Goal: Information Seeking & Learning: Learn about a topic

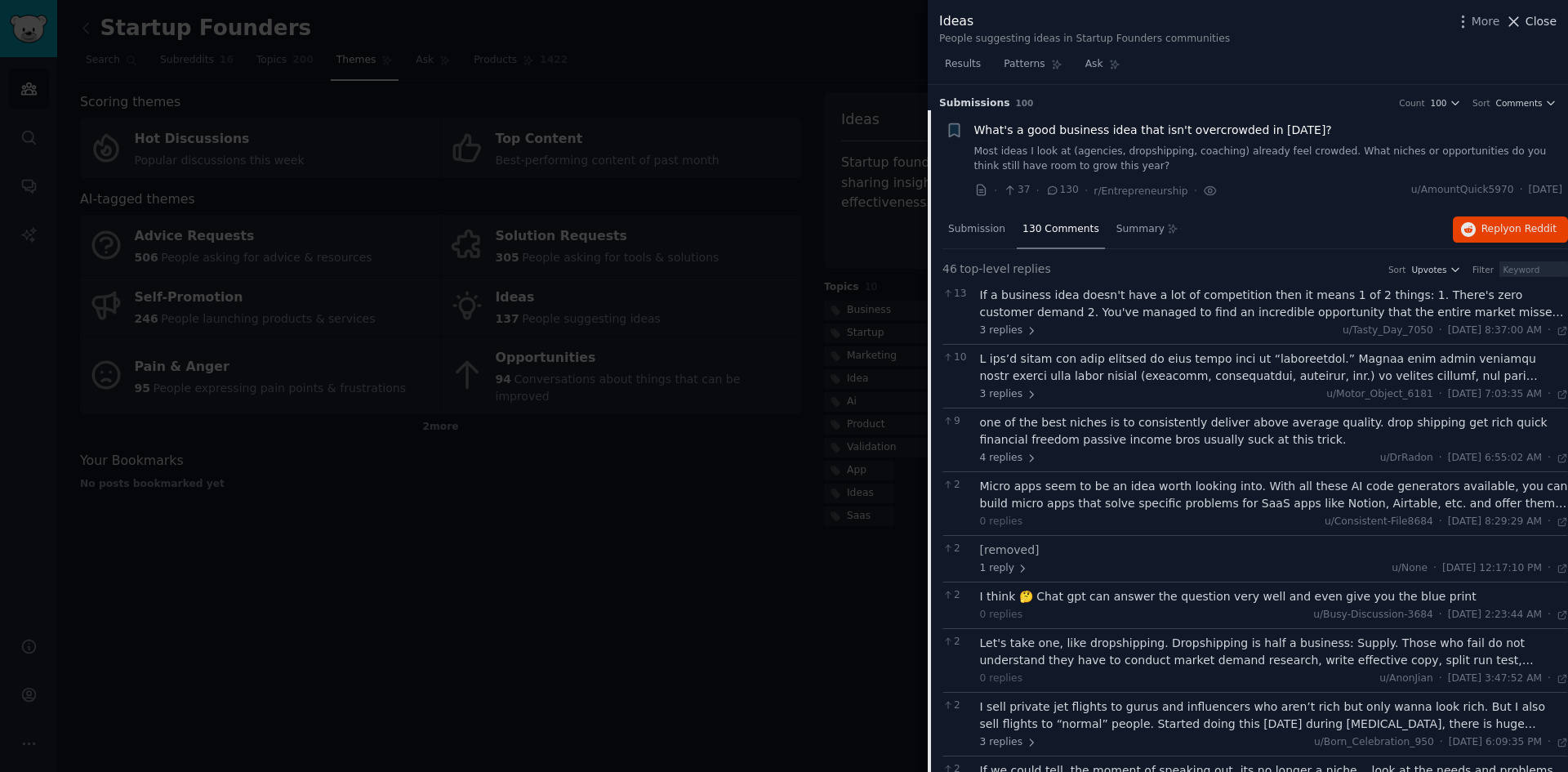
scroll to position [2966, 0]
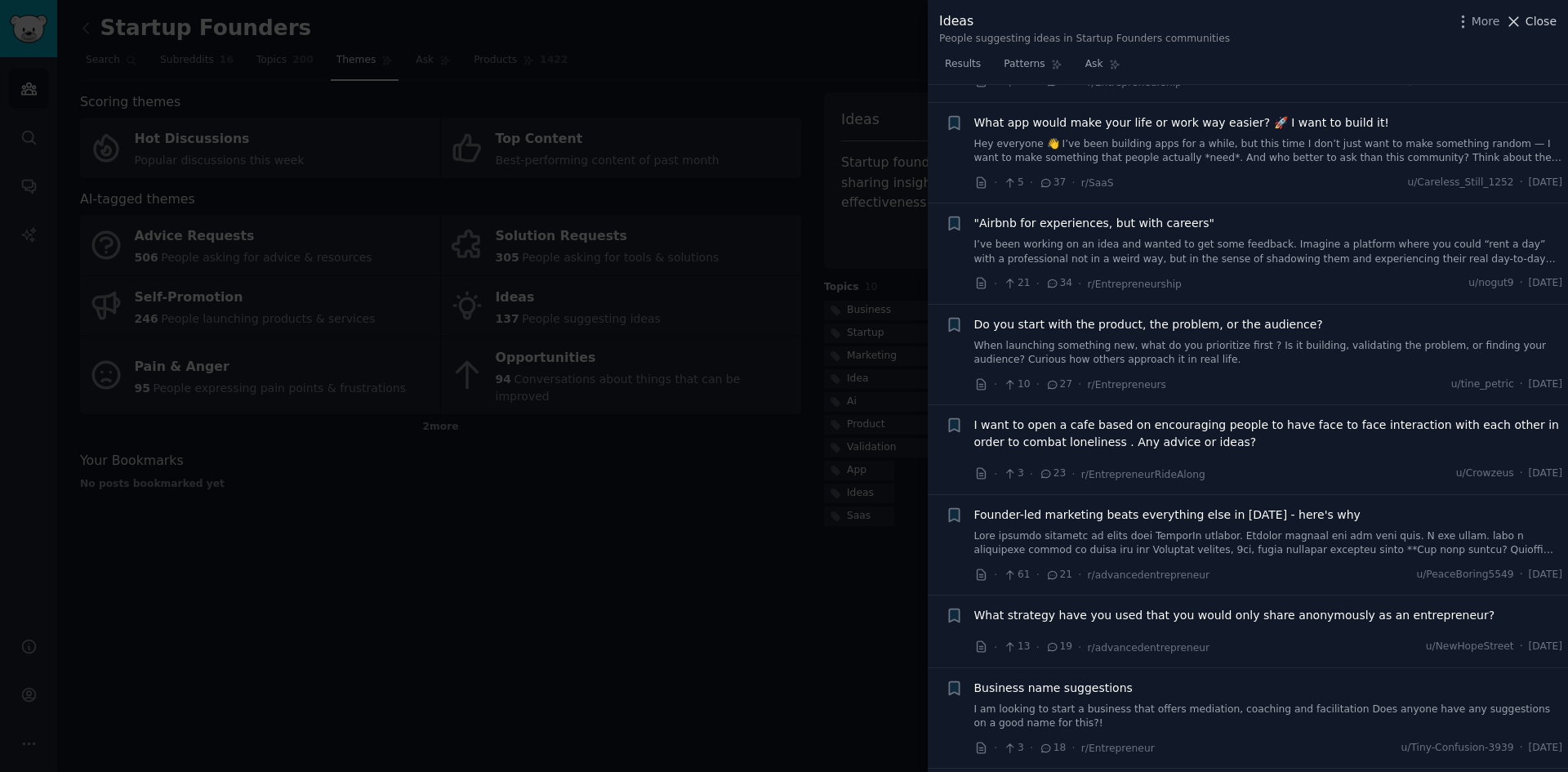
click at [1540, 18] on span "Close" at bounding box center [1541, 22] width 31 height 17
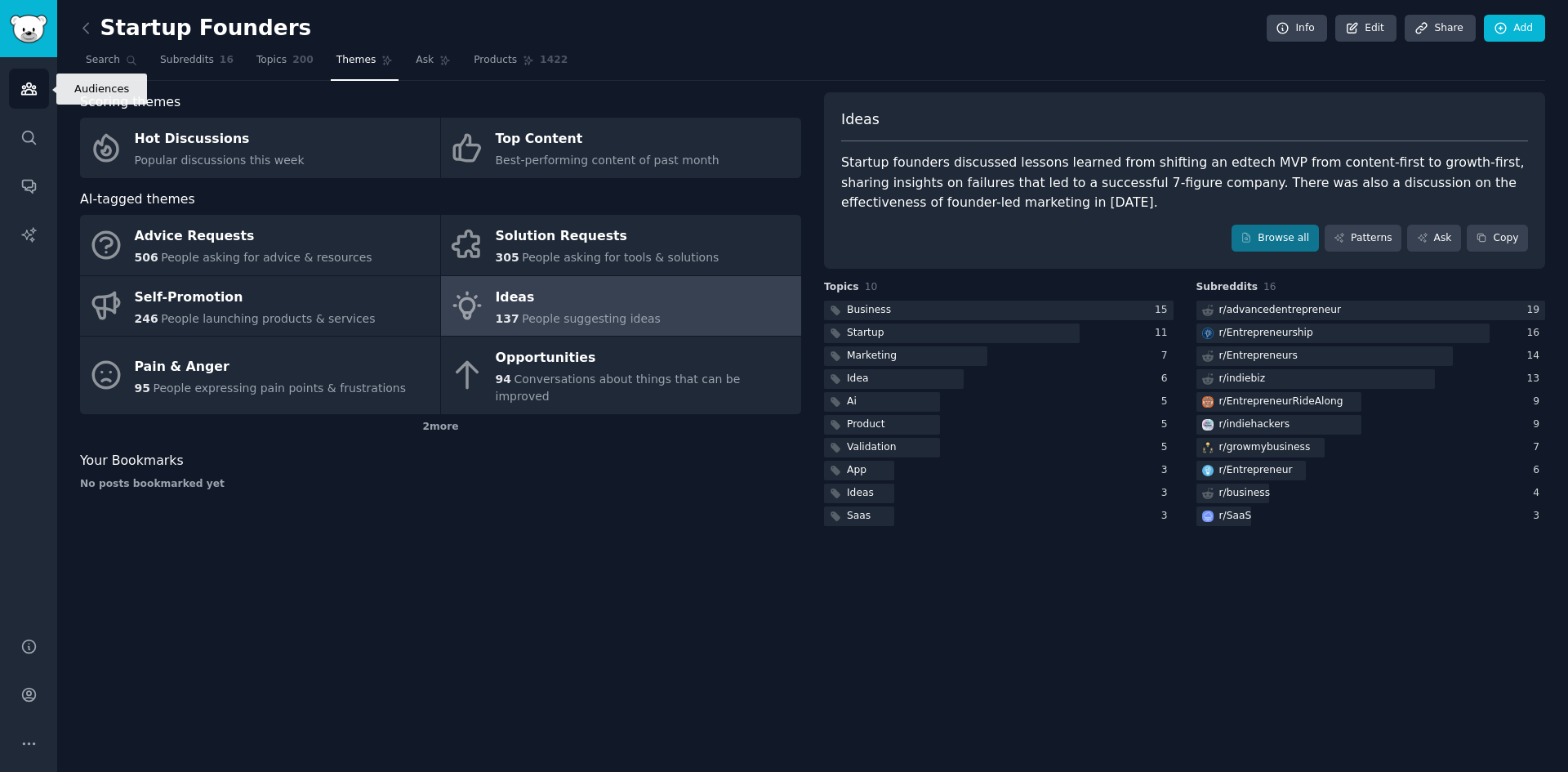
click at [36, 89] on icon "Sidebar" at bounding box center [29, 89] width 17 height 17
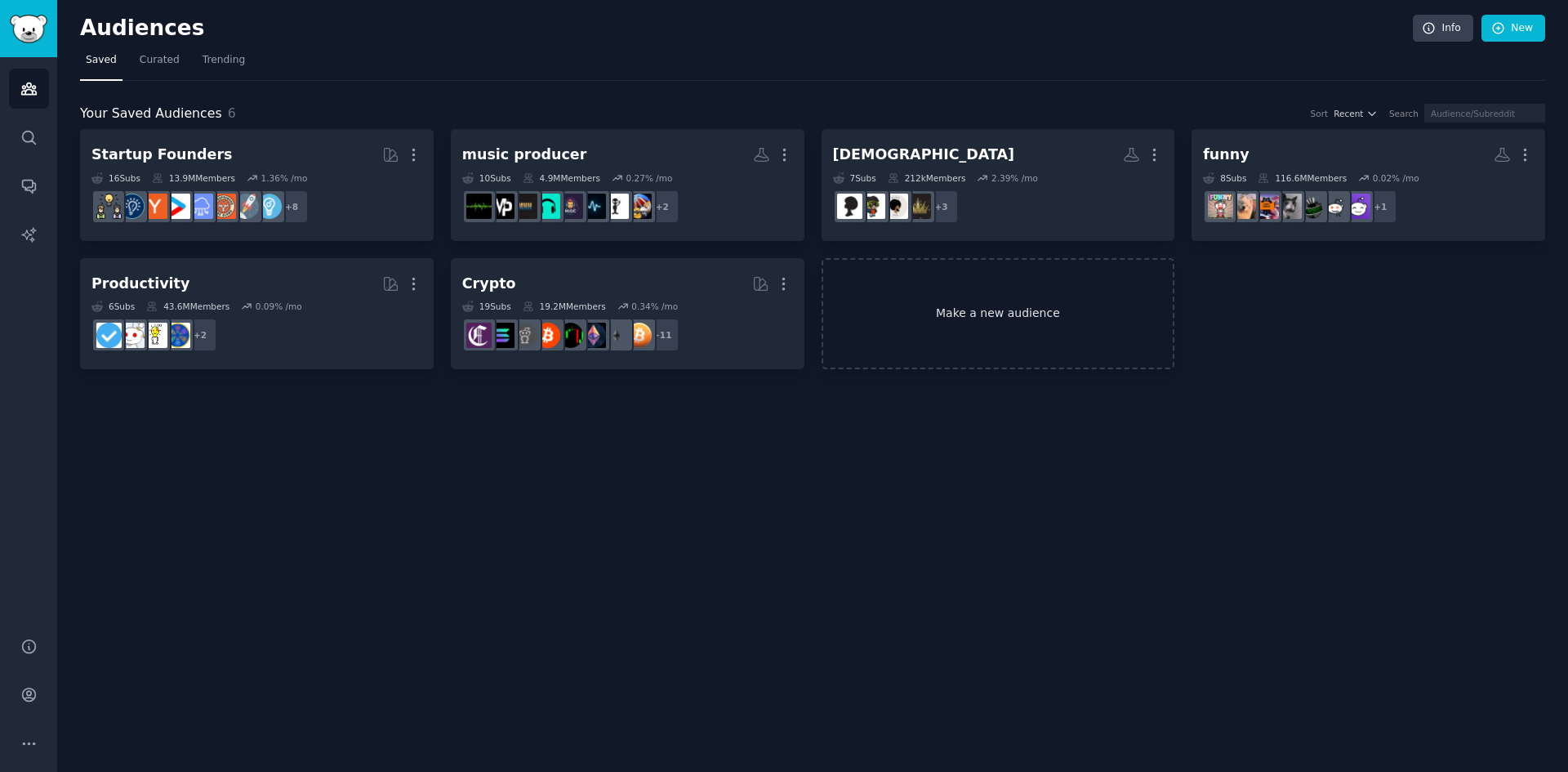
click at [969, 310] on link "Make a new audience" at bounding box center [998, 314] width 353 height 112
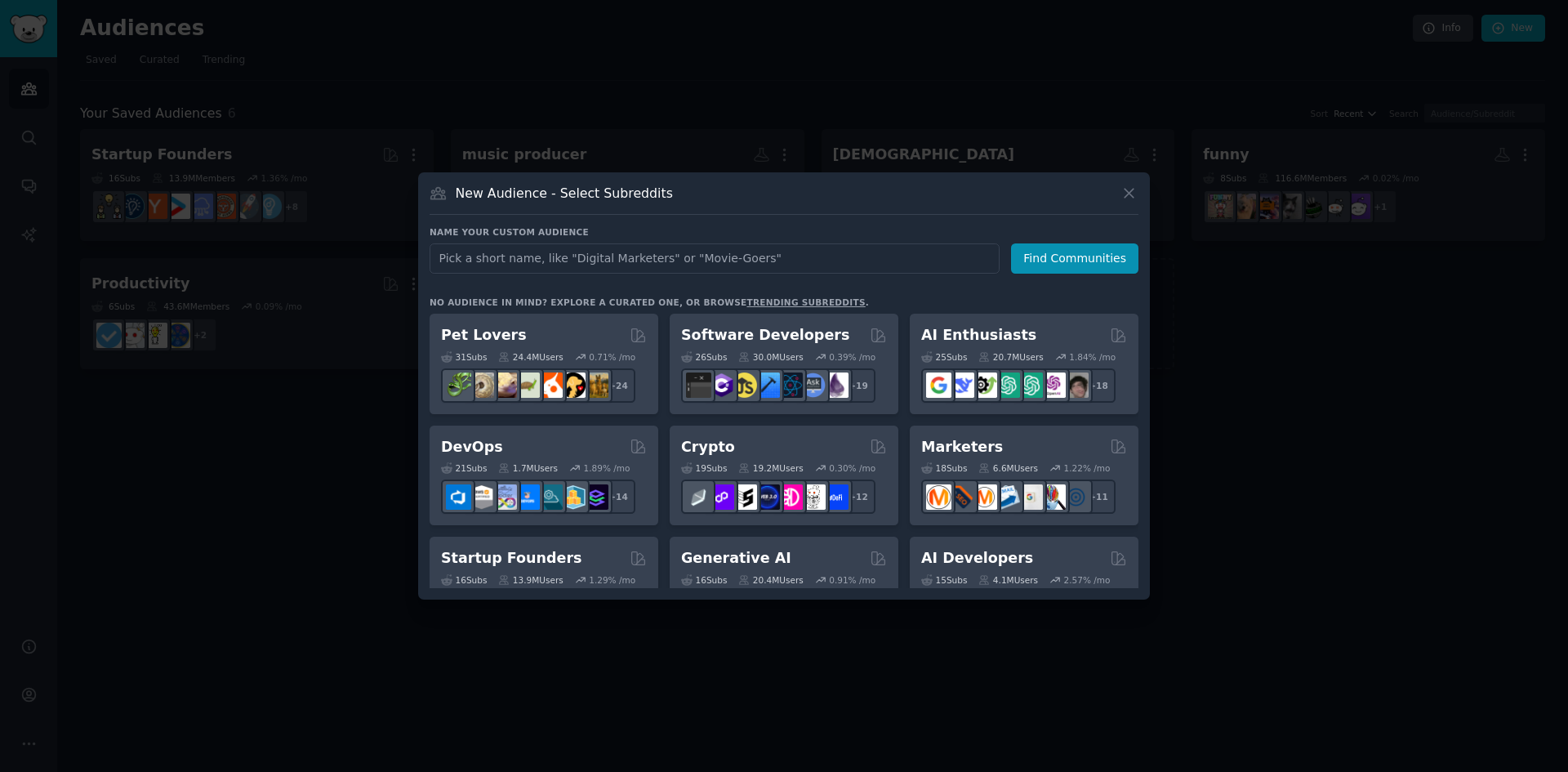
click at [487, 257] on input "text" at bounding box center [714, 259] width 570 height 30
type input "[DEMOGRAPHIC_DATA] hip hop"
click at [1049, 256] on button "Find Communities" at bounding box center [1075, 259] width 128 height 30
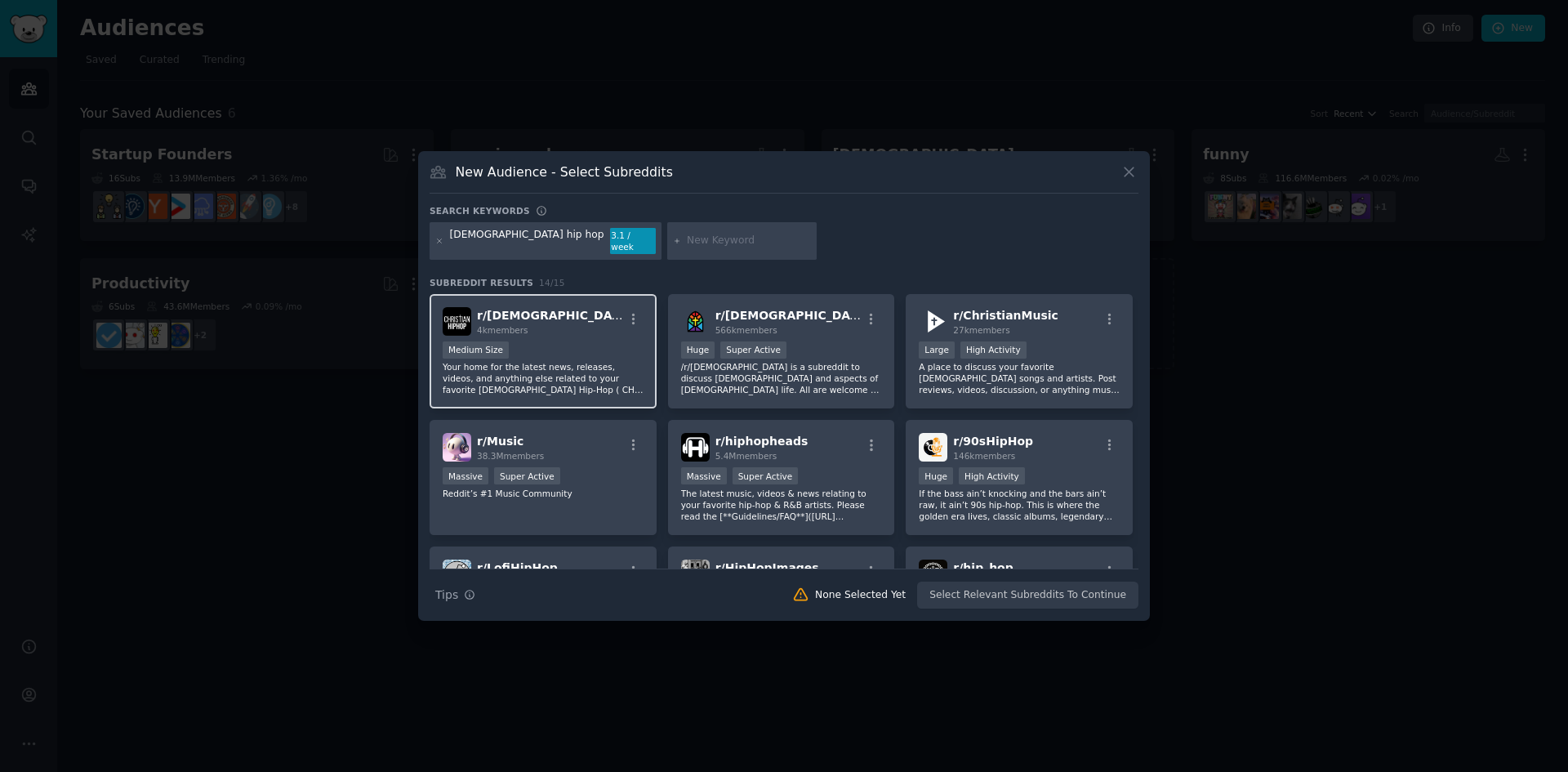
click at [605, 318] on div "r/ [DEMOGRAPHIC_DATA] 4k members" at bounding box center [543, 322] width 201 height 29
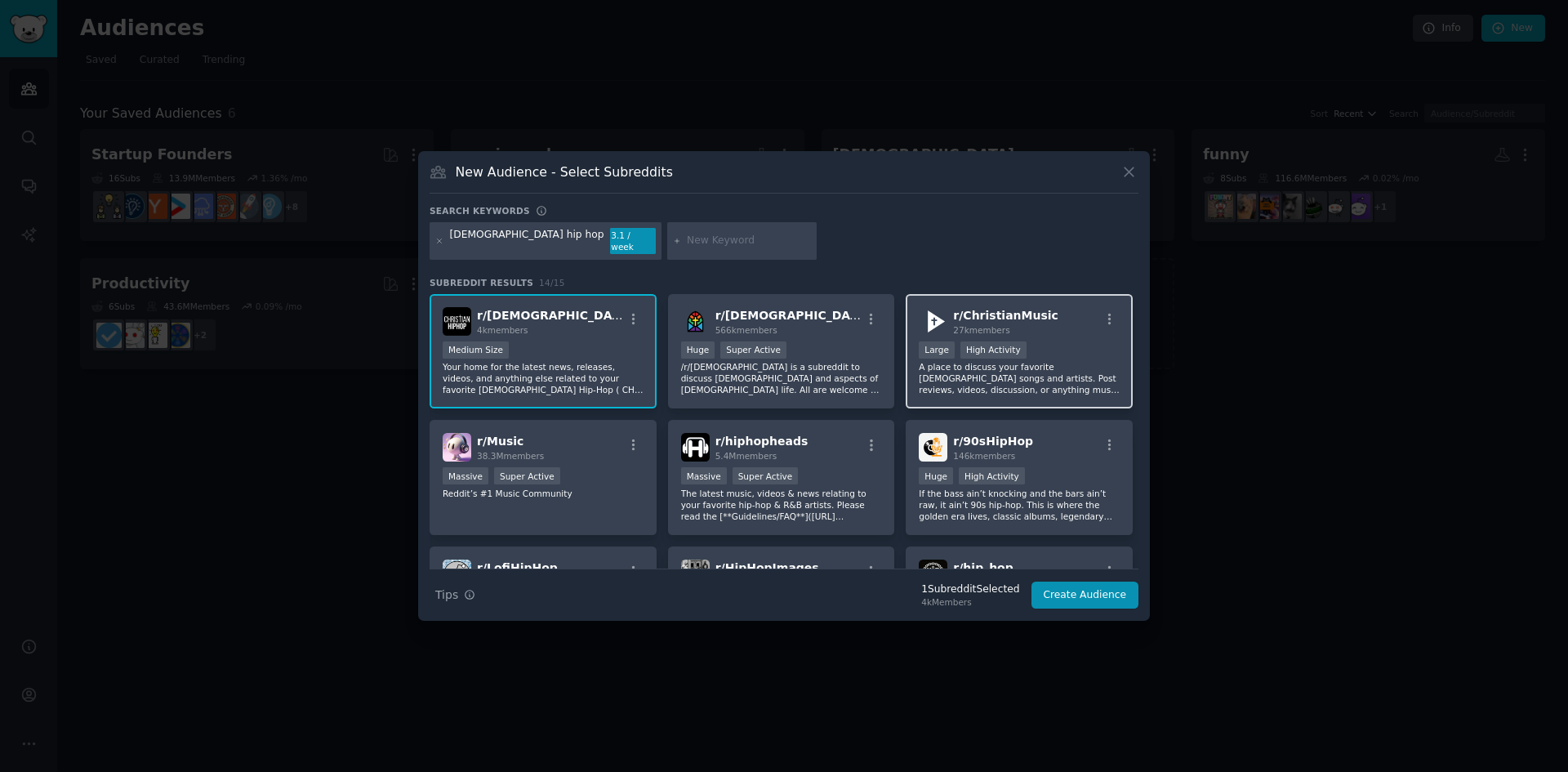
click at [1043, 325] on div "r/ [DEMOGRAPHIC_DATA] 27k members" at bounding box center [1019, 322] width 201 height 29
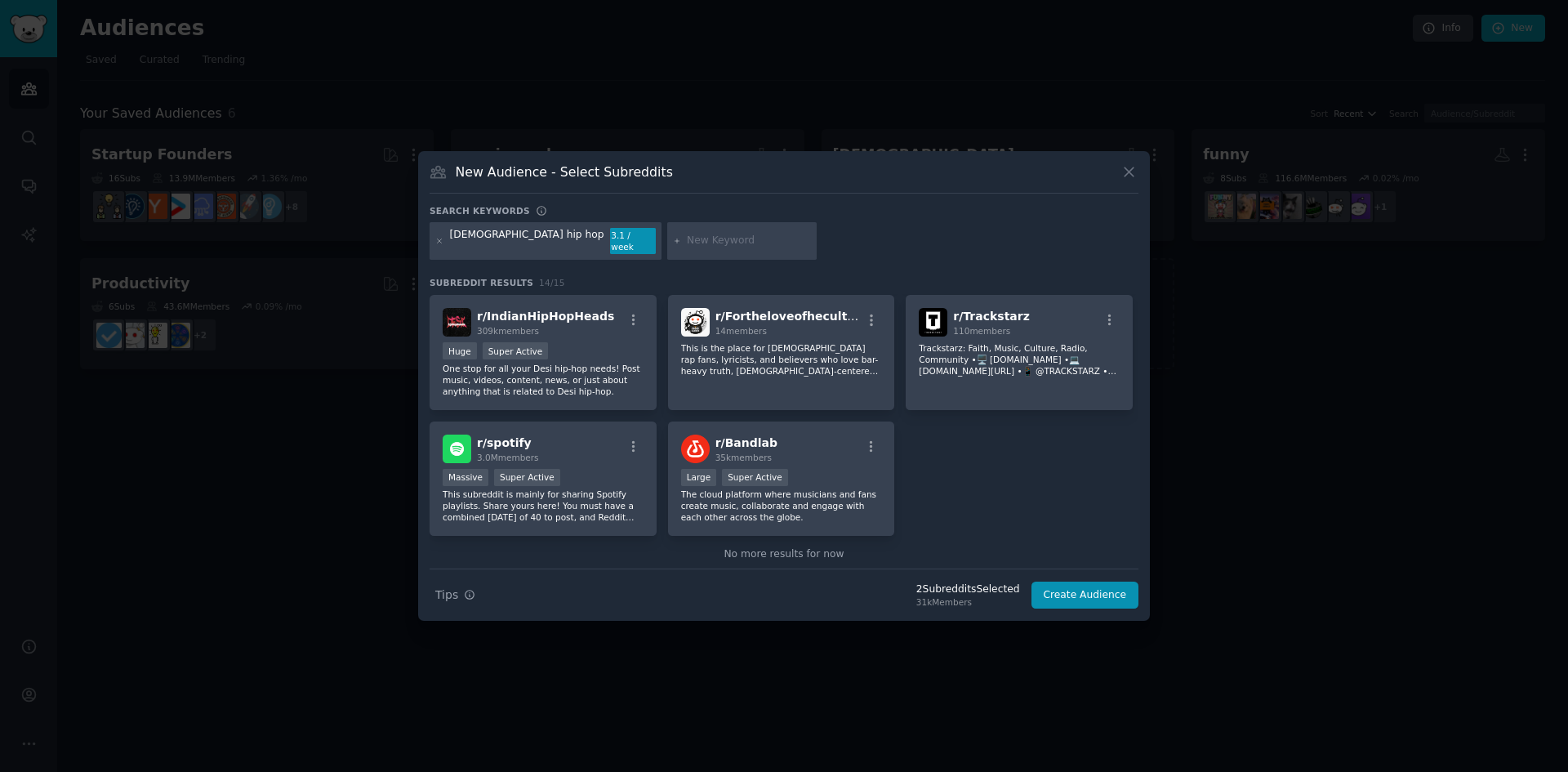
scroll to position [402, 0]
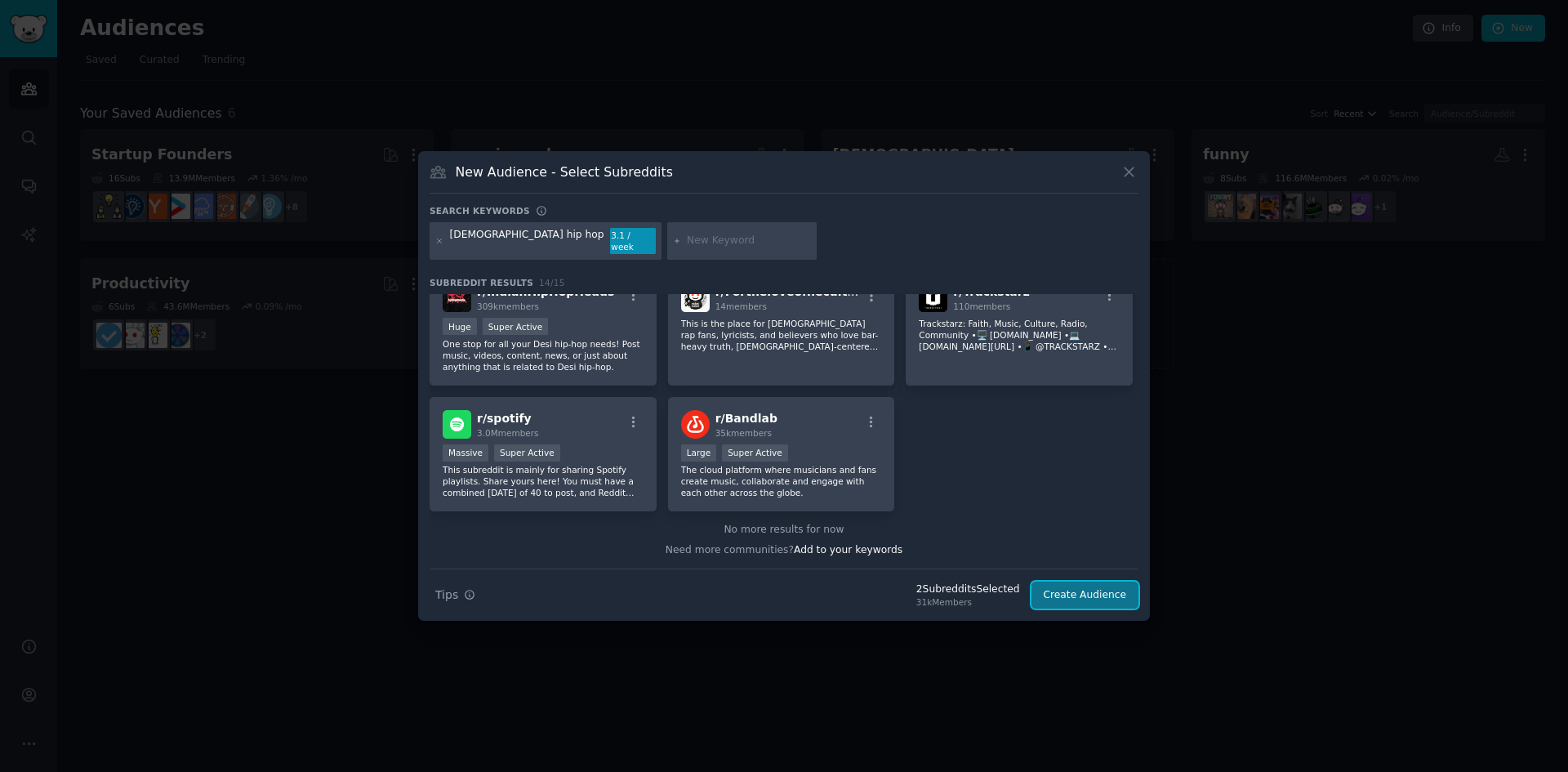
click at [1083, 596] on button "Create Audience" at bounding box center [1085, 595] width 108 height 28
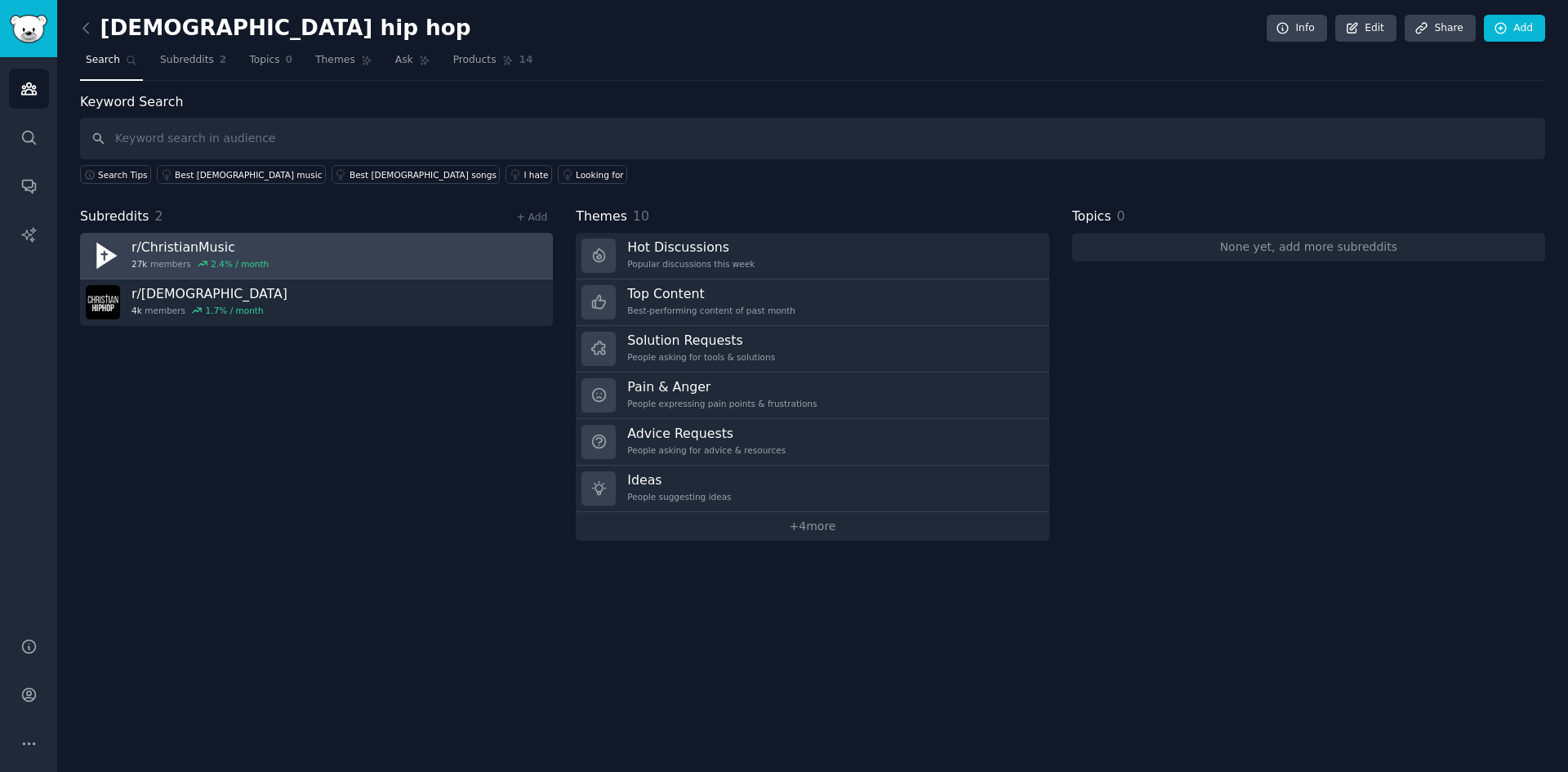
click at [353, 262] on link "r/ [DEMOGRAPHIC_DATA] 27k members 2.4 % / month" at bounding box center [316, 256] width 473 height 47
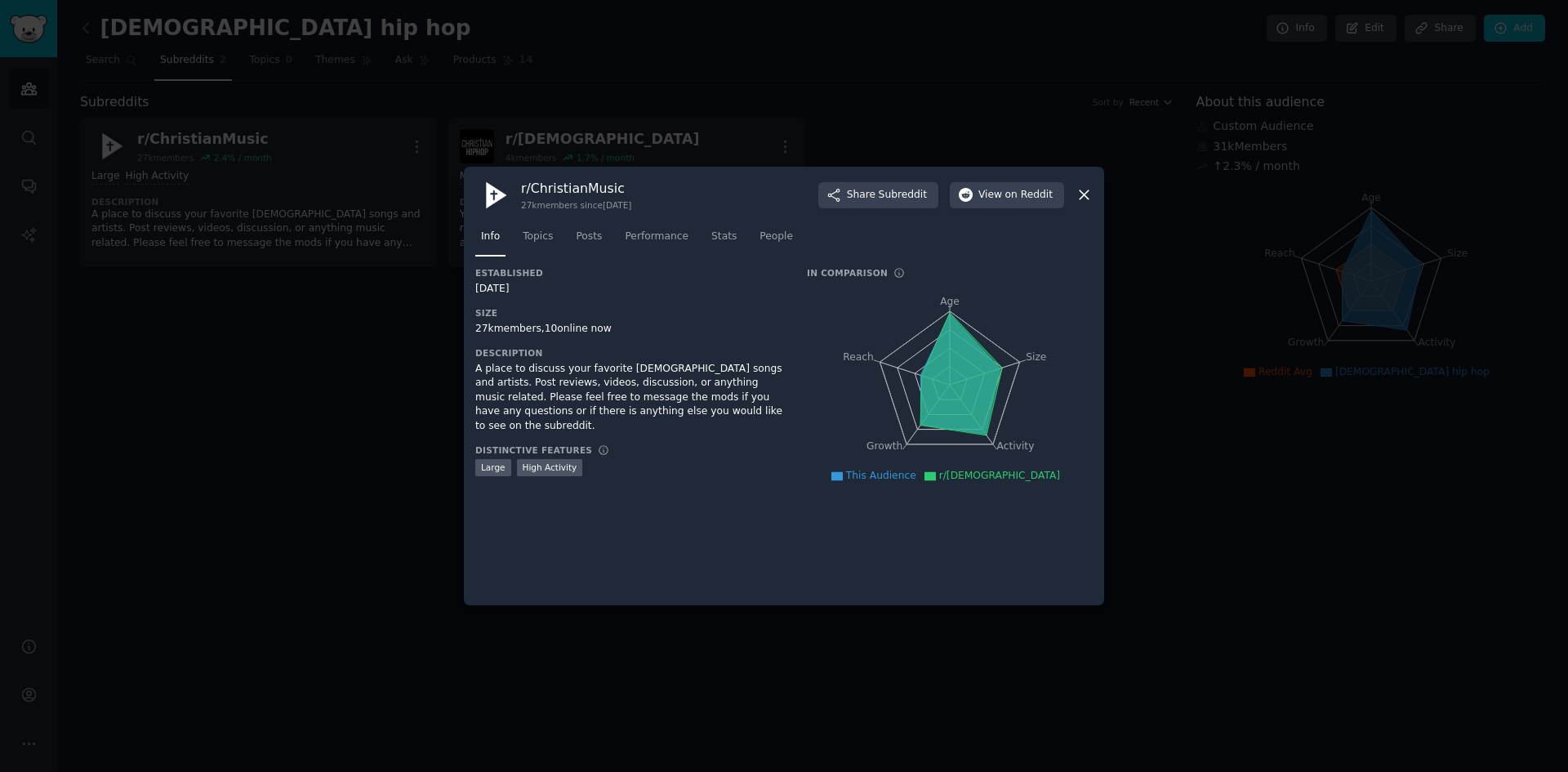
click at [1086, 196] on icon at bounding box center [1084, 195] width 17 height 17
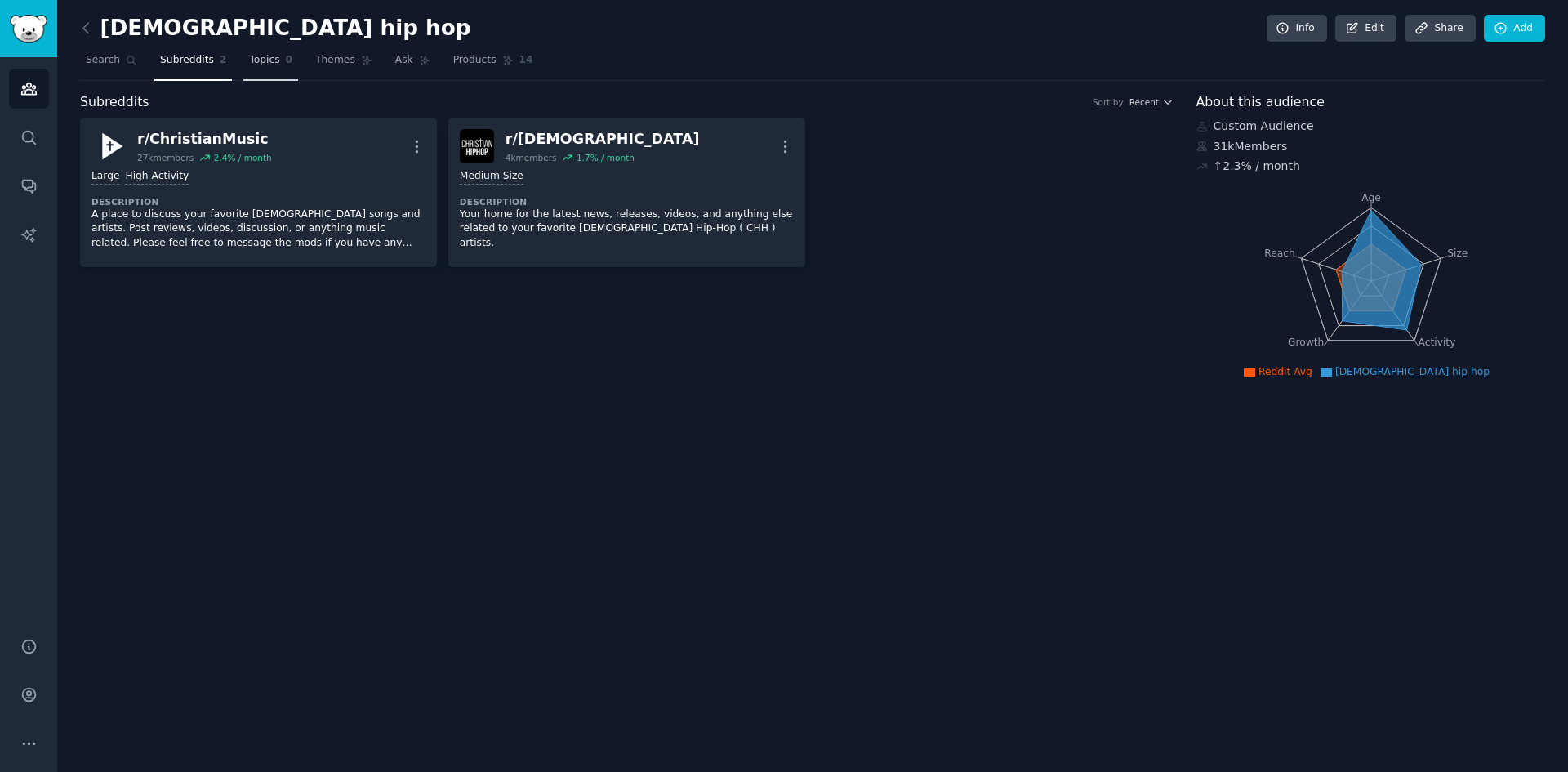
click at [257, 58] on span "Topics" at bounding box center [265, 60] width 30 height 14
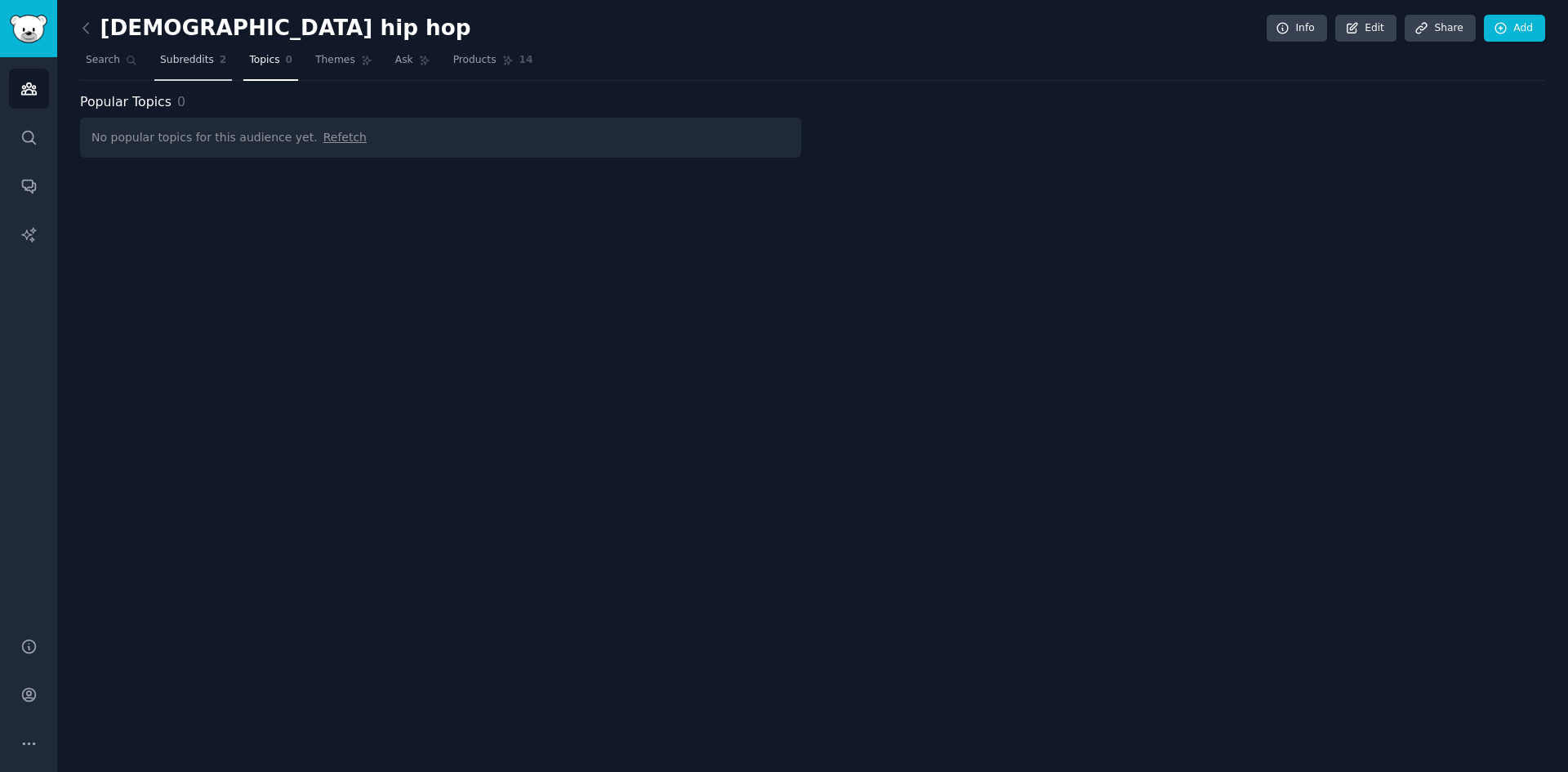
click at [204, 63] on span "Subreddits" at bounding box center [187, 60] width 54 height 14
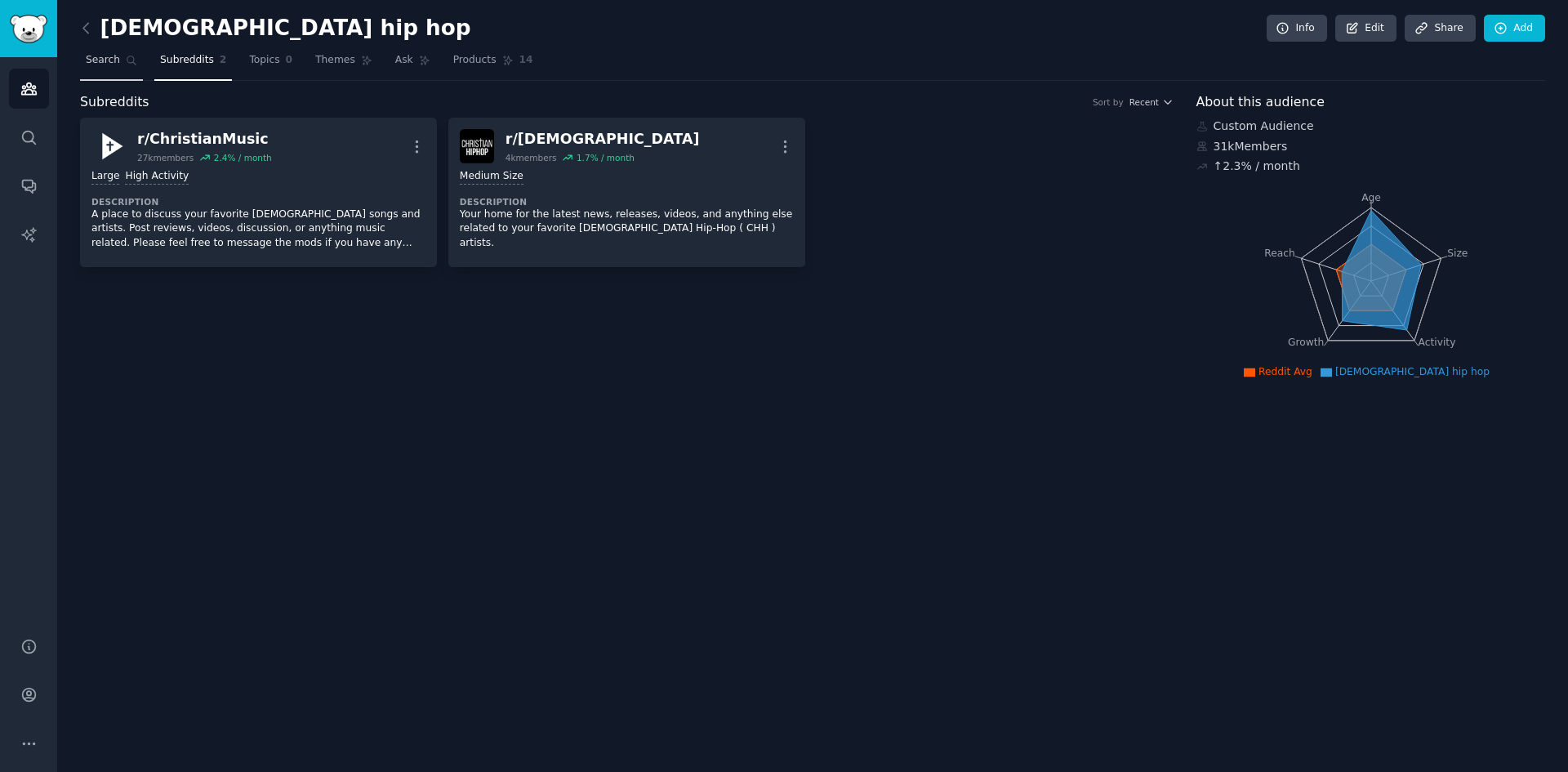
click at [129, 60] on icon at bounding box center [131, 60] width 11 height 11
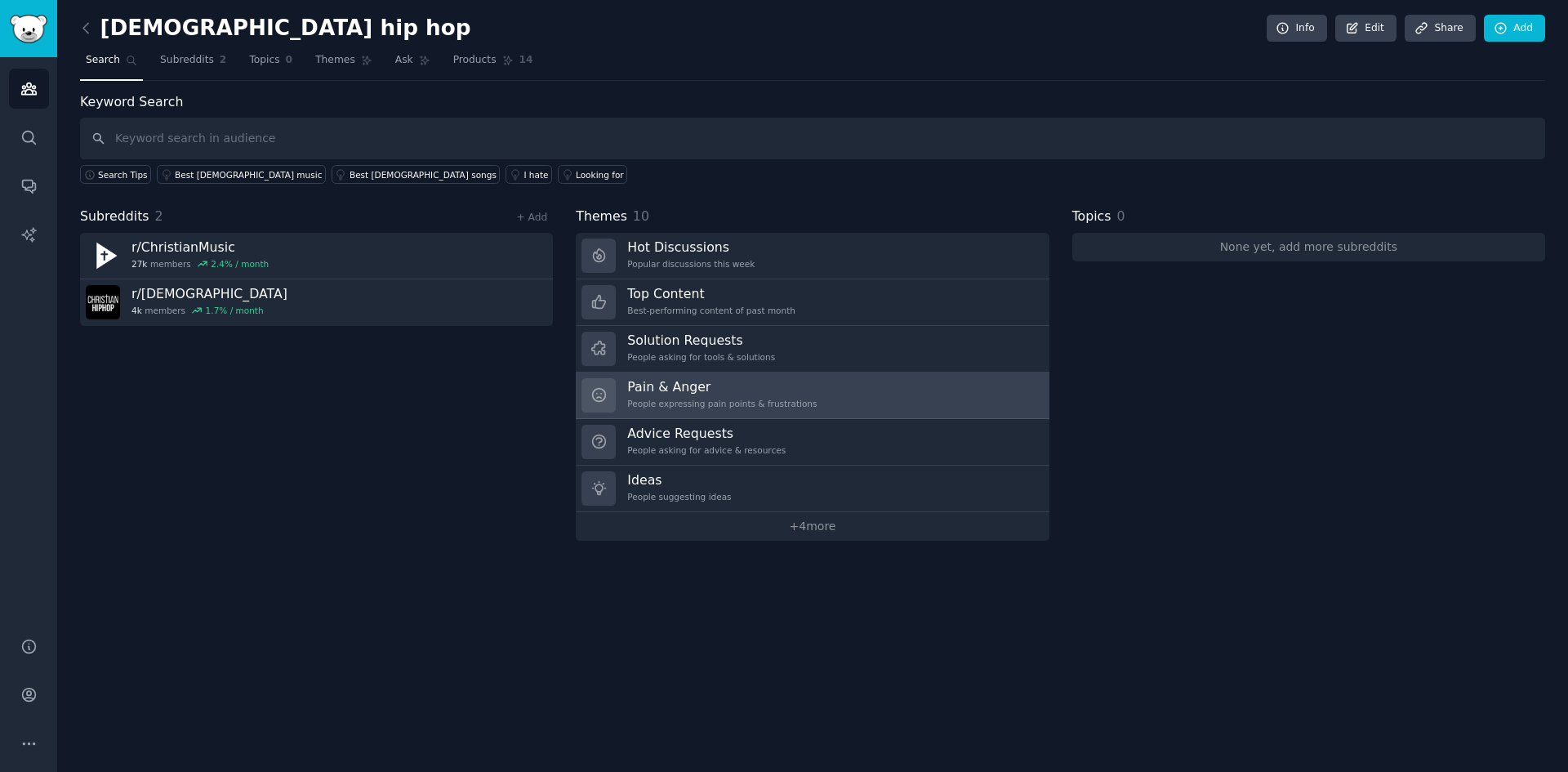
click at [724, 387] on h3 "Pain & Anger" at bounding box center [722, 386] width 189 height 17
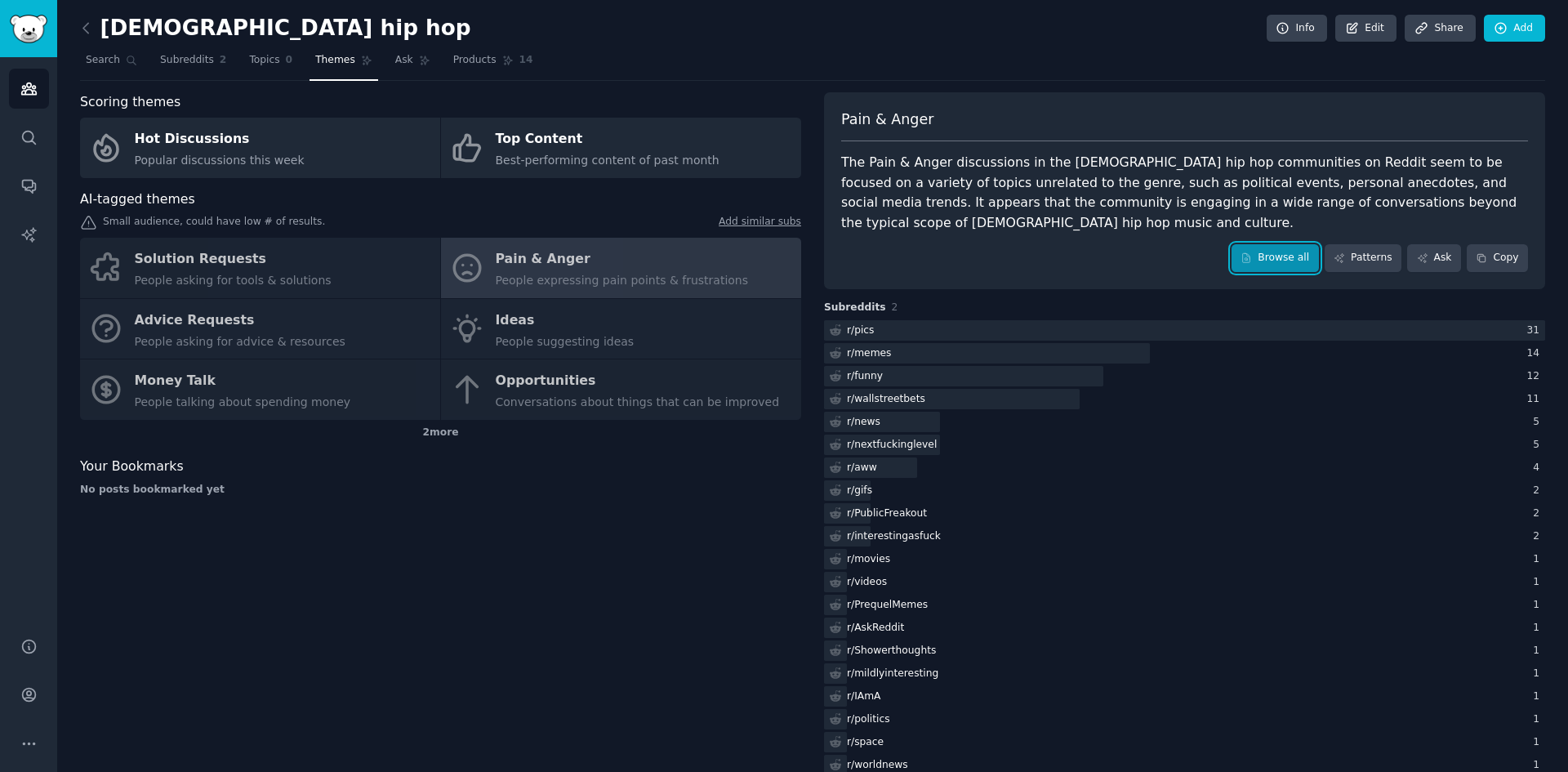
click at [1280, 262] on link "Browse all" at bounding box center [1276, 258] width 88 height 28
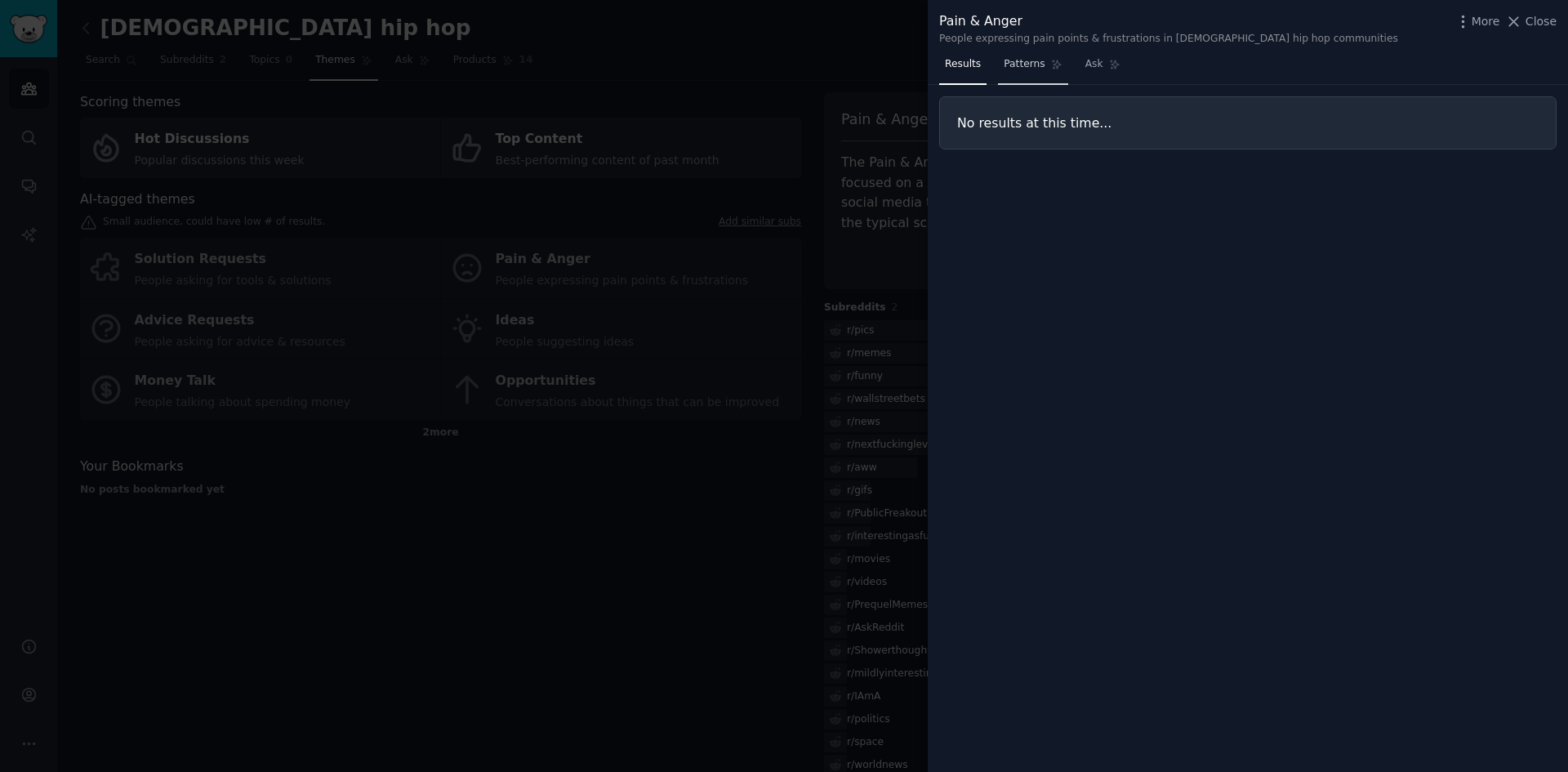
click at [1016, 66] on span "Patterns" at bounding box center [1023, 64] width 41 height 14
click at [969, 69] on span "Results" at bounding box center [963, 64] width 36 height 14
click at [1545, 25] on span "Close" at bounding box center [1541, 22] width 31 height 17
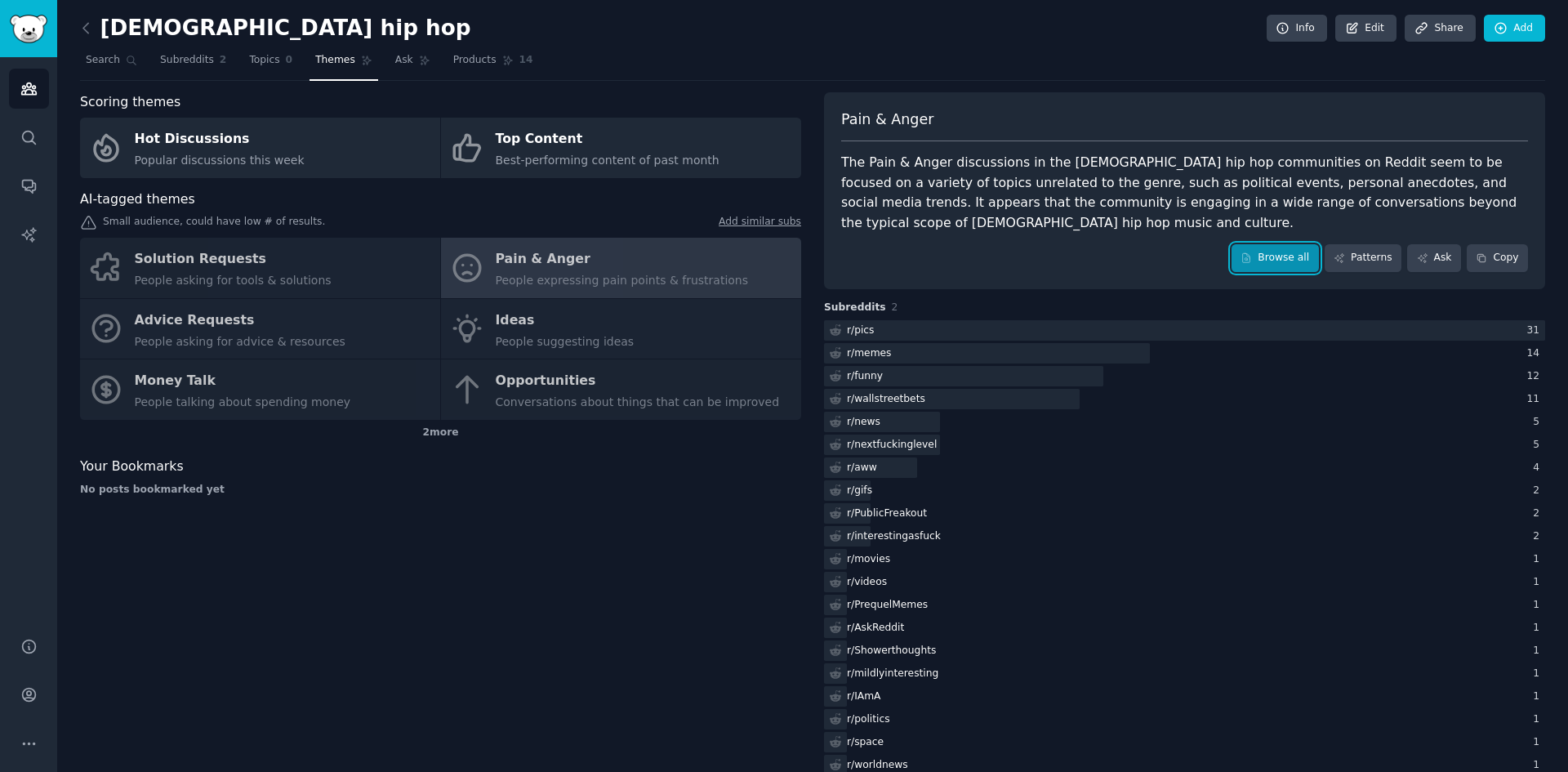
click at [1290, 261] on link "Browse all" at bounding box center [1276, 258] width 88 height 28
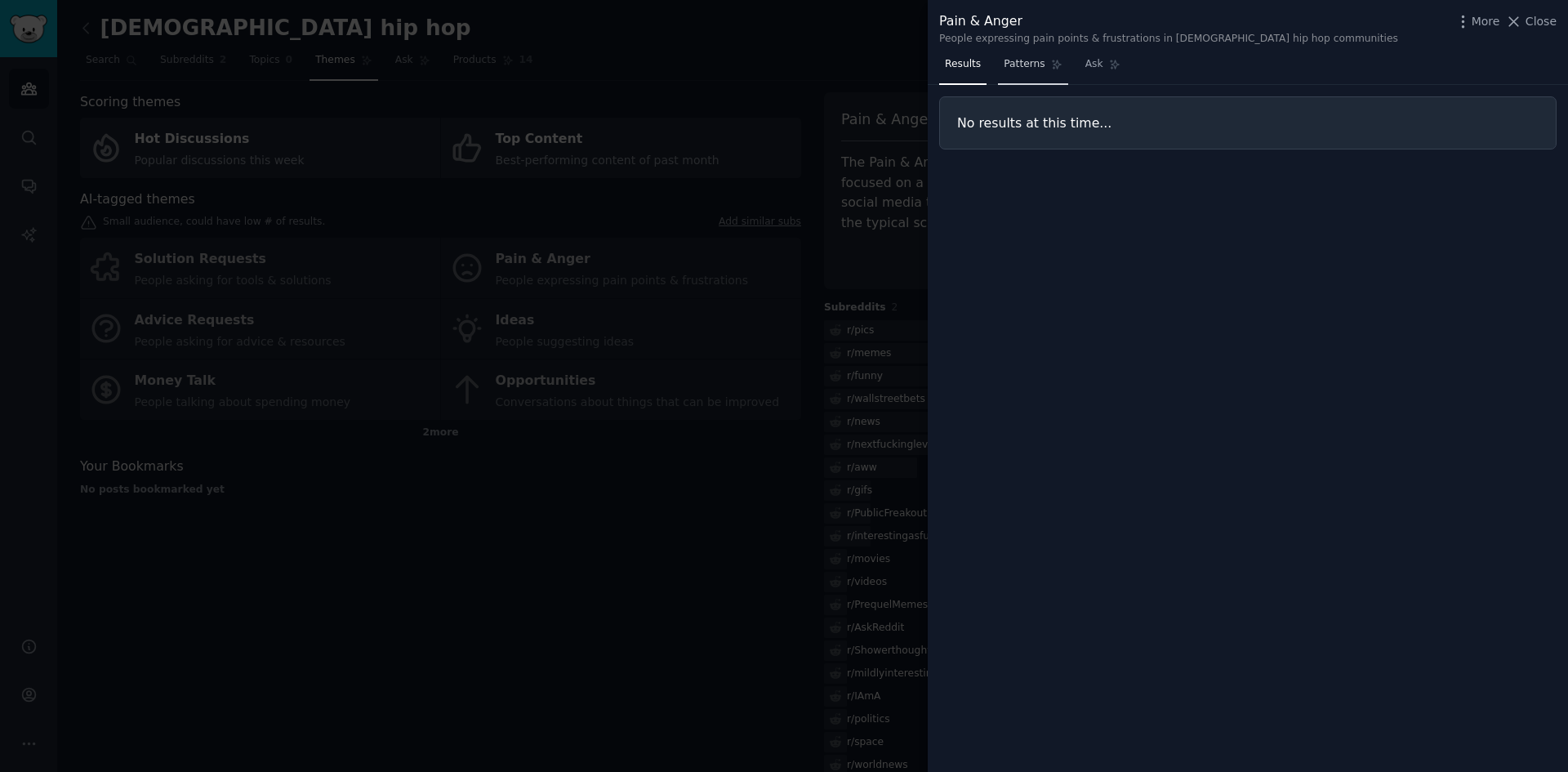
click at [1018, 64] on span "Patterns" at bounding box center [1023, 64] width 41 height 14
click at [1088, 70] on span "Ask" at bounding box center [1094, 64] width 18 height 14
click at [1023, 76] on link "Patterns" at bounding box center [1032, 68] width 69 height 33
click at [966, 74] on link "Results" at bounding box center [963, 68] width 48 height 33
click at [1536, 26] on span "Close" at bounding box center [1541, 22] width 31 height 17
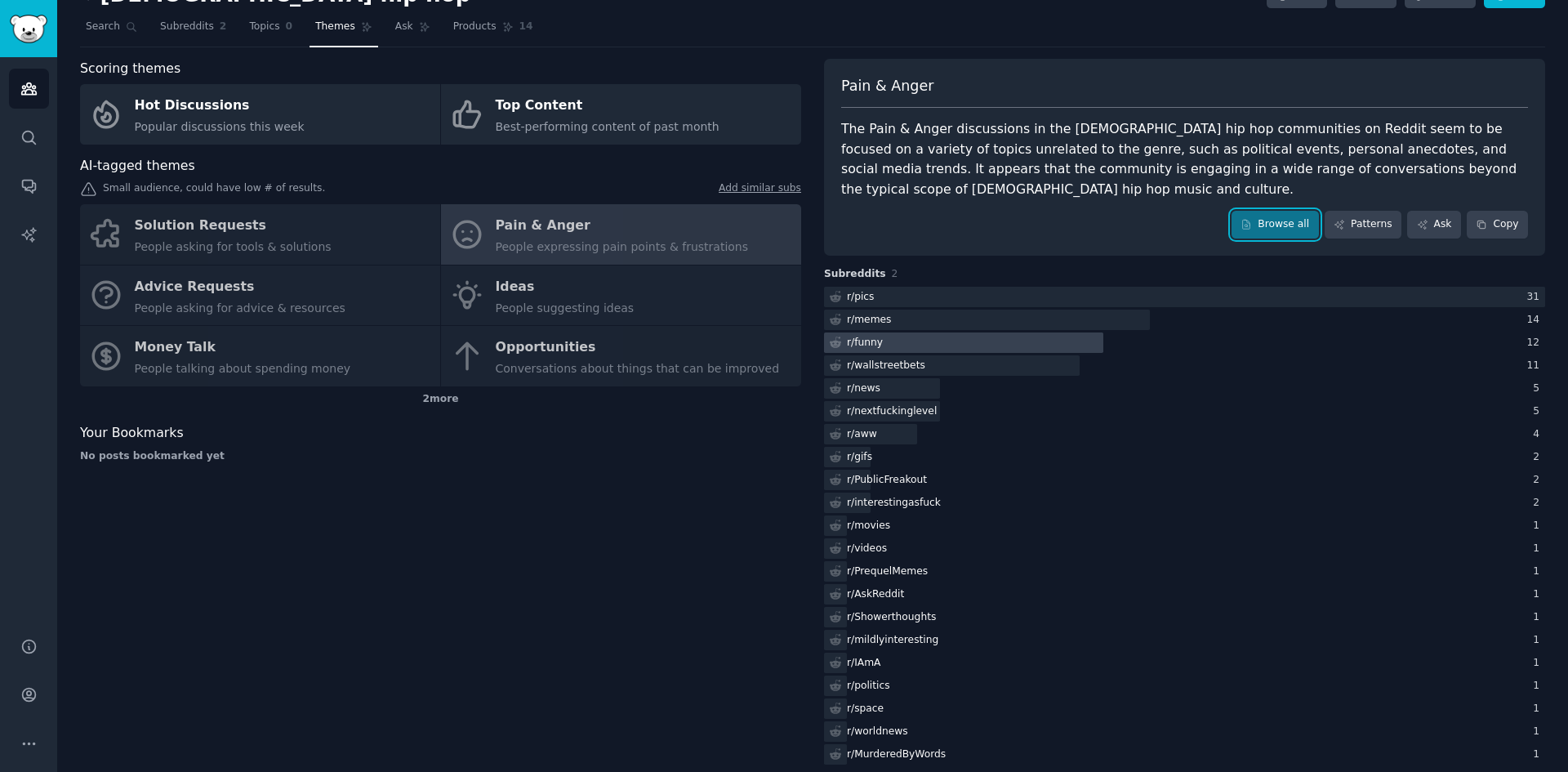
scroll to position [51, 0]
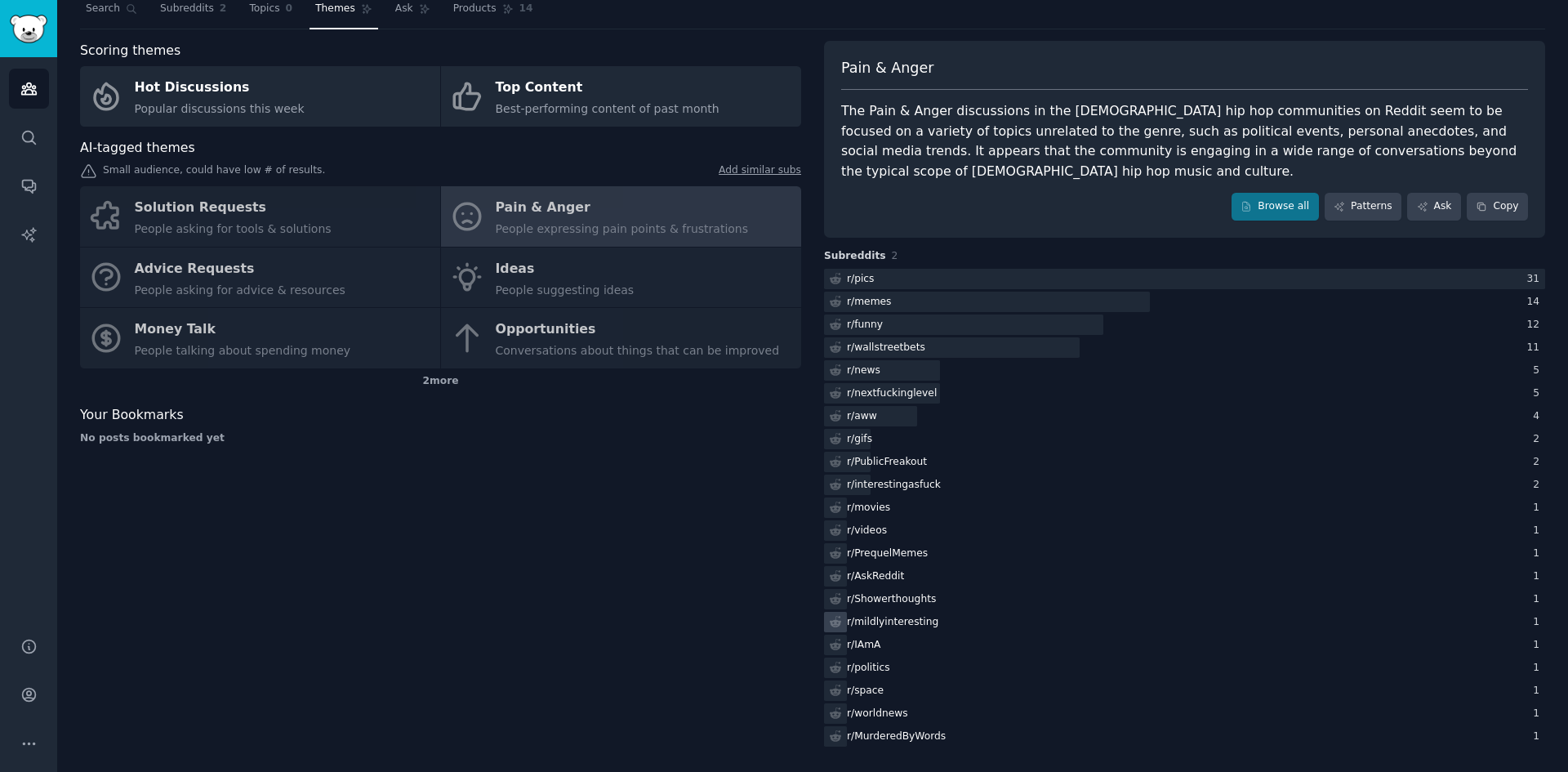
click at [907, 624] on div "r/ mildlyinteresting" at bounding box center [893, 622] width 91 height 14
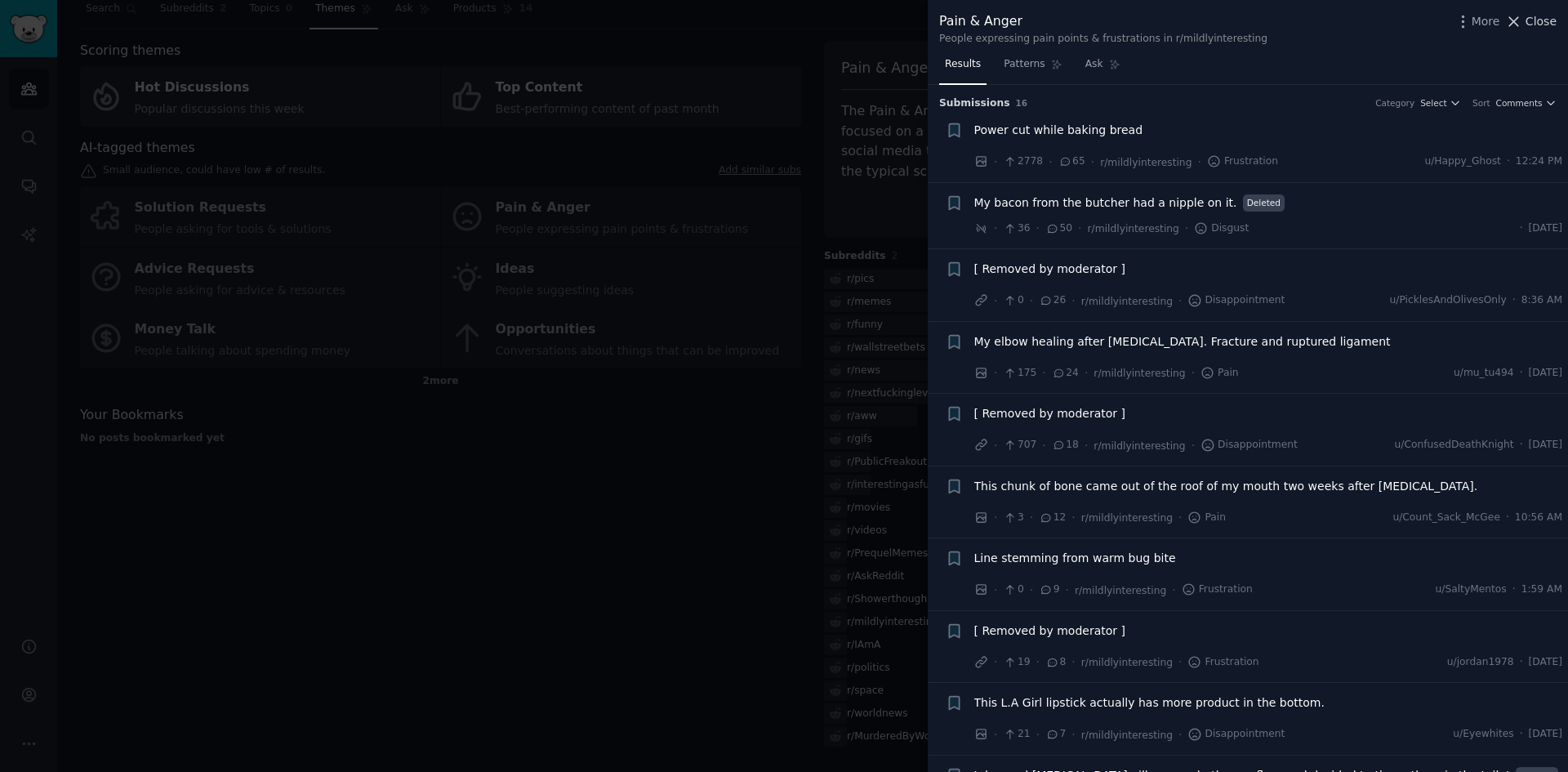
click at [1543, 20] on span "Close" at bounding box center [1541, 22] width 31 height 17
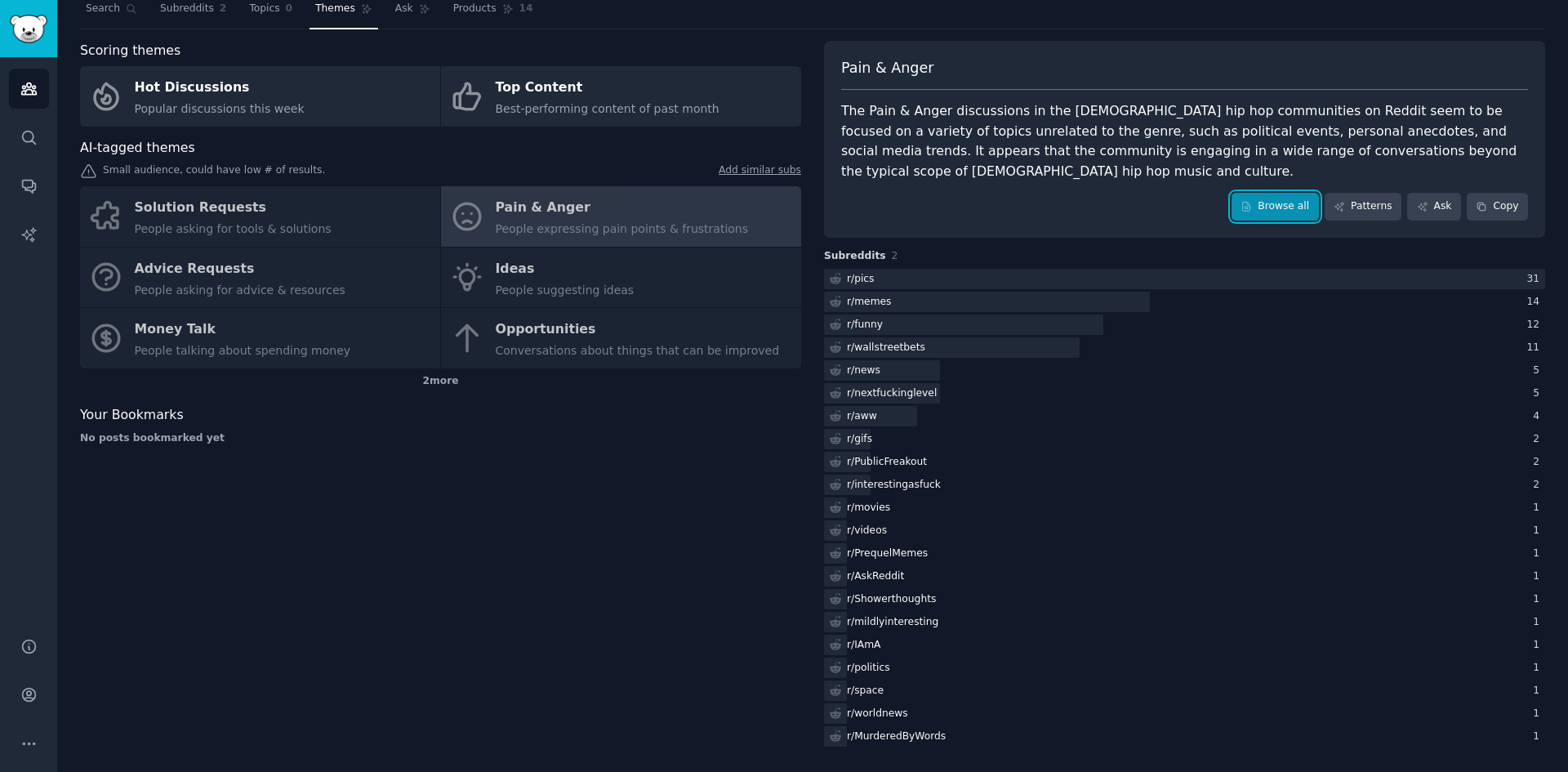
click at [1278, 209] on link "Browse all" at bounding box center [1276, 206] width 88 height 28
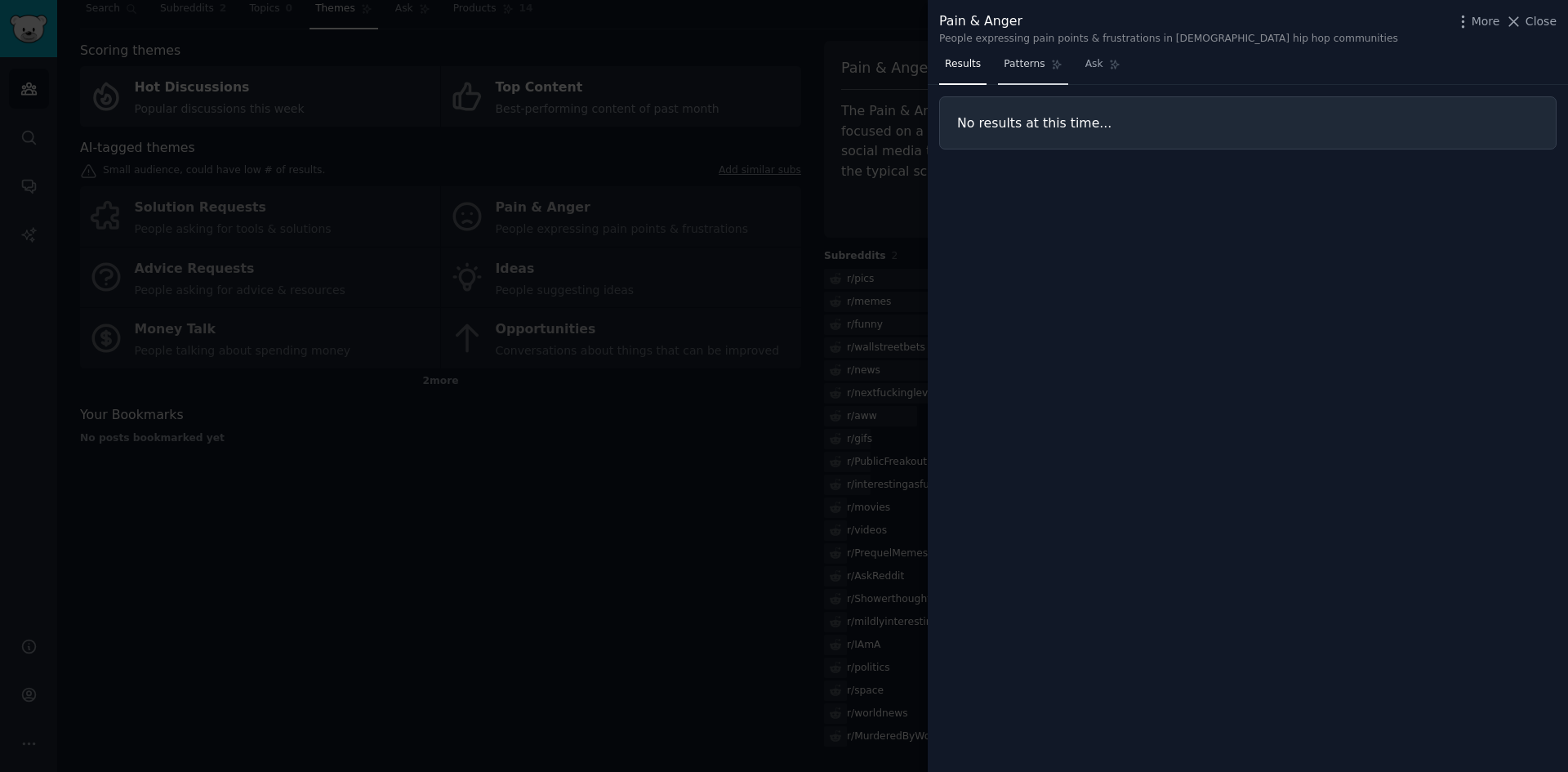
click at [1020, 71] on link "Patterns" at bounding box center [1032, 68] width 69 height 33
click at [1089, 66] on span "Ask" at bounding box center [1094, 64] width 18 height 14
click at [948, 70] on span "Results" at bounding box center [963, 64] width 36 height 14
click at [1538, 26] on span "Close" at bounding box center [1541, 22] width 31 height 17
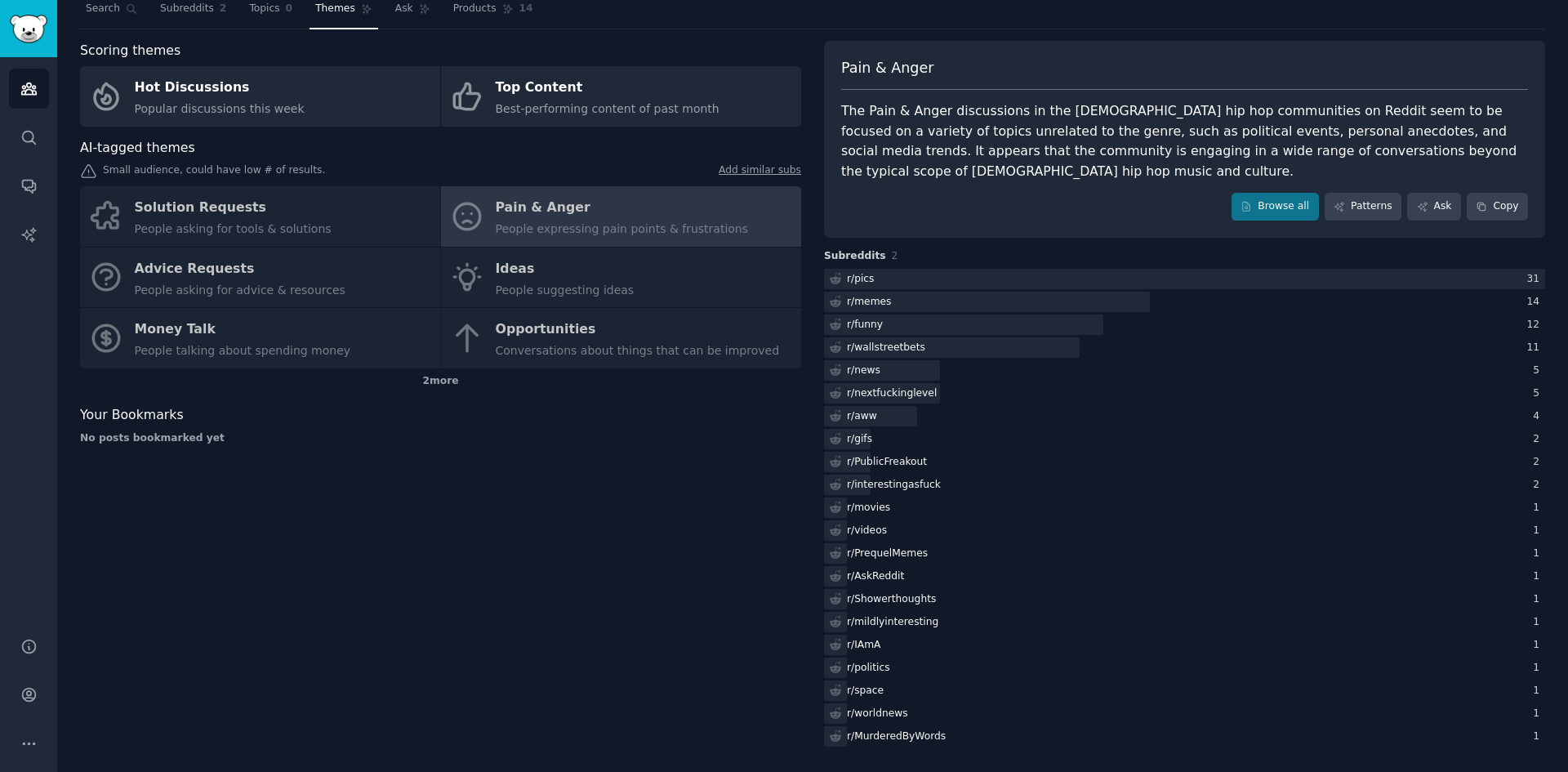
click at [596, 282] on div "Solution Requests People asking for tools & solutions Pain & Anger People expre…" at bounding box center [441, 277] width 722 height 182
click at [463, 285] on div "Solution Requests People asking for tools & solutions Pain & Anger People expre…" at bounding box center [441, 277] width 722 height 182
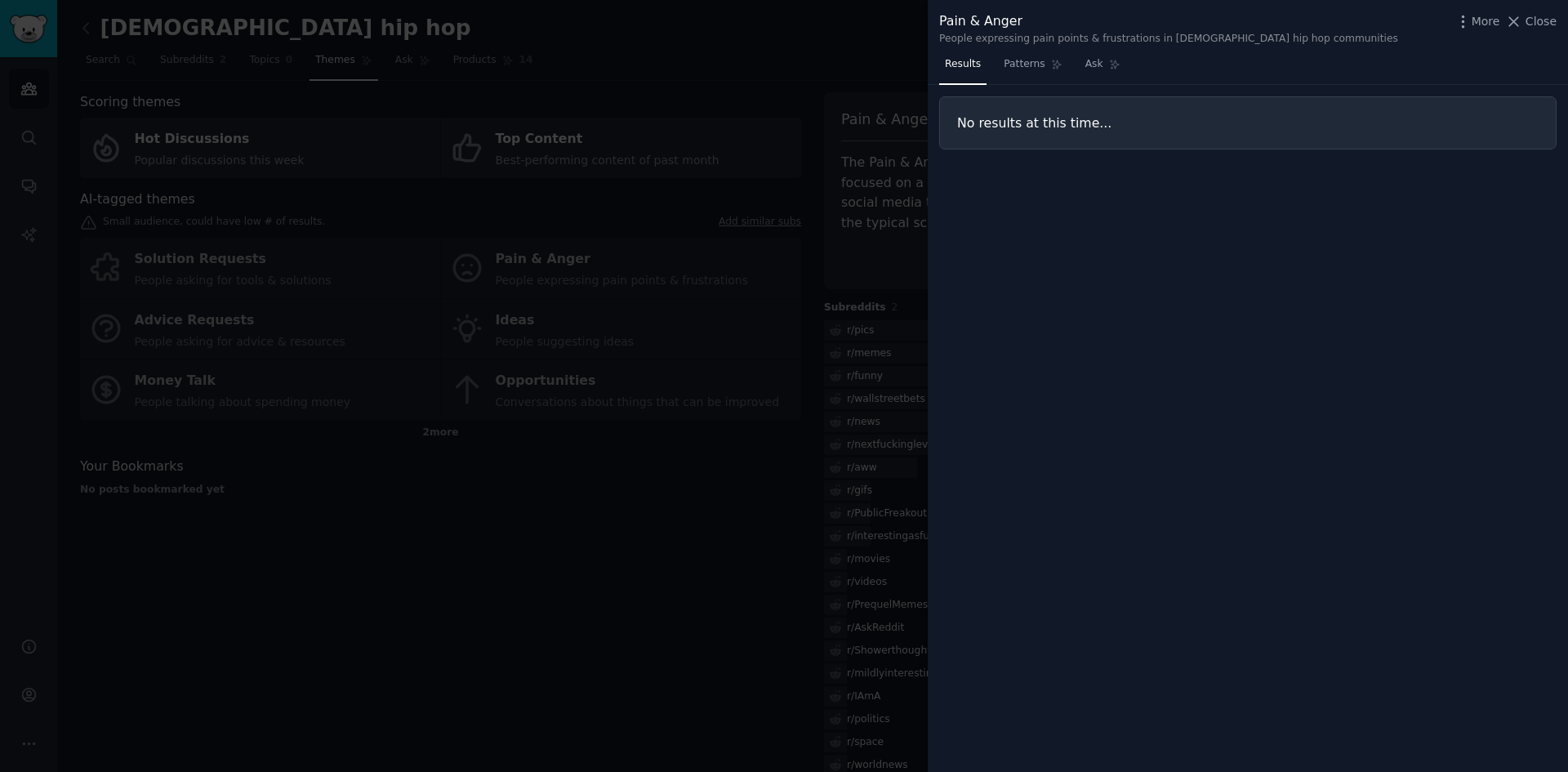
click at [187, 118] on div at bounding box center [784, 386] width 1568 height 772
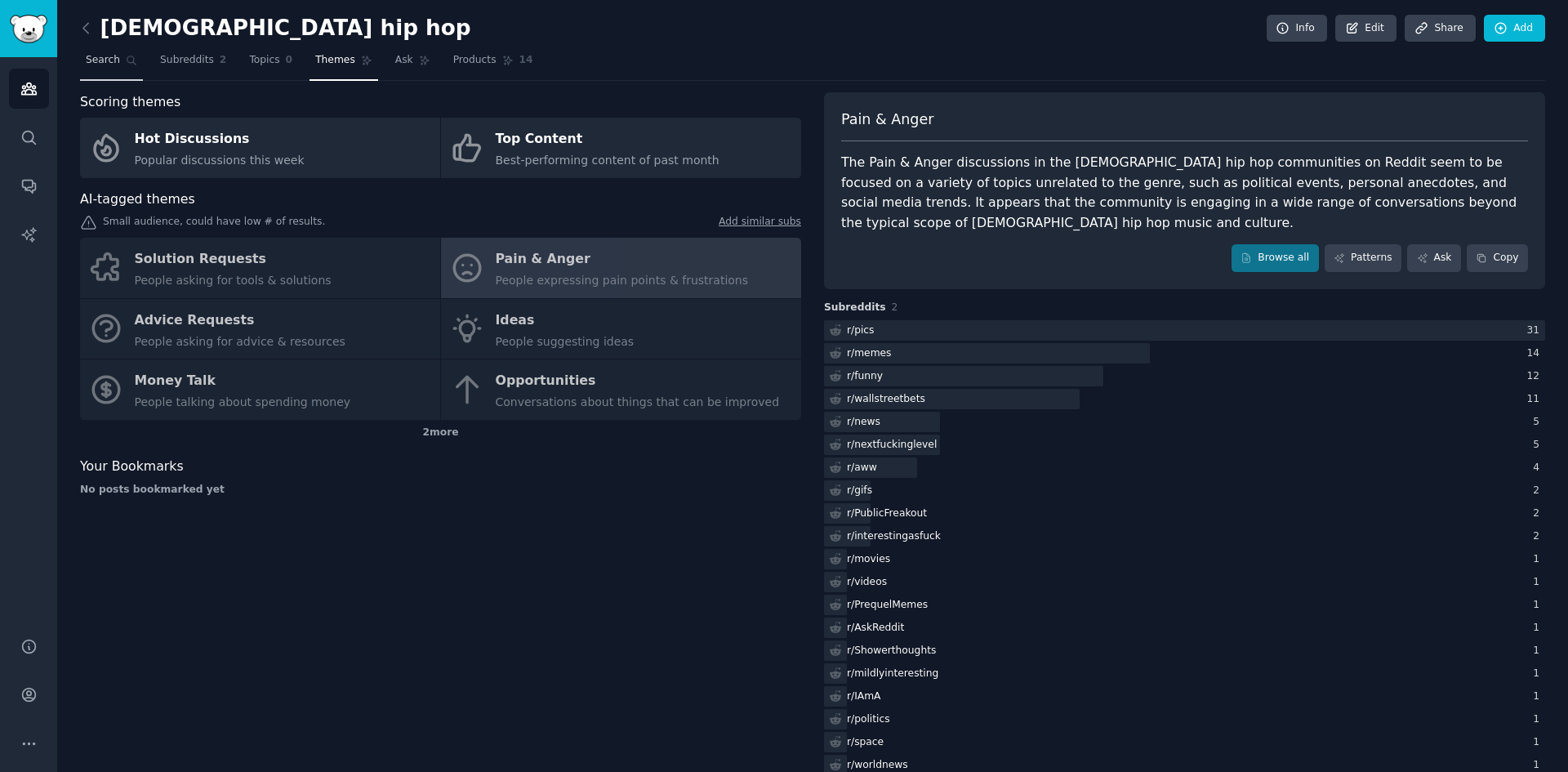
click at [105, 65] on span "Search" at bounding box center [103, 60] width 34 height 14
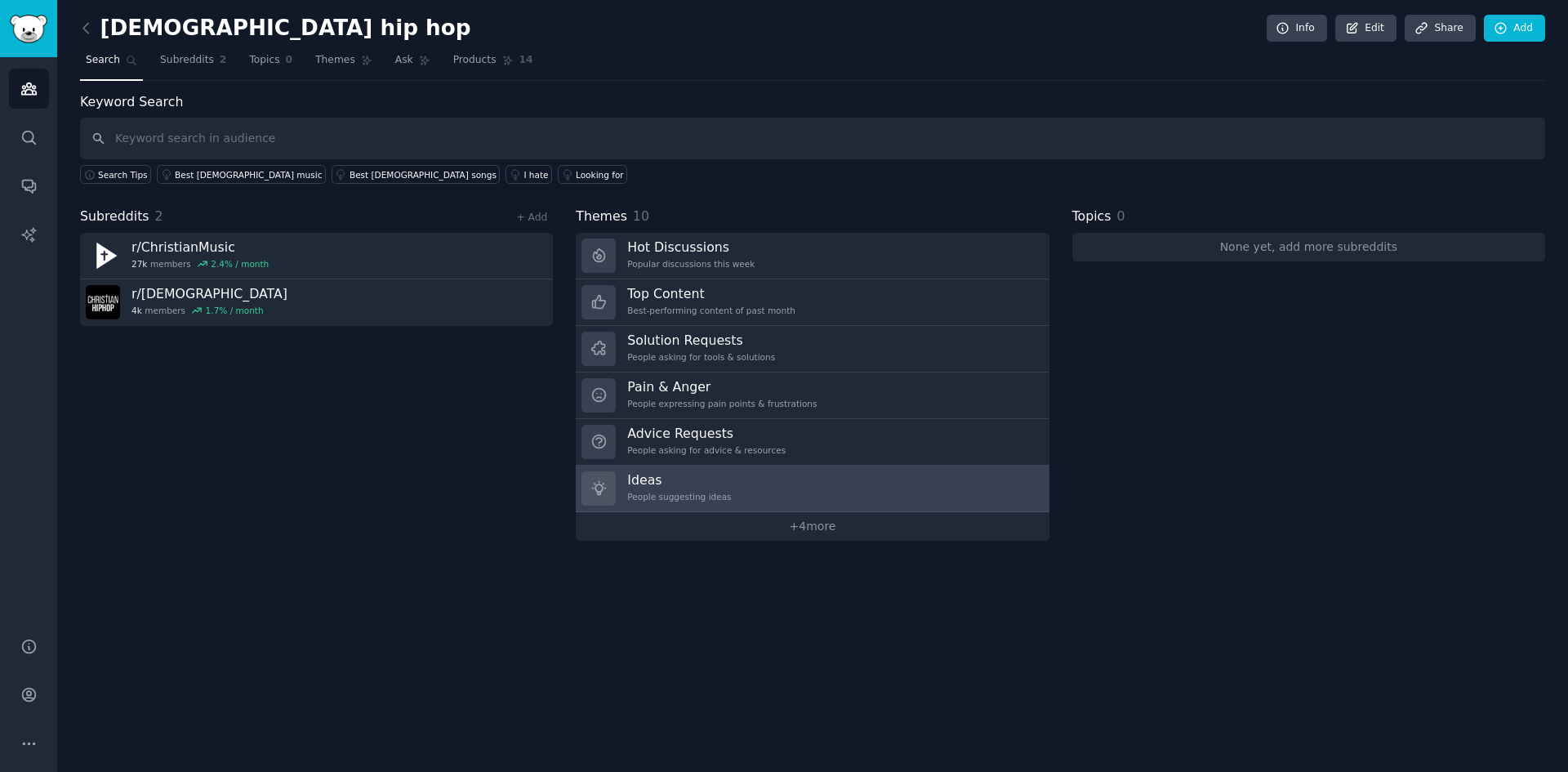
click at [667, 485] on h3 "Ideas" at bounding box center [679, 480] width 104 height 17
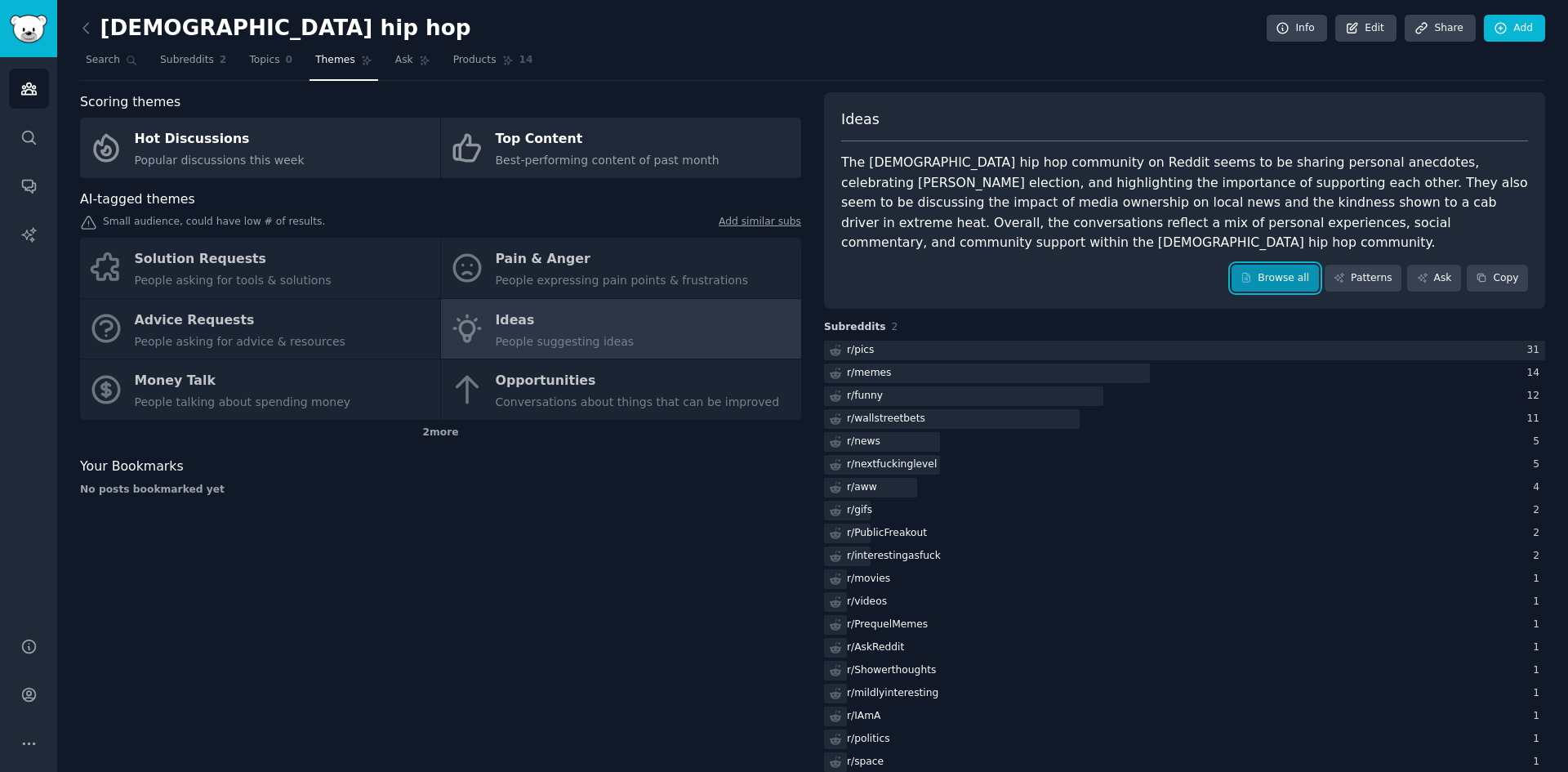
click at [1285, 265] on link "Browse all" at bounding box center [1276, 278] width 88 height 28
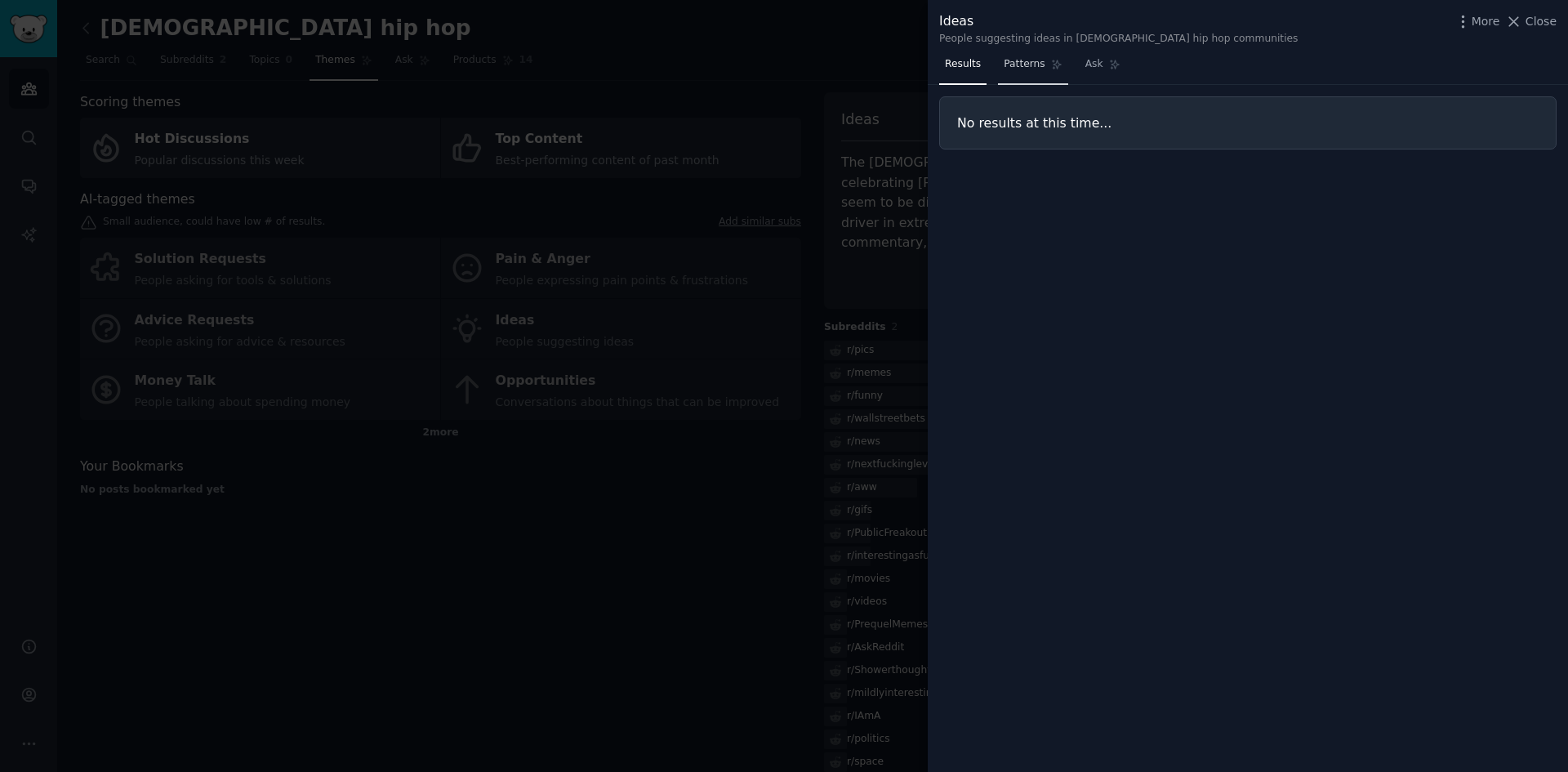
click at [1016, 69] on span "Patterns" at bounding box center [1023, 64] width 41 height 14
click at [1082, 78] on link "Ask" at bounding box center [1102, 68] width 47 height 33
click at [986, 82] on nav "Results Patterns Ask" at bounding box center [1033, 68] width 187 height 33
click at [952, 83] on link "Results" at bounding box center [963, 68] width 48 height 33
click at [1541, 19] on span "Close" at bounding box center [1541, 22] width 31 height 17
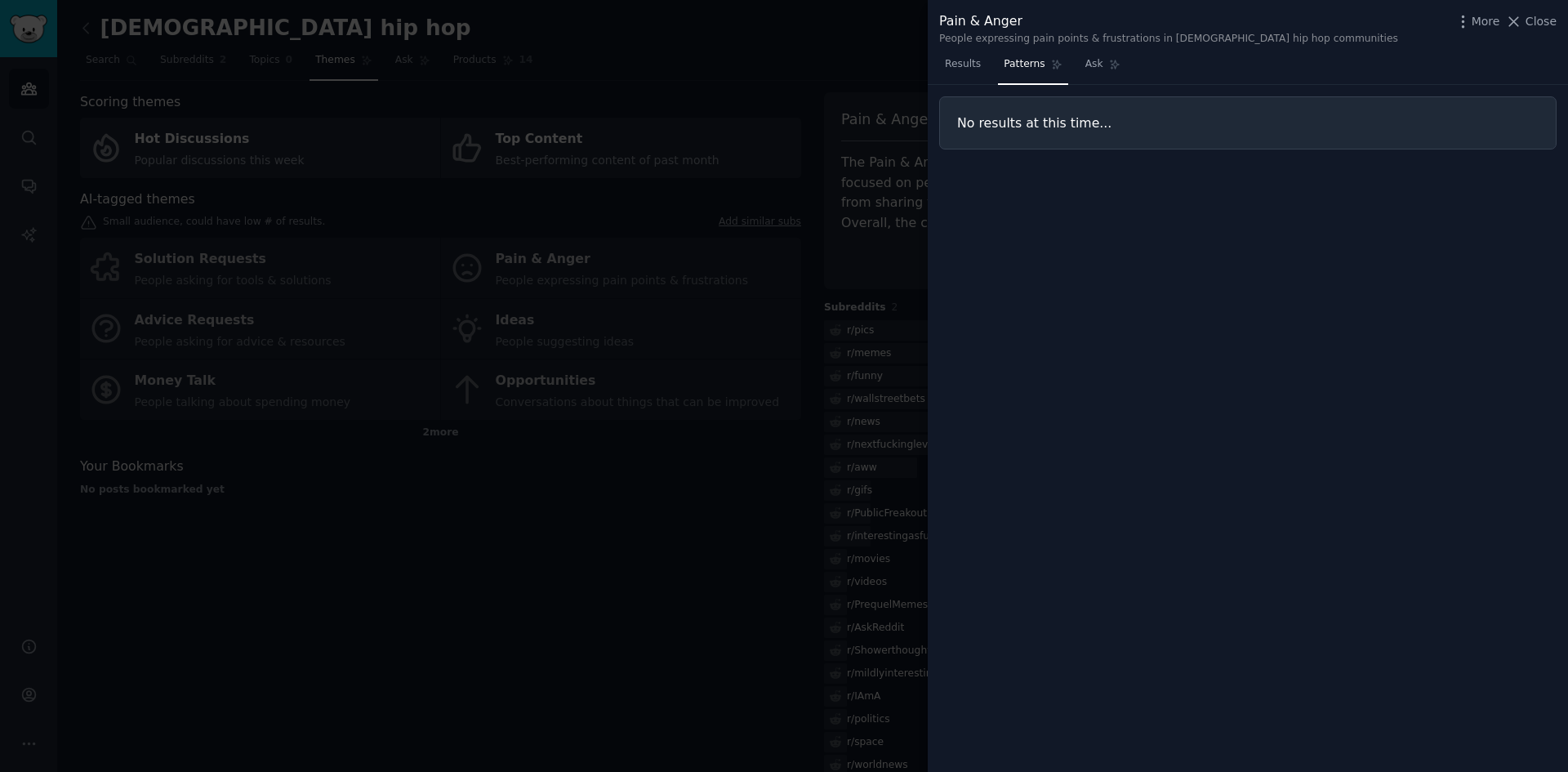
click at [37, 32] on div at bounding box center [784, 386] width 1568 height 772
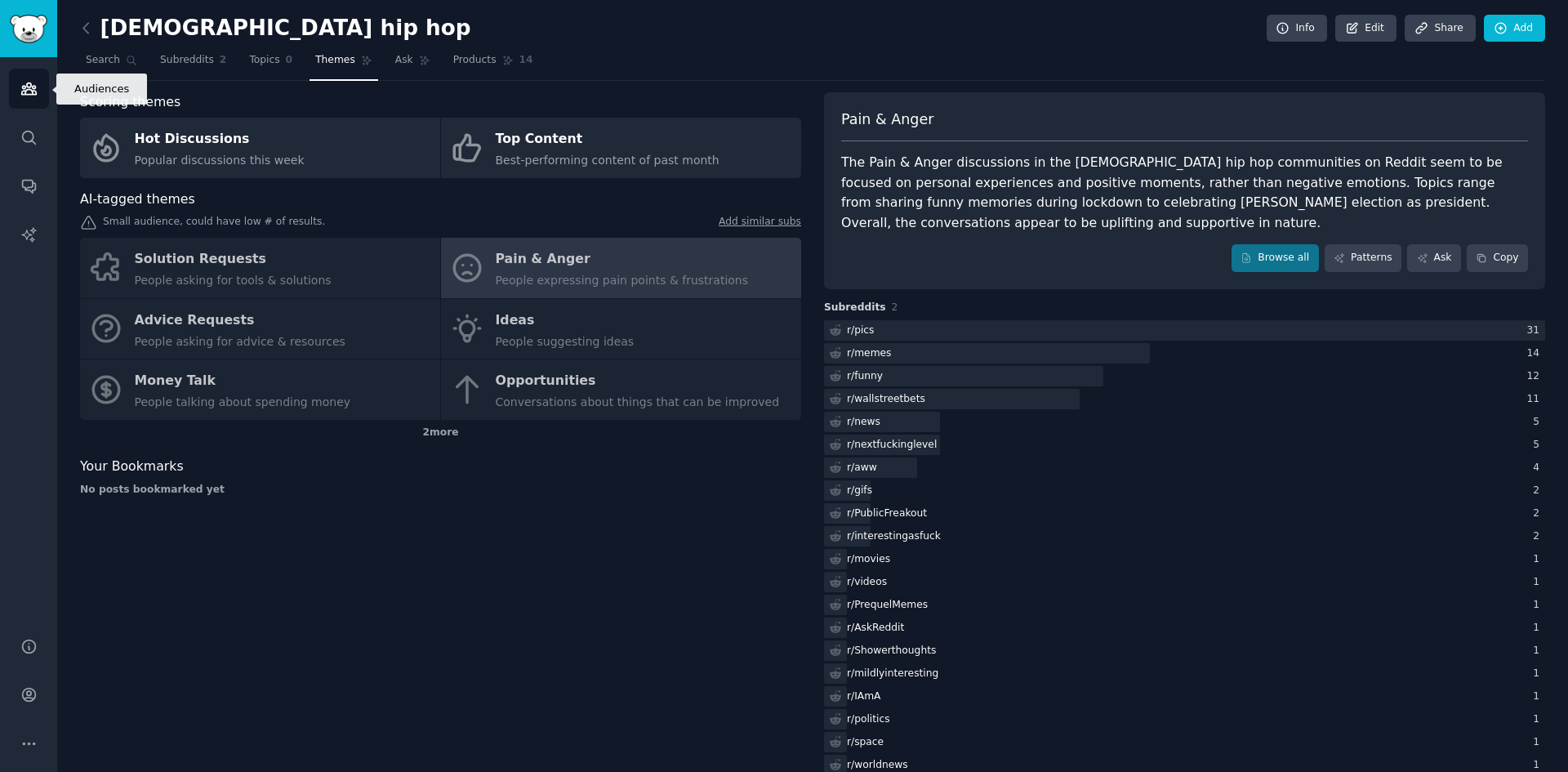
click at [39, 97] on link "Audiences" at bounding box center [29, 89] width 40 height 40
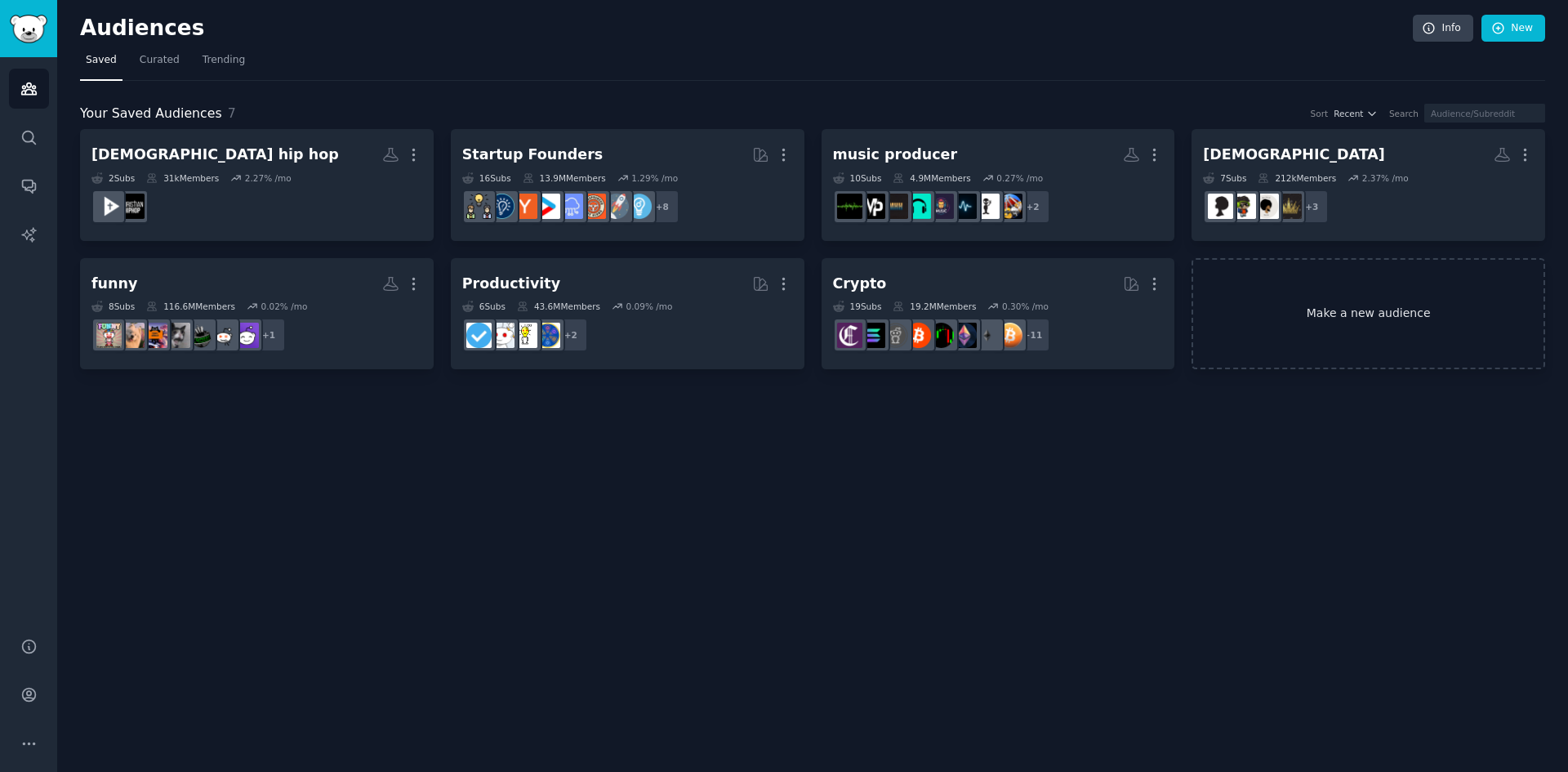
click at [1316, 313] on link "Make a new audience" at bounding box center [1368, 314] width 353 height 112
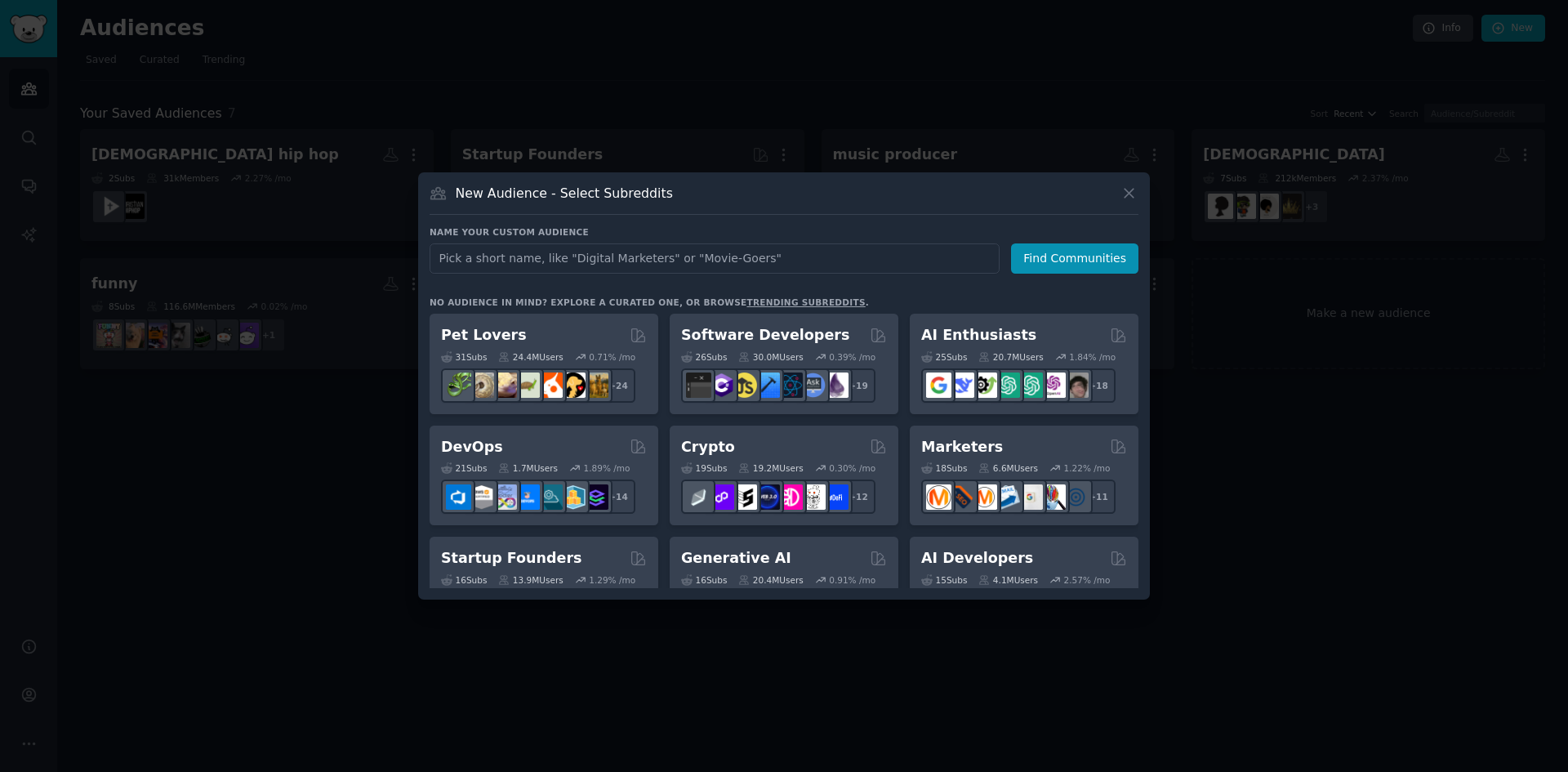
click at [616, 257] on input "text" at bounding box center [714, 259] width 570 height 30
type input "[DEMOGRAPHIC_DATA]"
click at [1066, 261] on button "Find Communities" at bounding box center [1075, 259] width 128 height 30
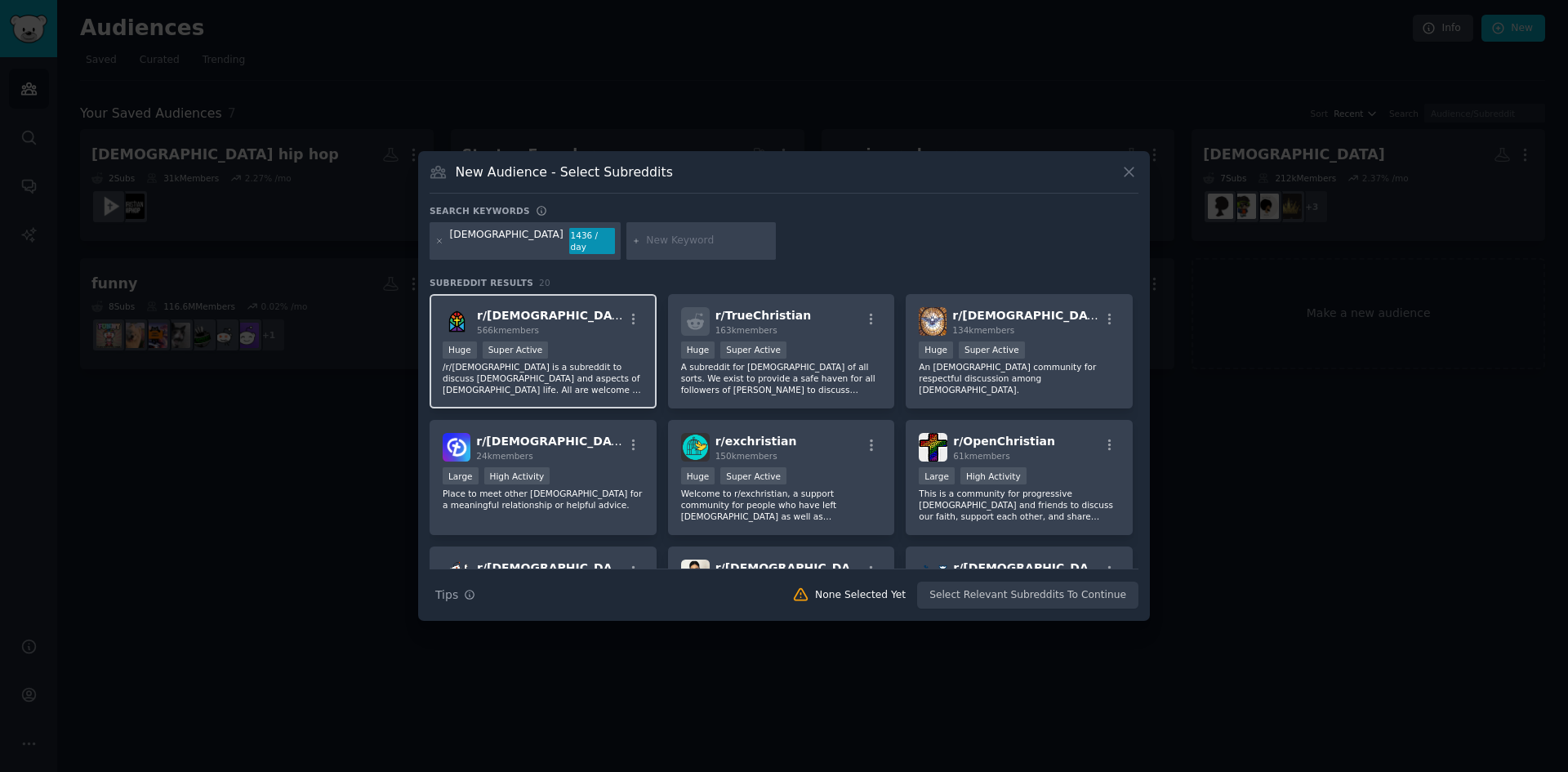
click at [610, 325] on div "r/ [DEMOGRAPHIC_DATA] 566k members" at bounding box center [543, 322] width 201 height 29
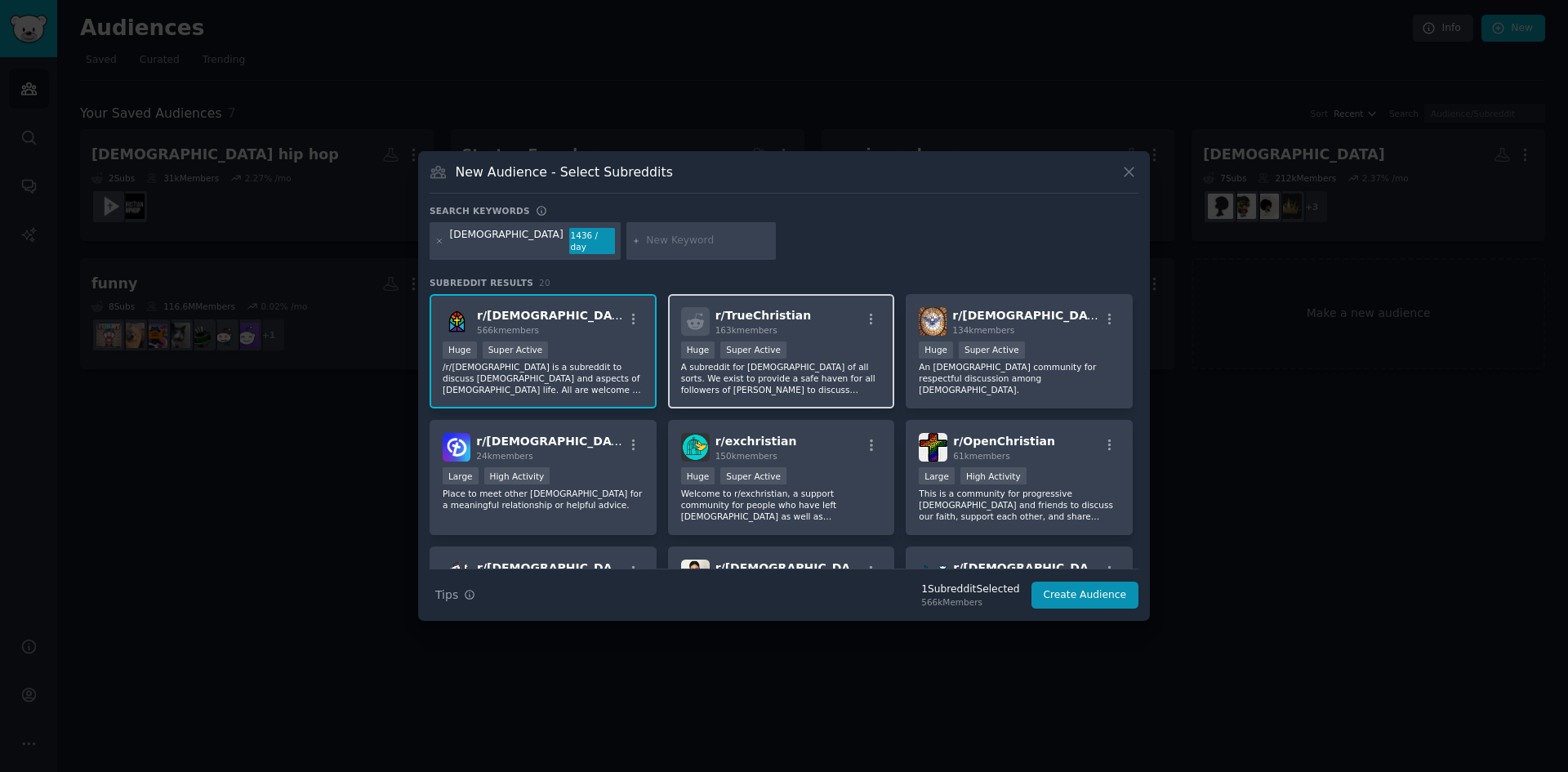
click at [793, 330] on div "r/ TrueChristian 163k members Huge Super Active A subreddit for [DEMOGRAPHIC_DA…" at bounding box center [782, 351] width 228 height 115
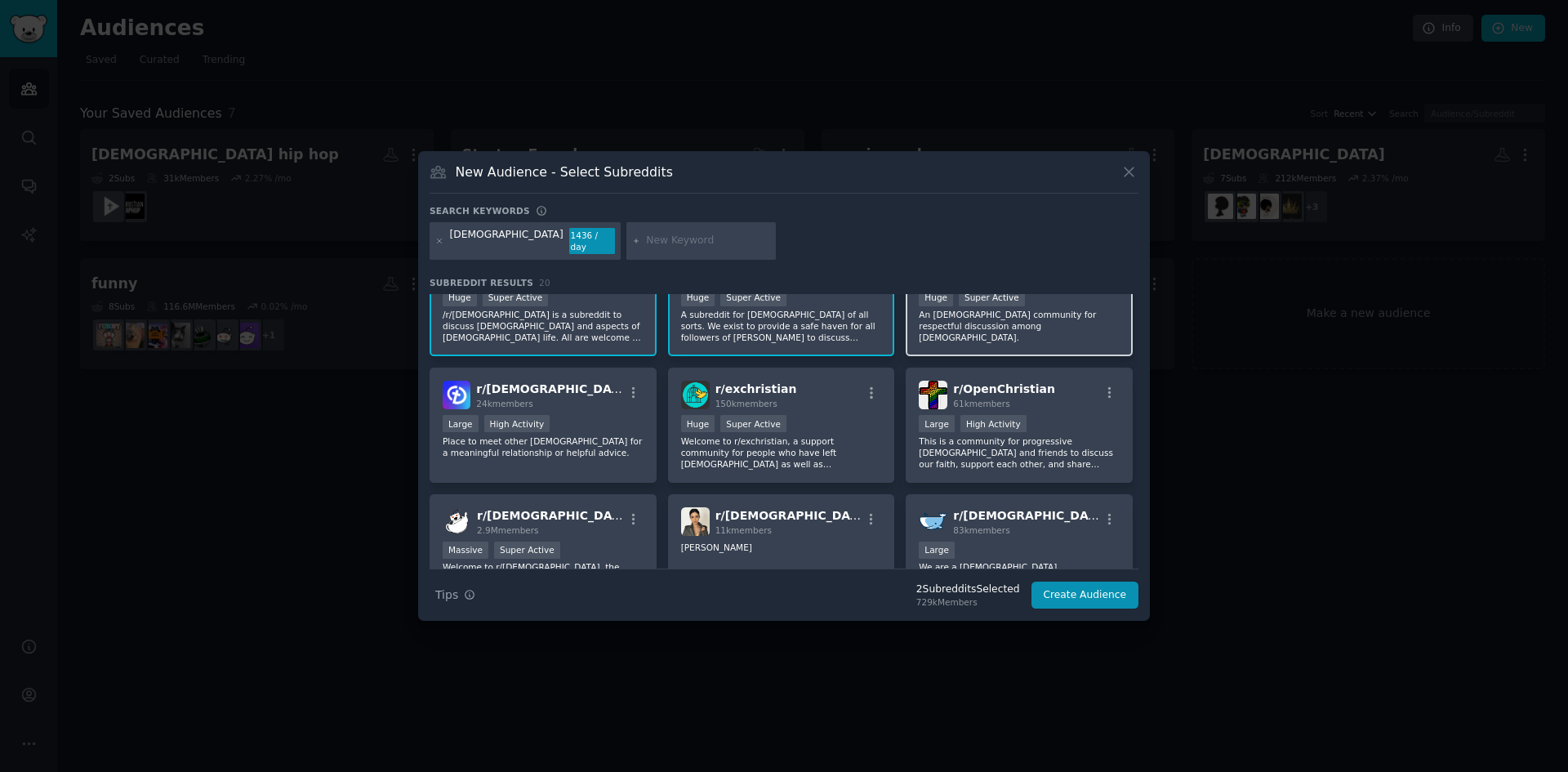
scroll to position [82, 0]
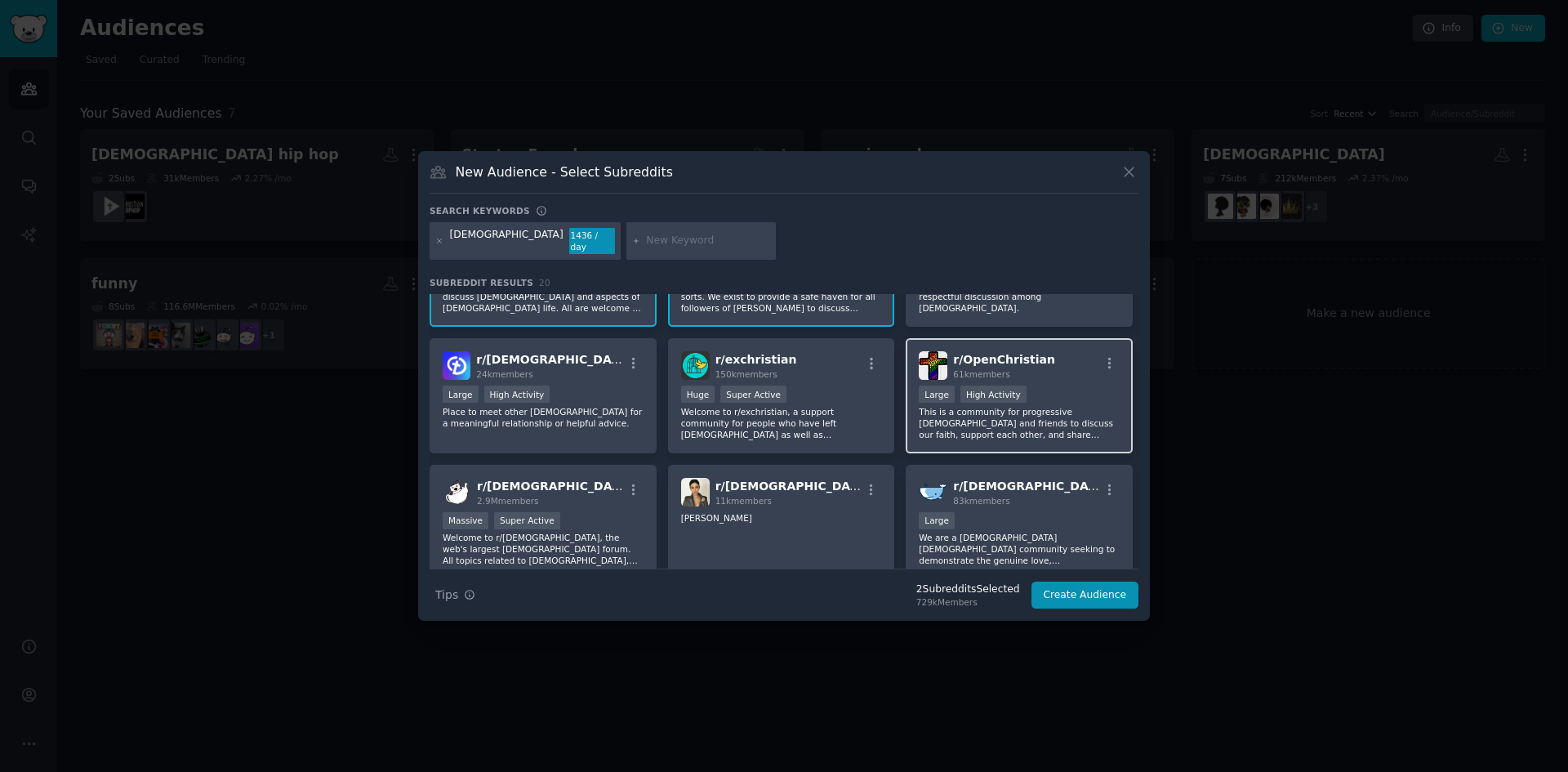
click at [959, 419] on p "This is a community for progressive [DEMOGRAPHIC_DATA] and friends to discuss o…" at bounding box center [1019, 423] width 201 height 34
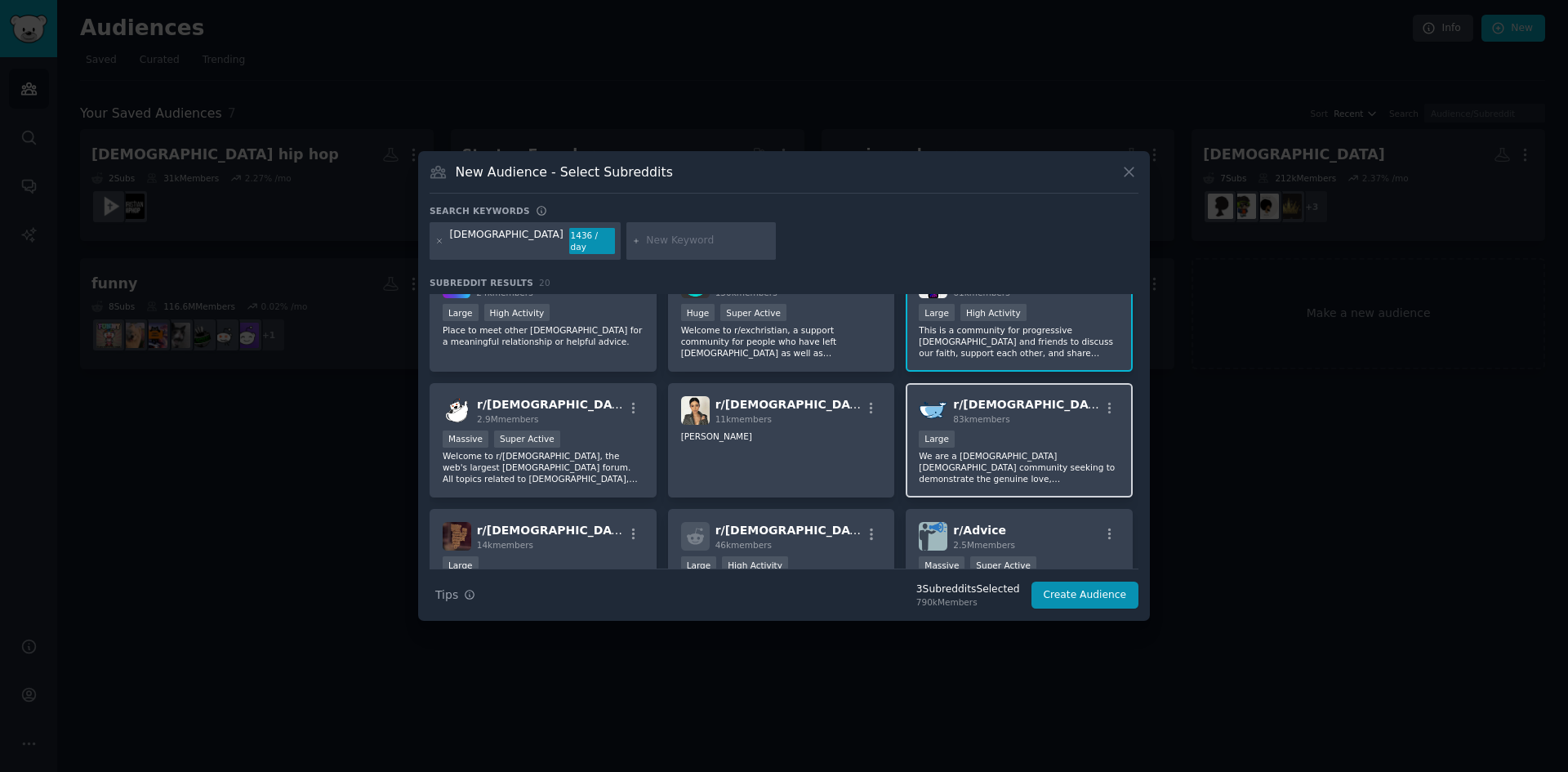
click at [943, 464] on p "We are a [DEMOGRAPHIC_DATA] [DEMOGRAPHIC_DATA] community seeking to demonstrate…" at bounding box center [1019, 467] width 201 height 34
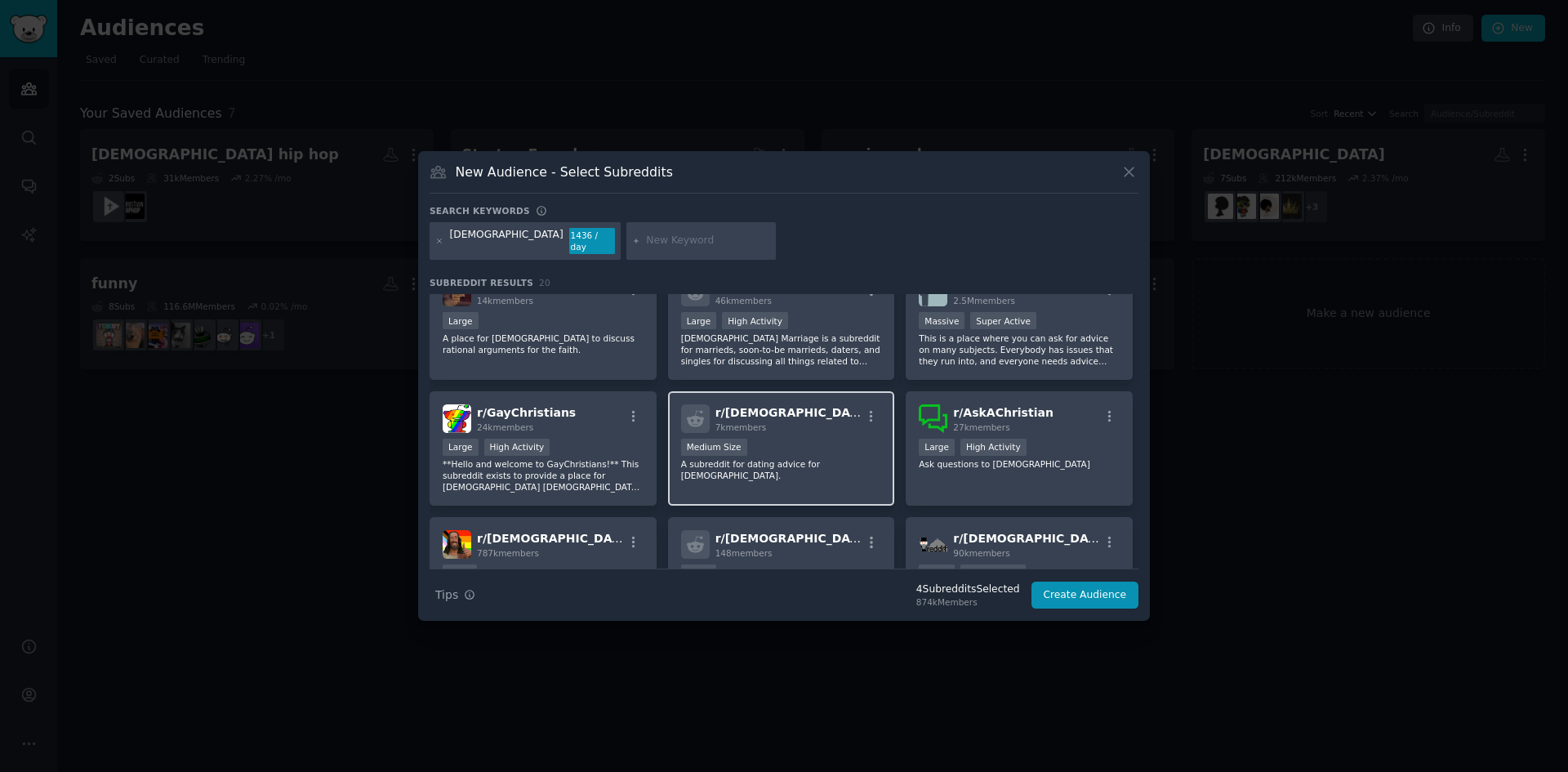
scroll to position [408, 0]
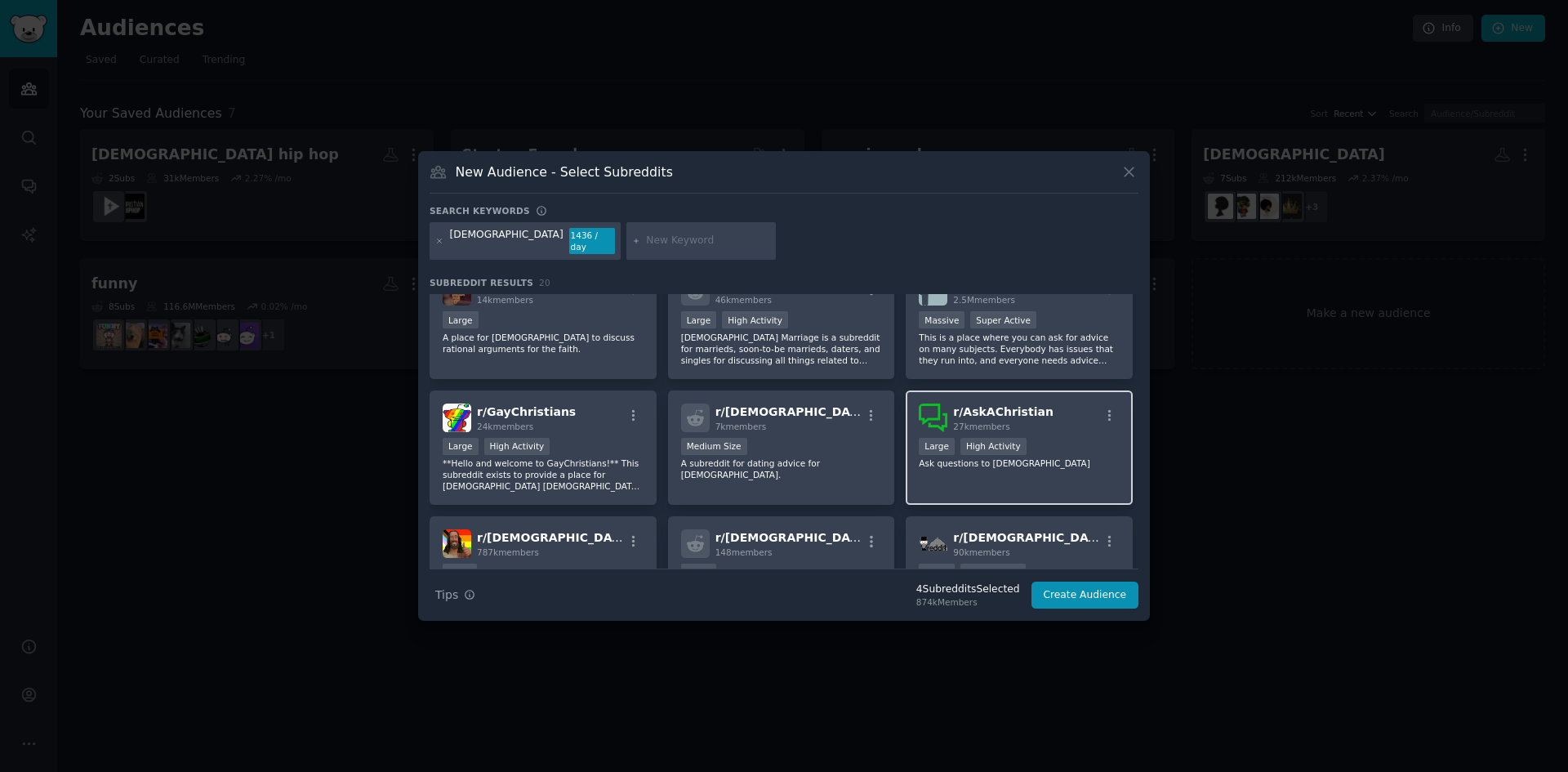
click at [981, 474] on div "r/ AskAChristian 27k members >= 80th percentile for submissions / day Large Hig…" at bounding box center [1019, 447] width 228 height 115
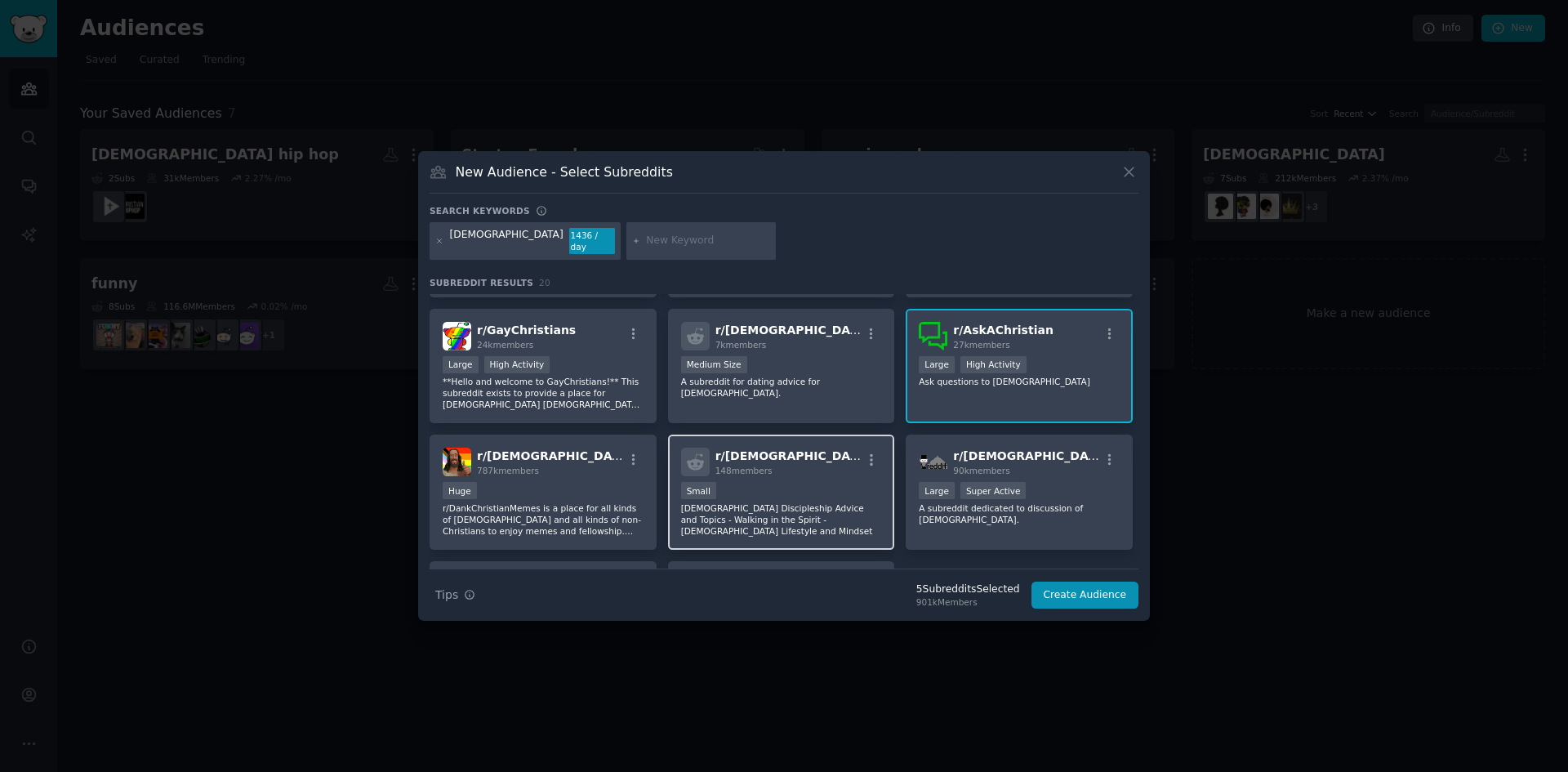
click at [765, 514] on p "[DEMOGRAPHIC_DATA] Discipleship Advice and Topics - Walking in the Spirit - [DE…" at bounding box center [782, 520] width 201 height 34
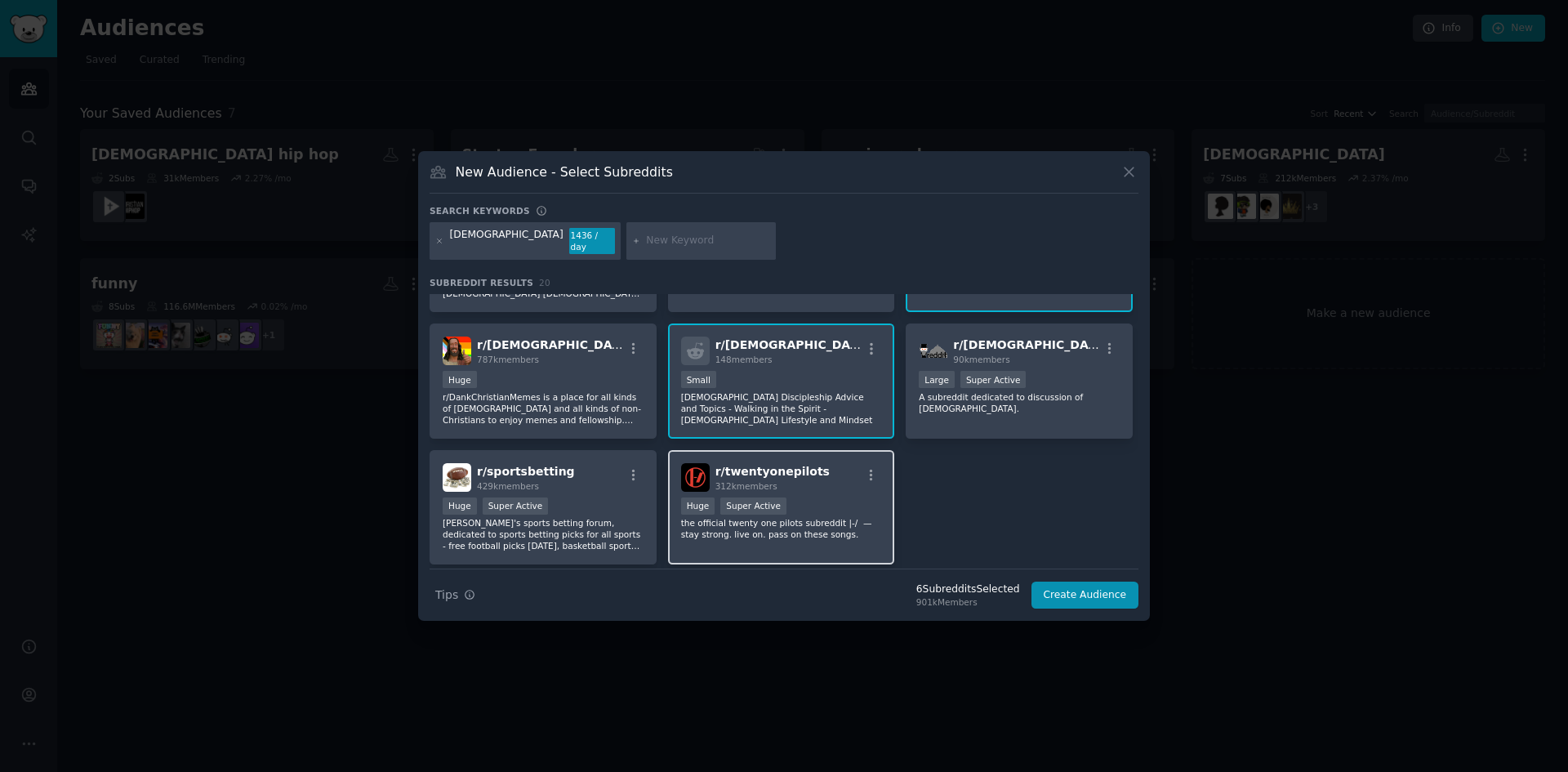
scroll to position [572, 0]
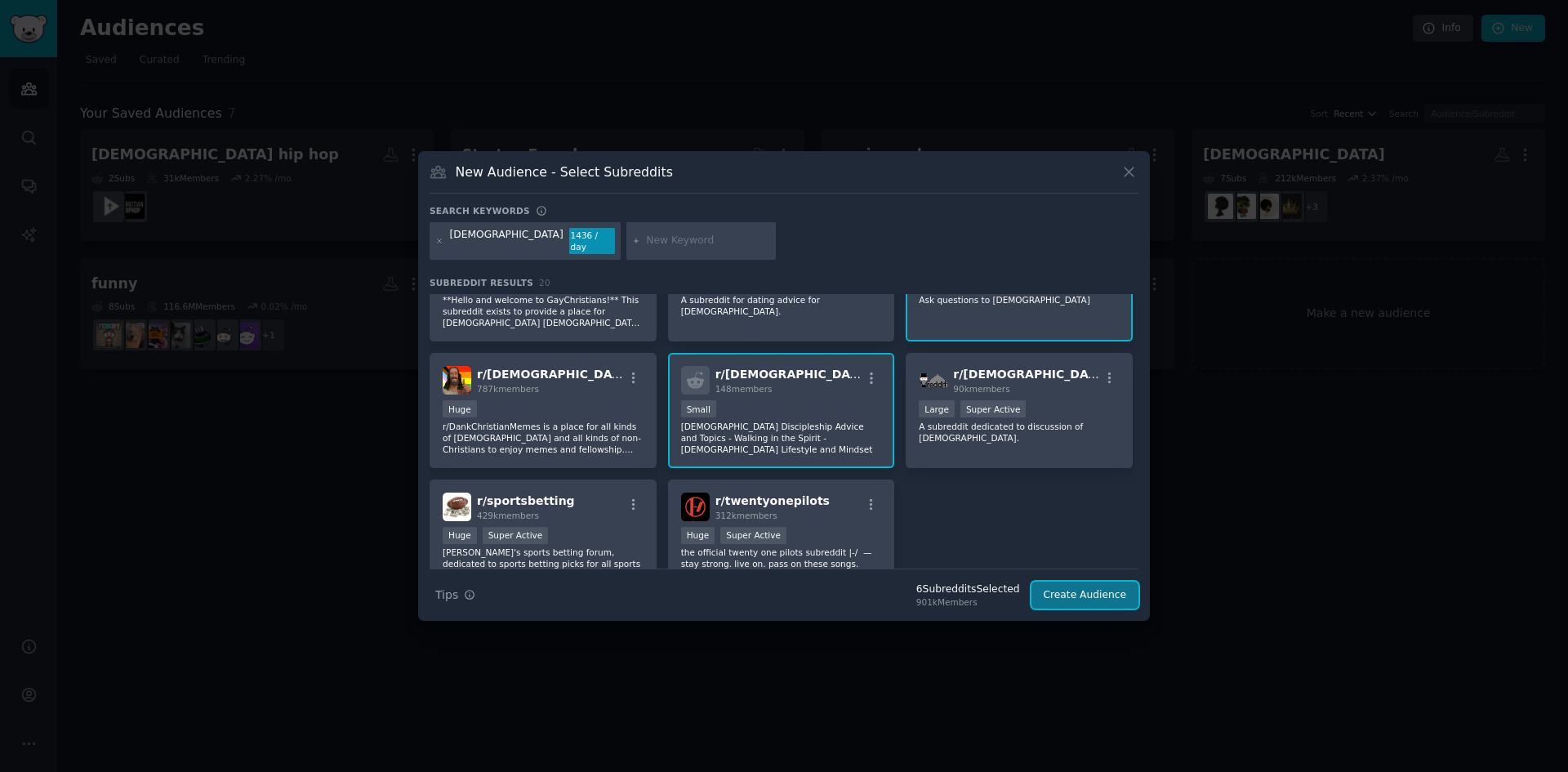
click at [1076, 592] on button "Create Audience" at bounding box center [1085, 595] width 108 height 28
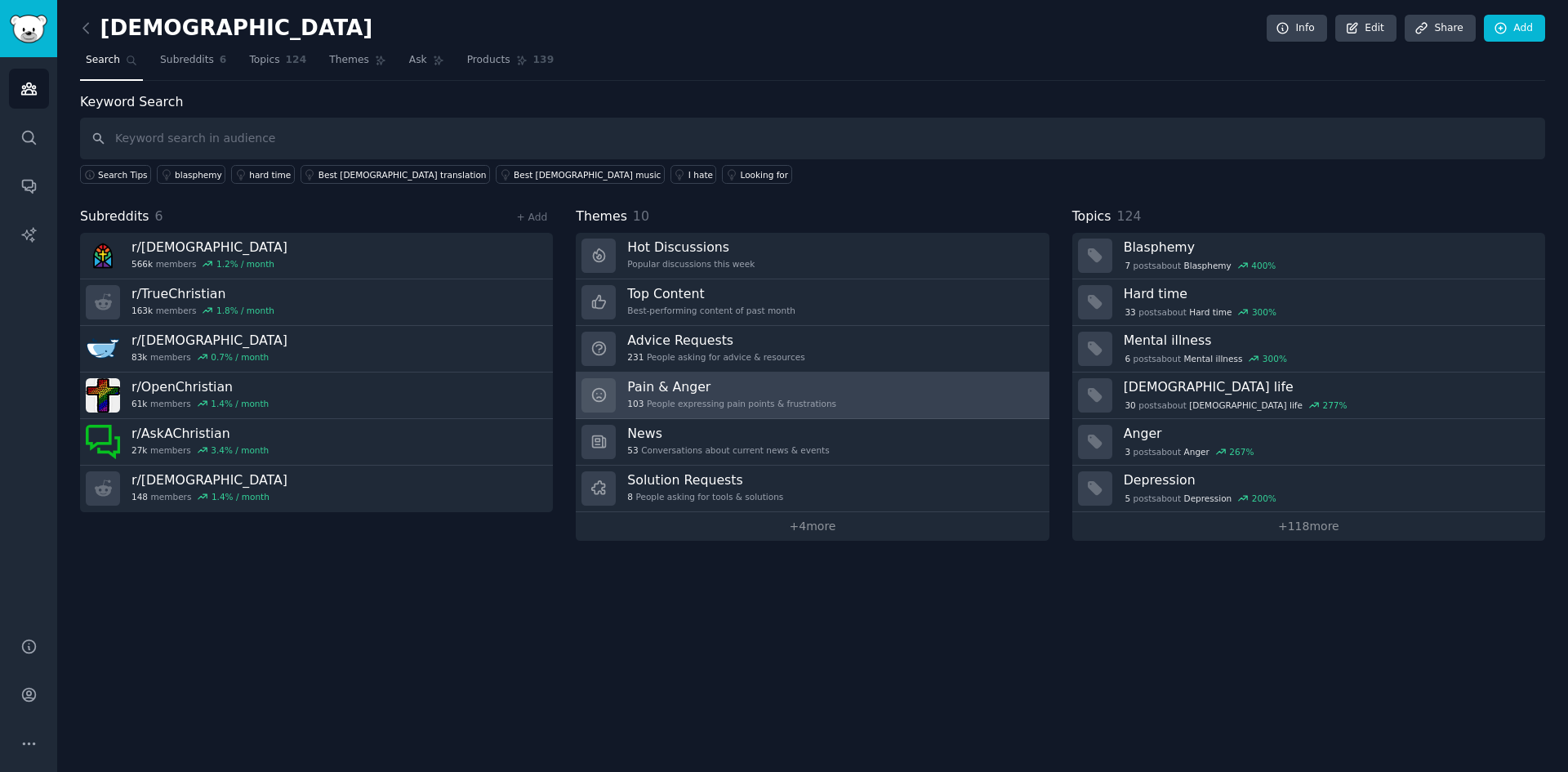
click at [695, 397] on div "Pain & Anger 103 People expressing pain points & frustrations" at bounding box center [732, 395] width 209 height 34
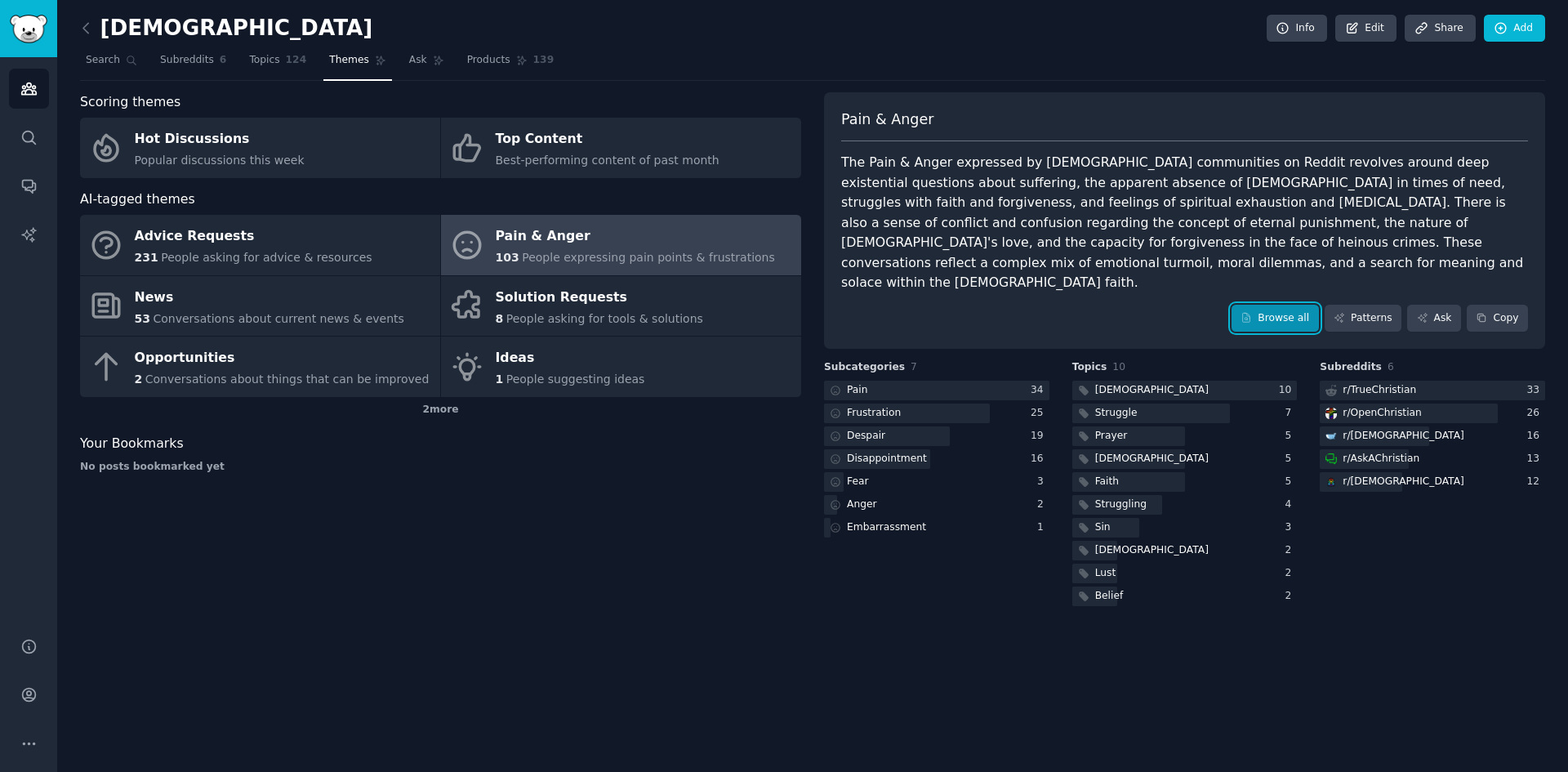
click at [1274, 305] on link "Browse all" at bounding box center [1276, 318] width 88 height 28
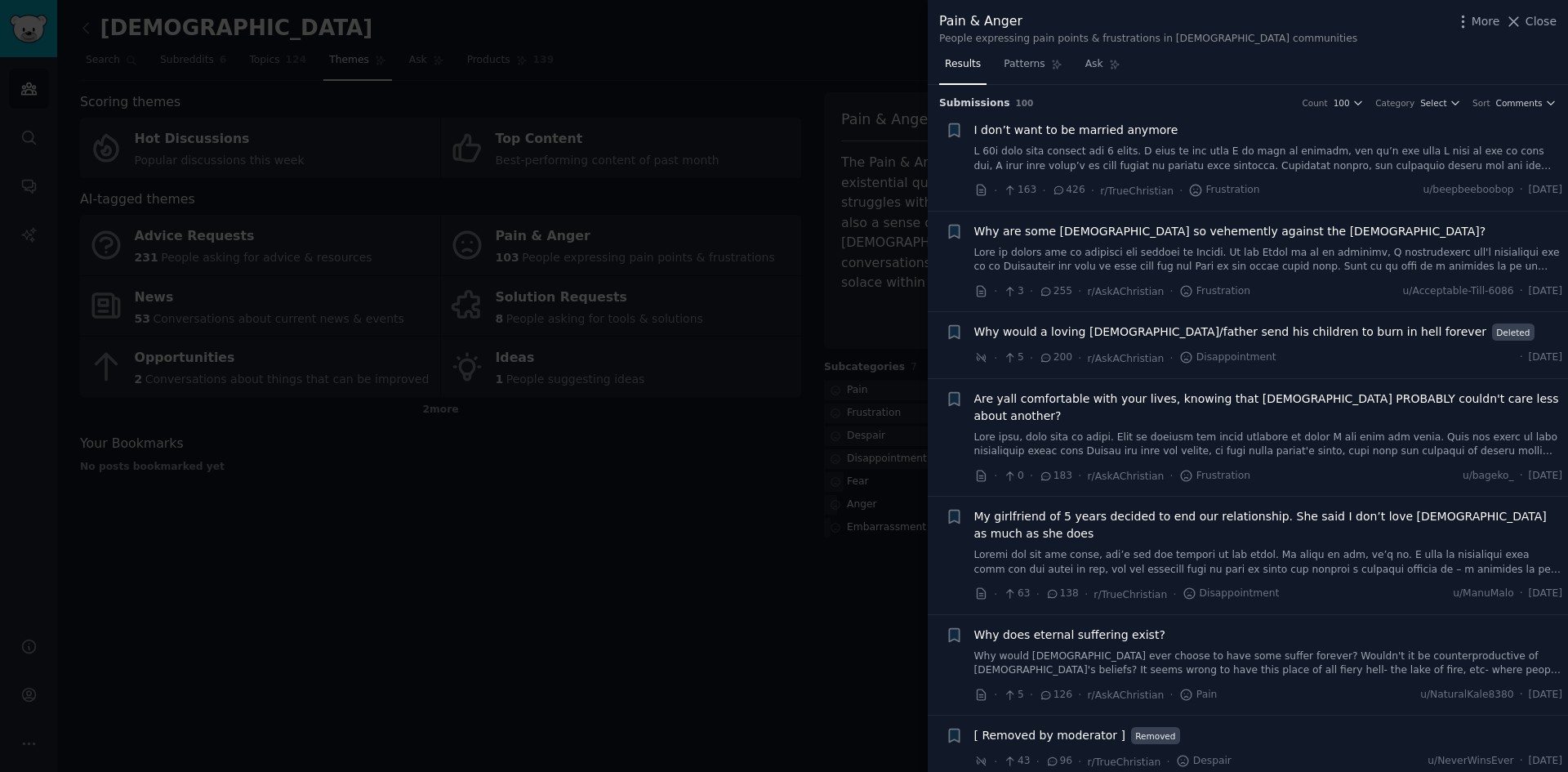
click at [820, 564] on div at bounding box center [784, 386] width 1568 height 772
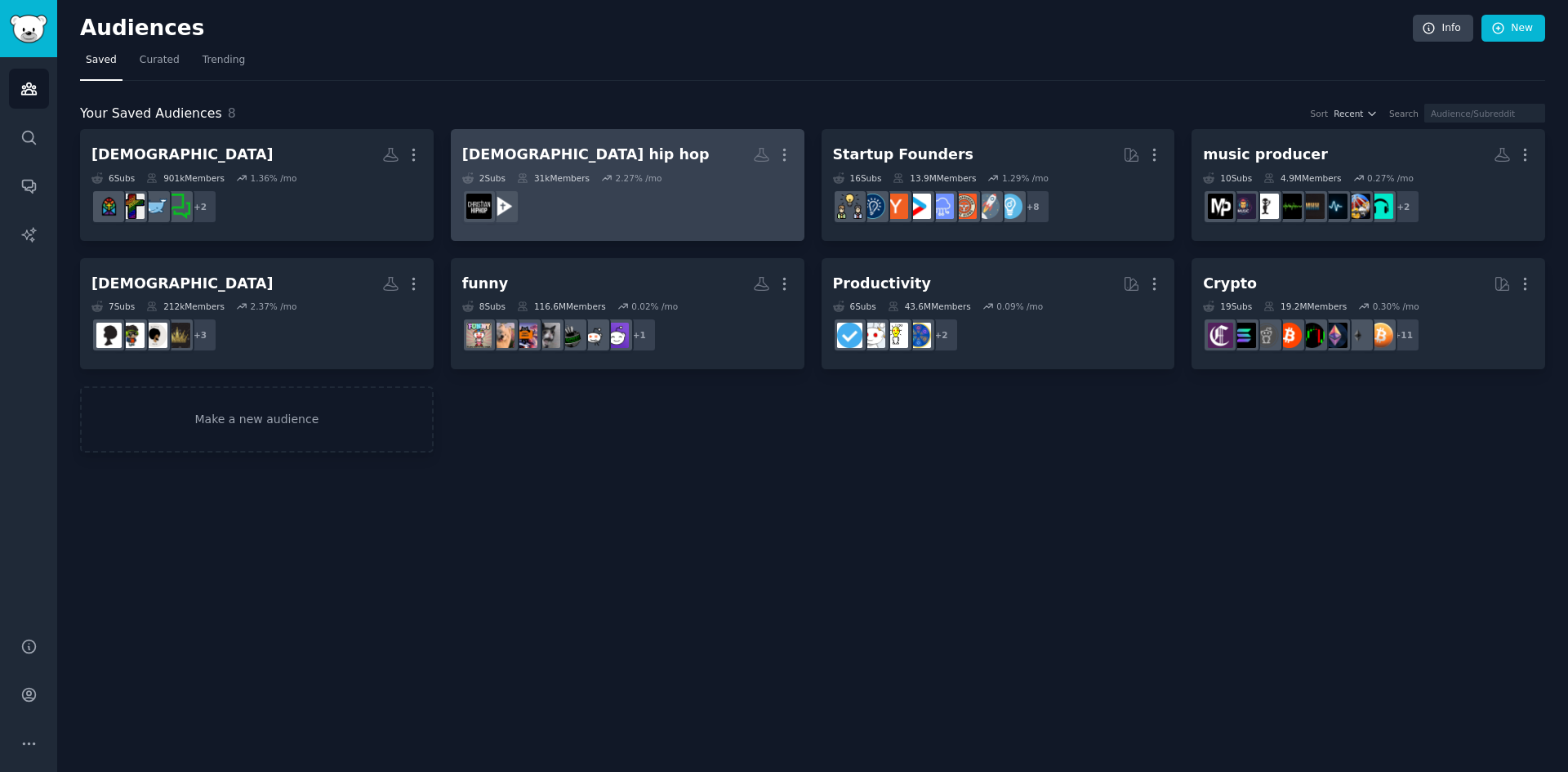
click at [616, 220] on dd at bounding box center [627, 207] width 330 height 46
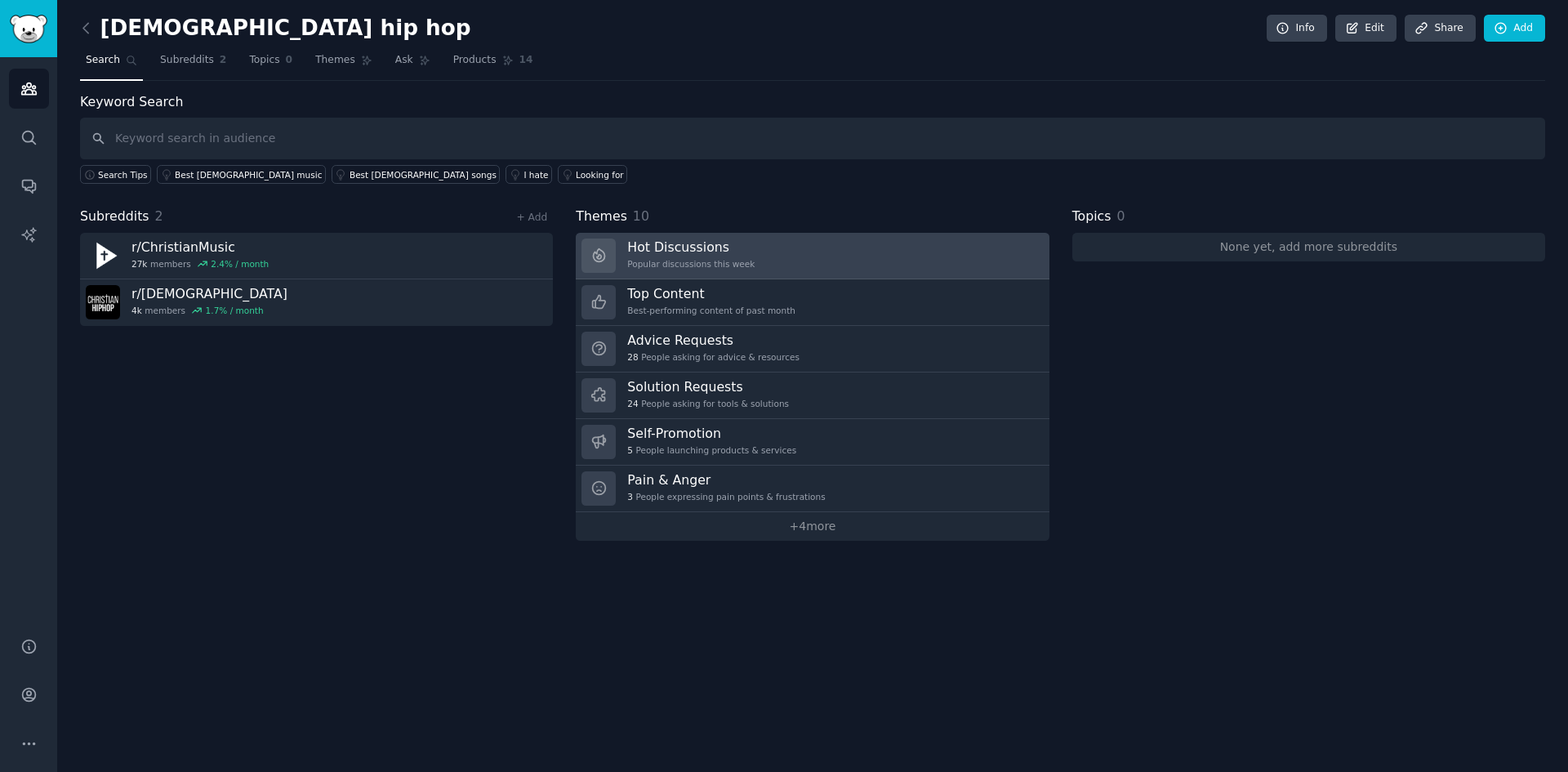
click at [664, 257] on div "Hot Discussions Popular discussions this week" at bounding box center [691, 256] width 128 height 34
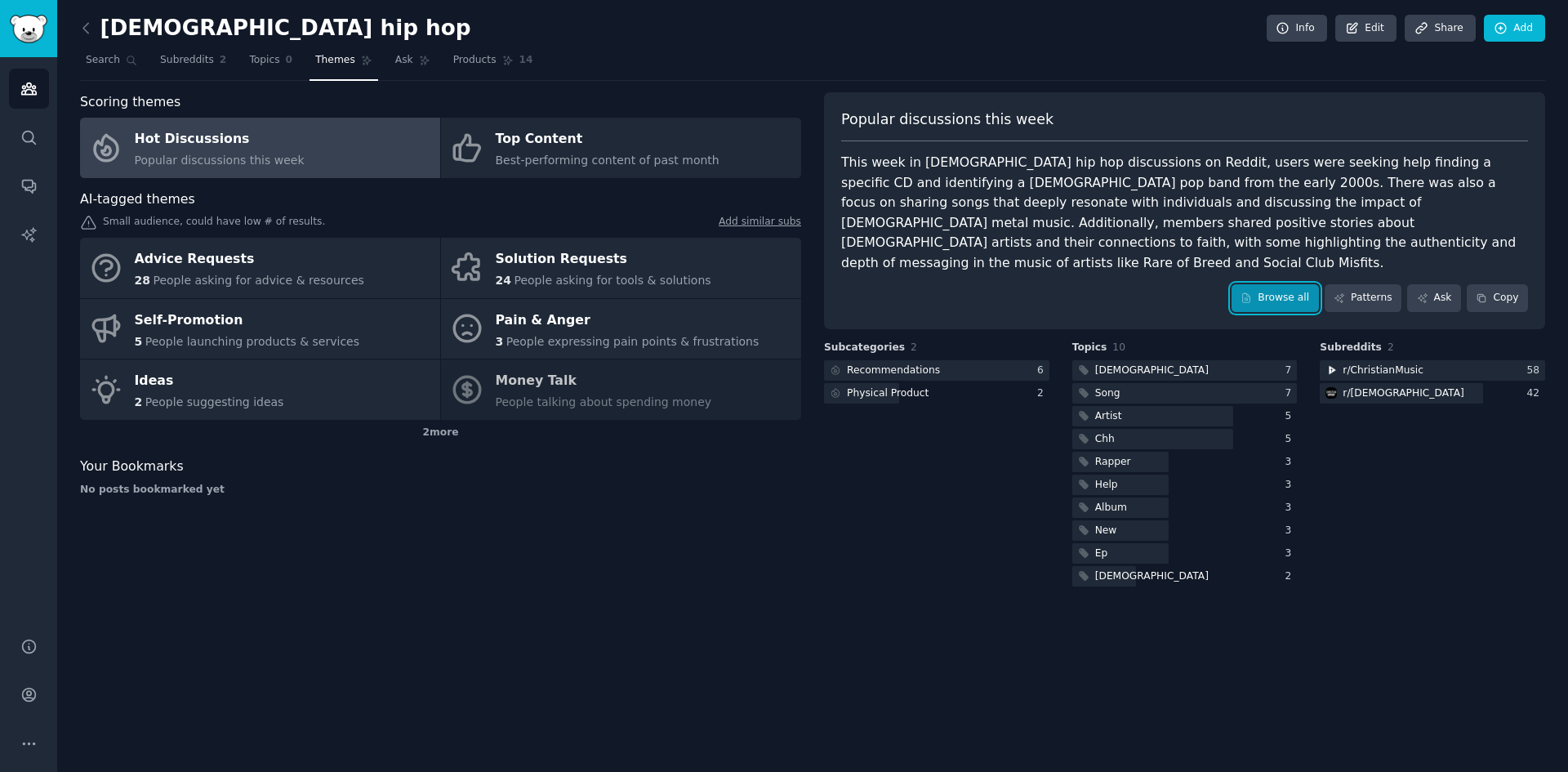
click at [1299, 285] on link "Browse all" at bounding box center [1276, 298] width 88 height 28
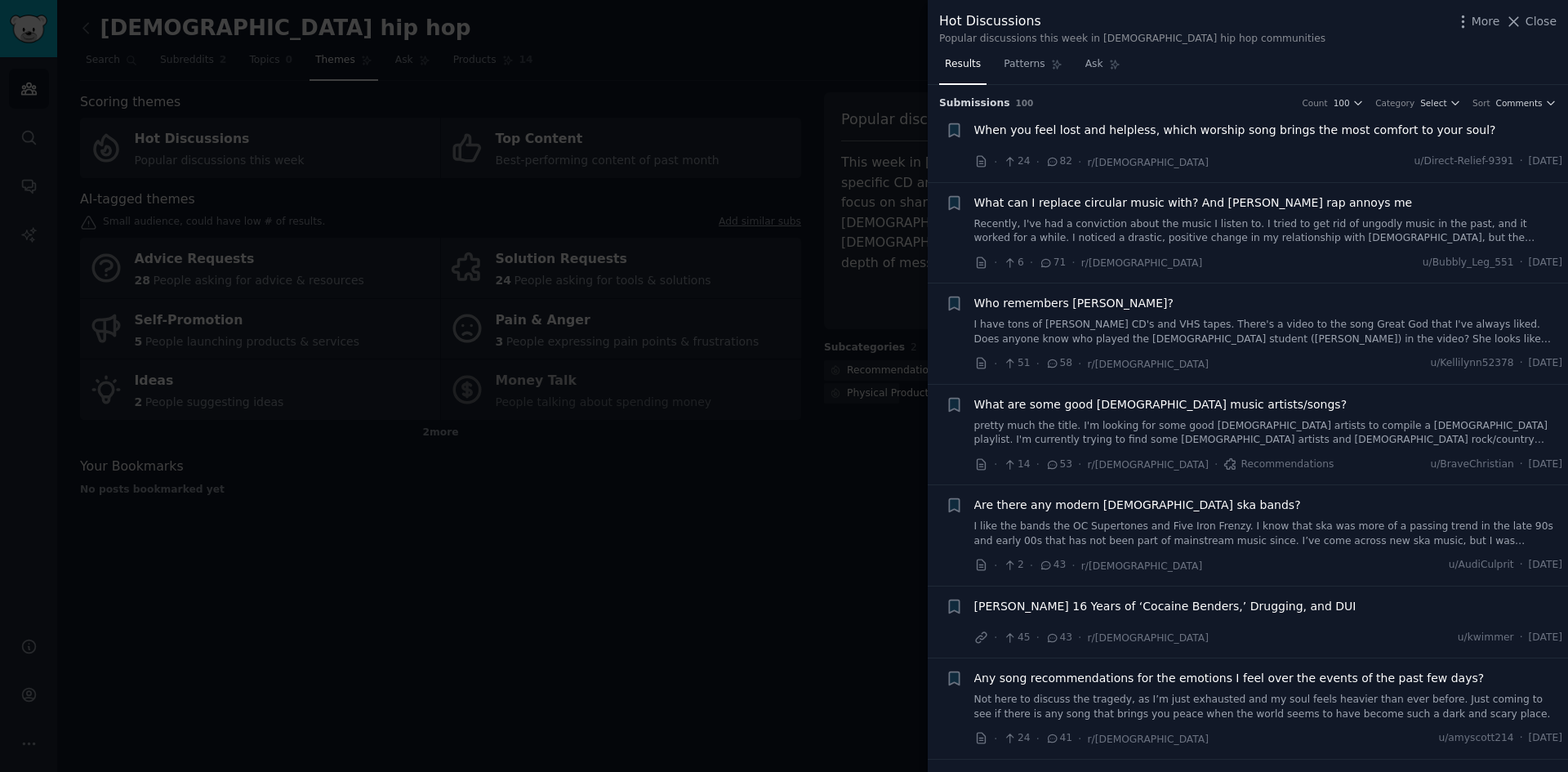
click at [1463, 235] on link "Recently, I've had a conviction about the music I listen to. I tried to get rid…" at bounding box center [1269, 231] width 589 height 29
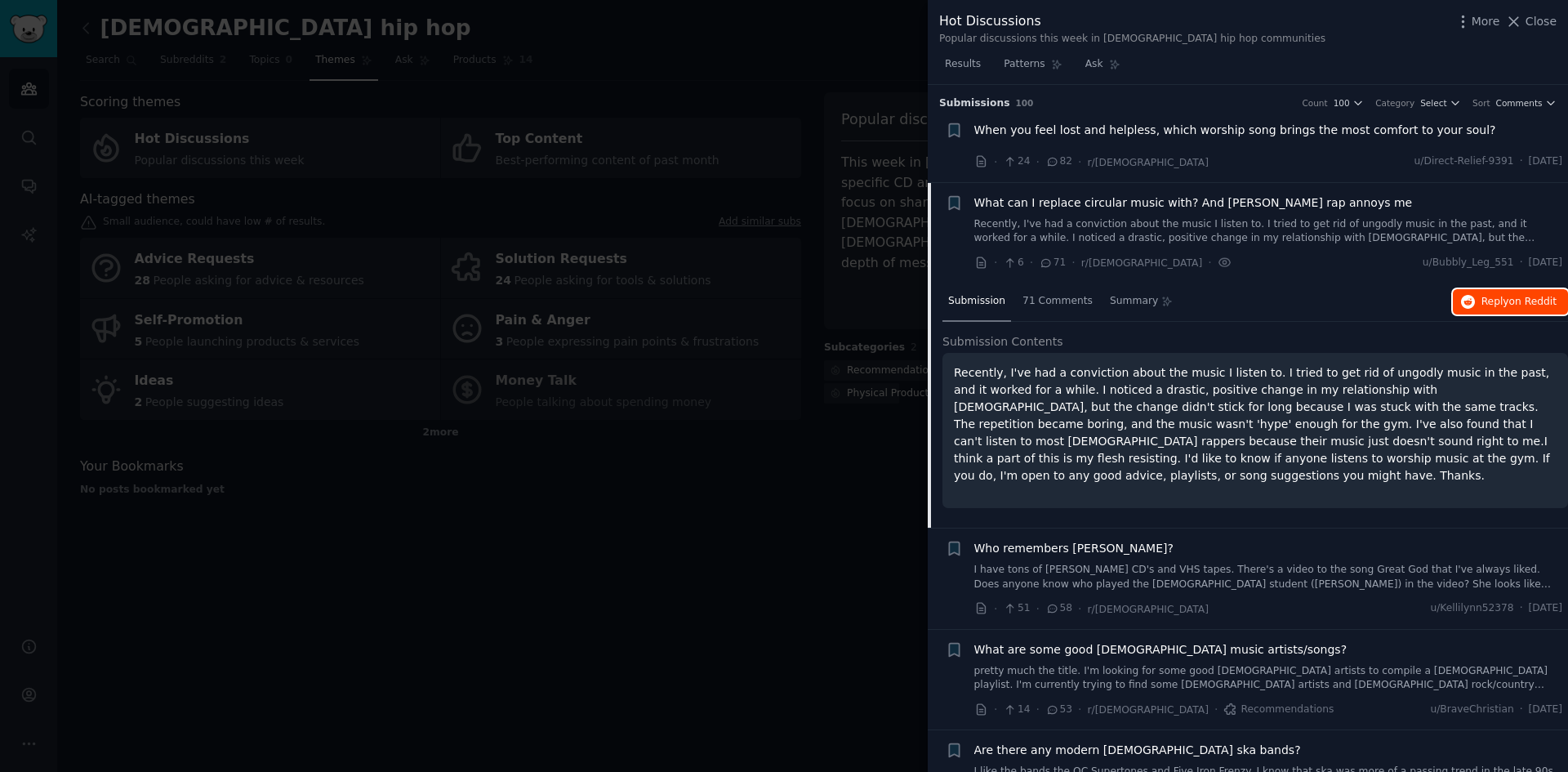
click at [1485, 300] on span "Reply on Reddit" at bounding box center [1518, 302] width 75 height 14
click at [1549, 23] on span "Close" at bounding box center [1541, 22] width 31 height 17
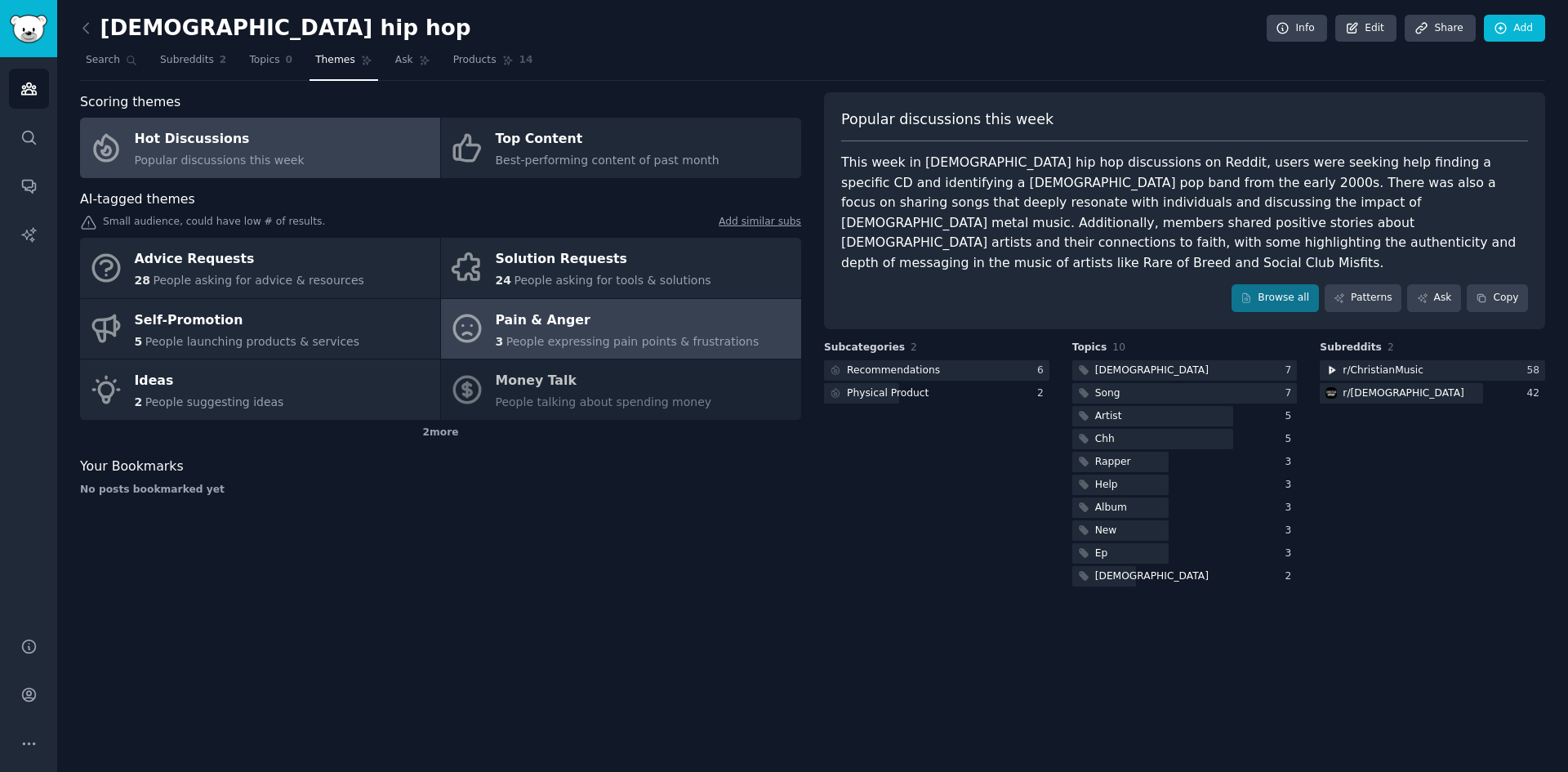
click at [664, 317] on div "Pain & Anger" at bounding box center [627, 320] width 264 height 26
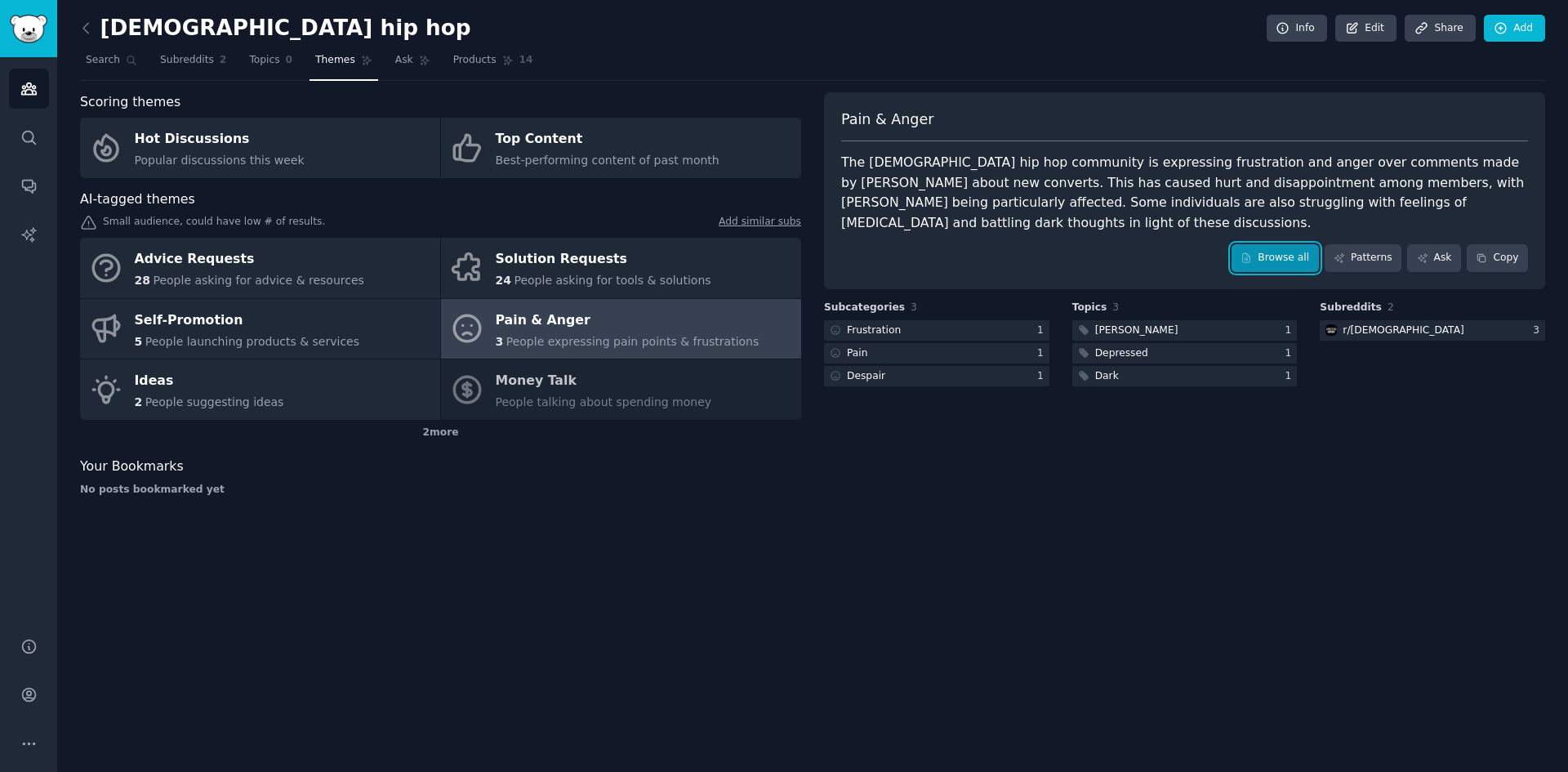
click at [1284, 245] on link "Browse all" at bounding box center [1276, 258] width 88 height 28
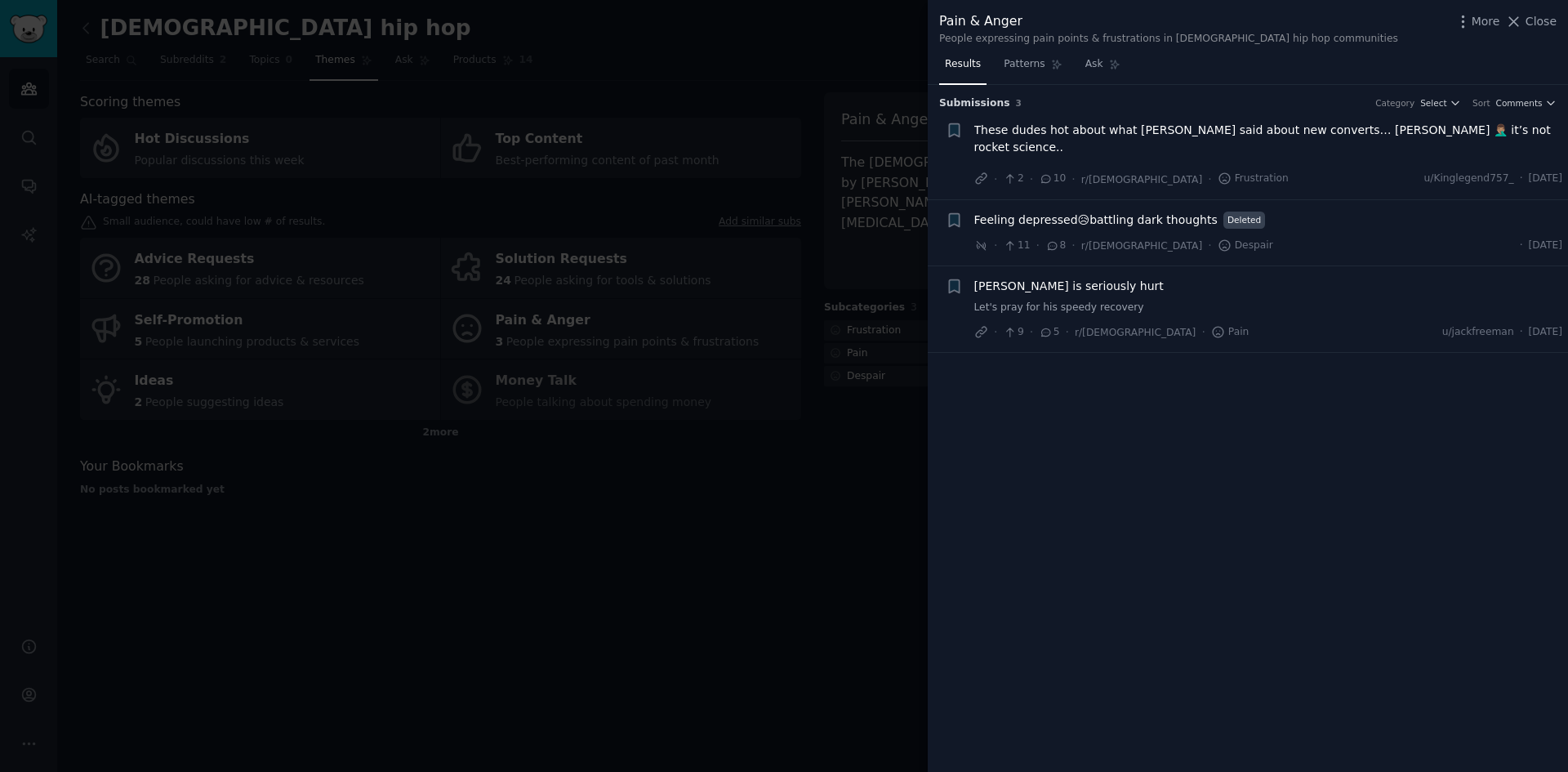
click at [1065, 132] on span "These dudes hot about what Sevin said about new converts… sheeeshhh smh 🤦🏽‍♂️ i…" at bounding box center [1269, 139] width 589 height 34
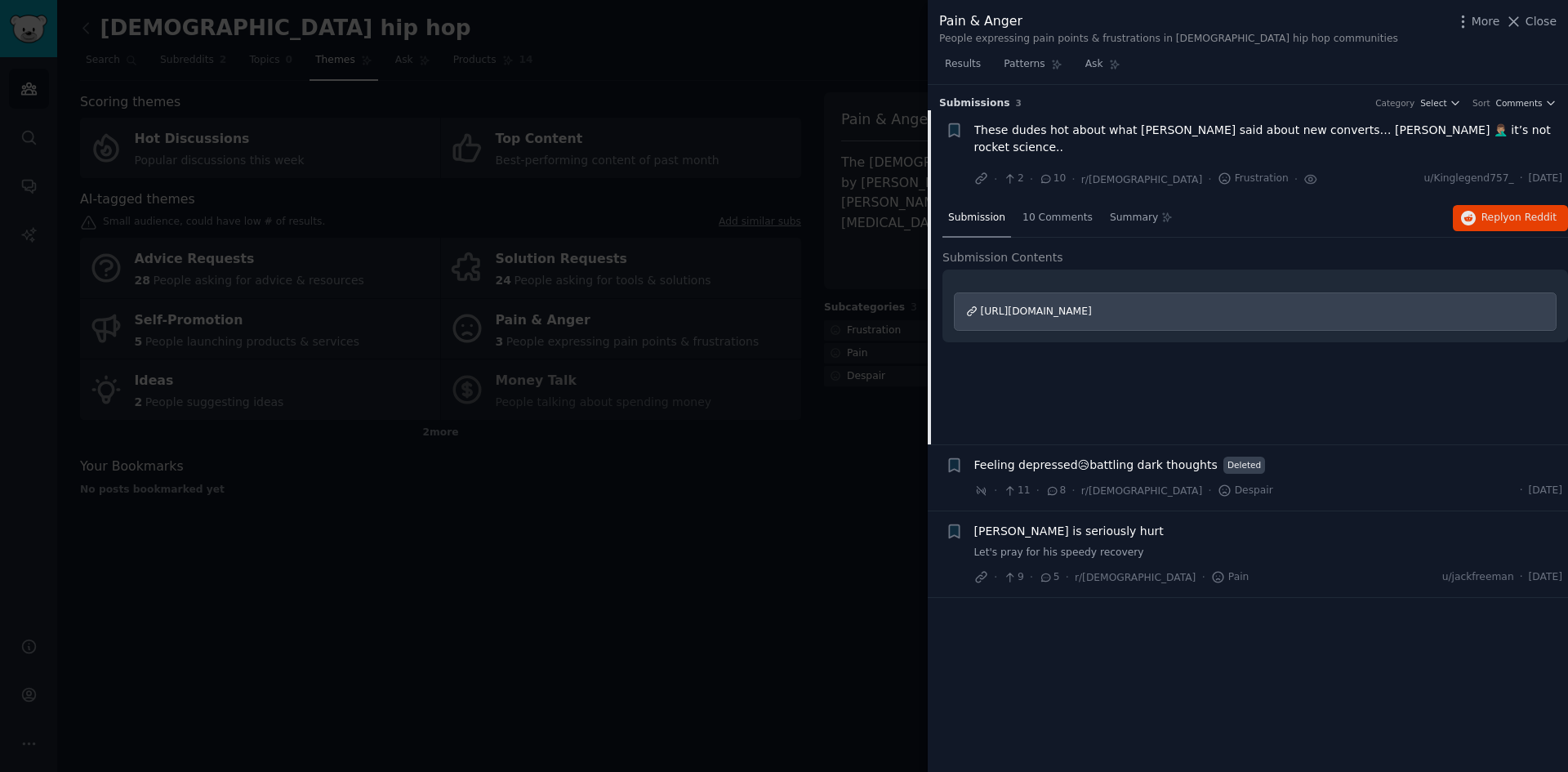
click at [1048, 306] on span "https://www.instagram.com/reel/DMIRvVLPDr4/?igsh=OThiN3V3NWVsaWt5" at bounding box center [1036, 311] width 111 height 11
click at [1007, 71] on span "Patterns" at bounding box center [1023, 64] width 41 height 14
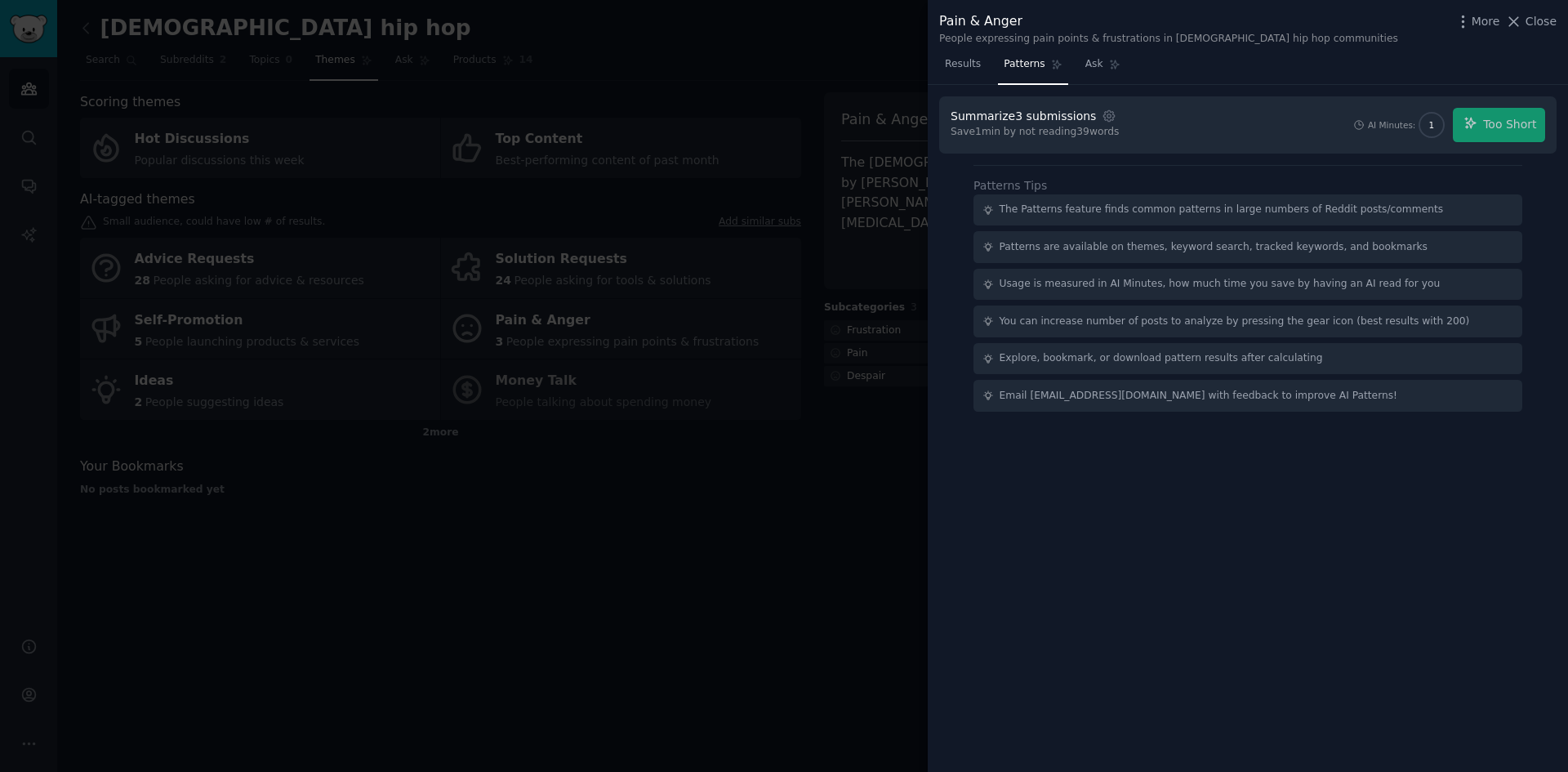
click at [998, 113] on div "Summarize 3 submissions" at bounding box center [1023, 116] width 146 height 17
click at [961, 63] on span "Results" at bounding box center [963, 64] width 36 height 14
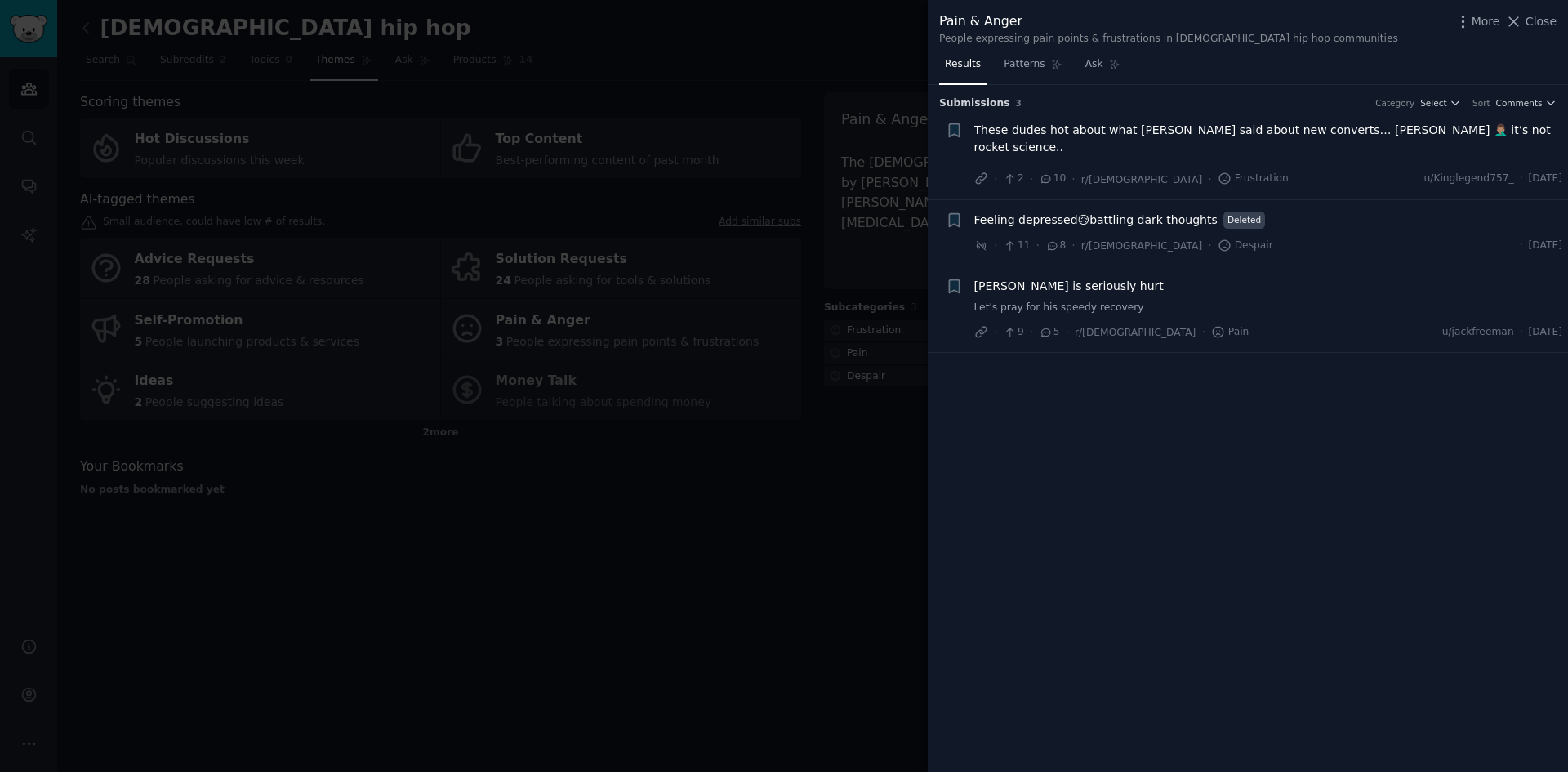
click at [806, 486] on div at bounding box center [784, 386] width 1568 height 772
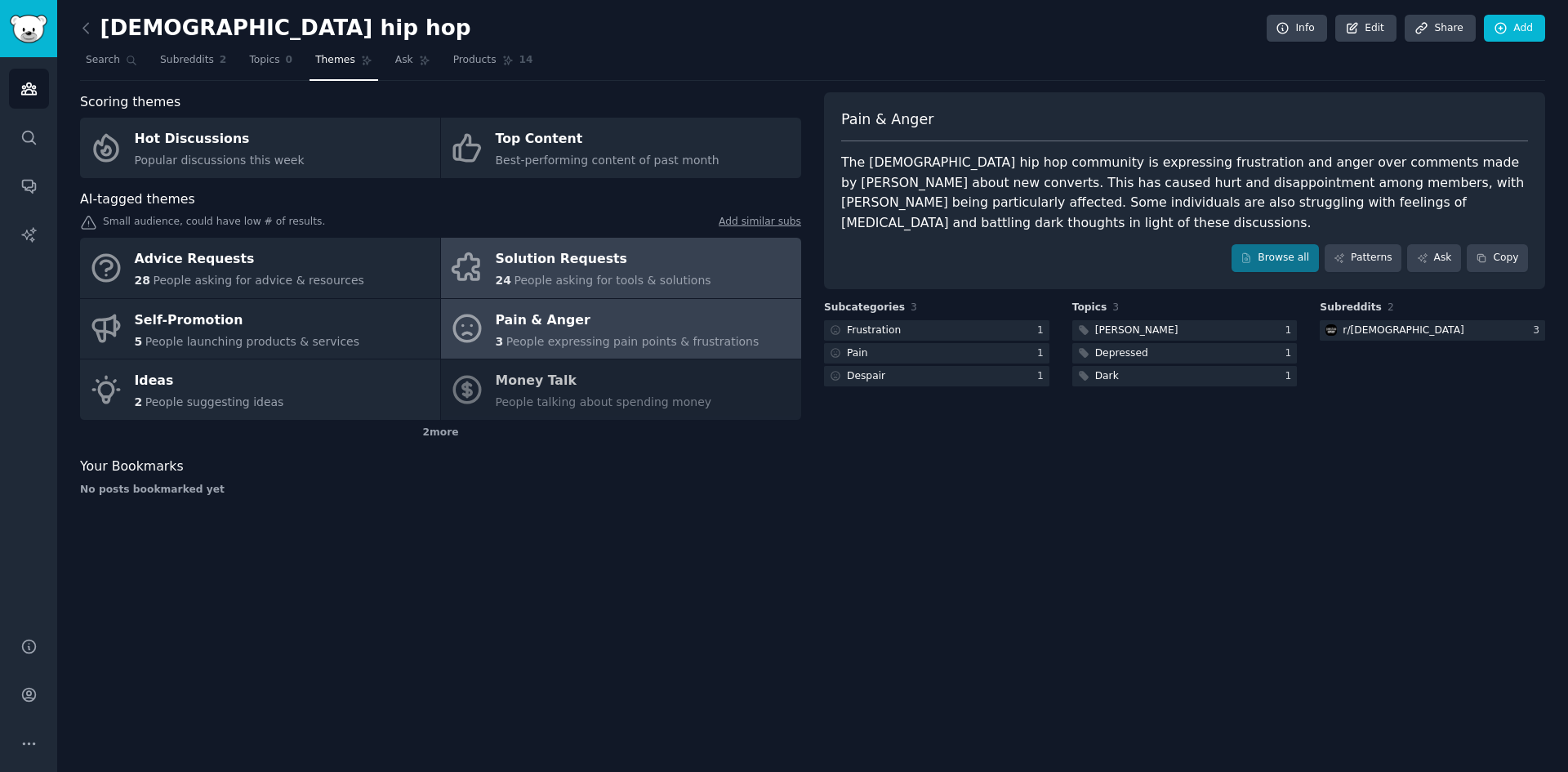
click at [641, 279] on span "People asking for tools & solutions" at bounding box center [612, 280] width 197 height 13
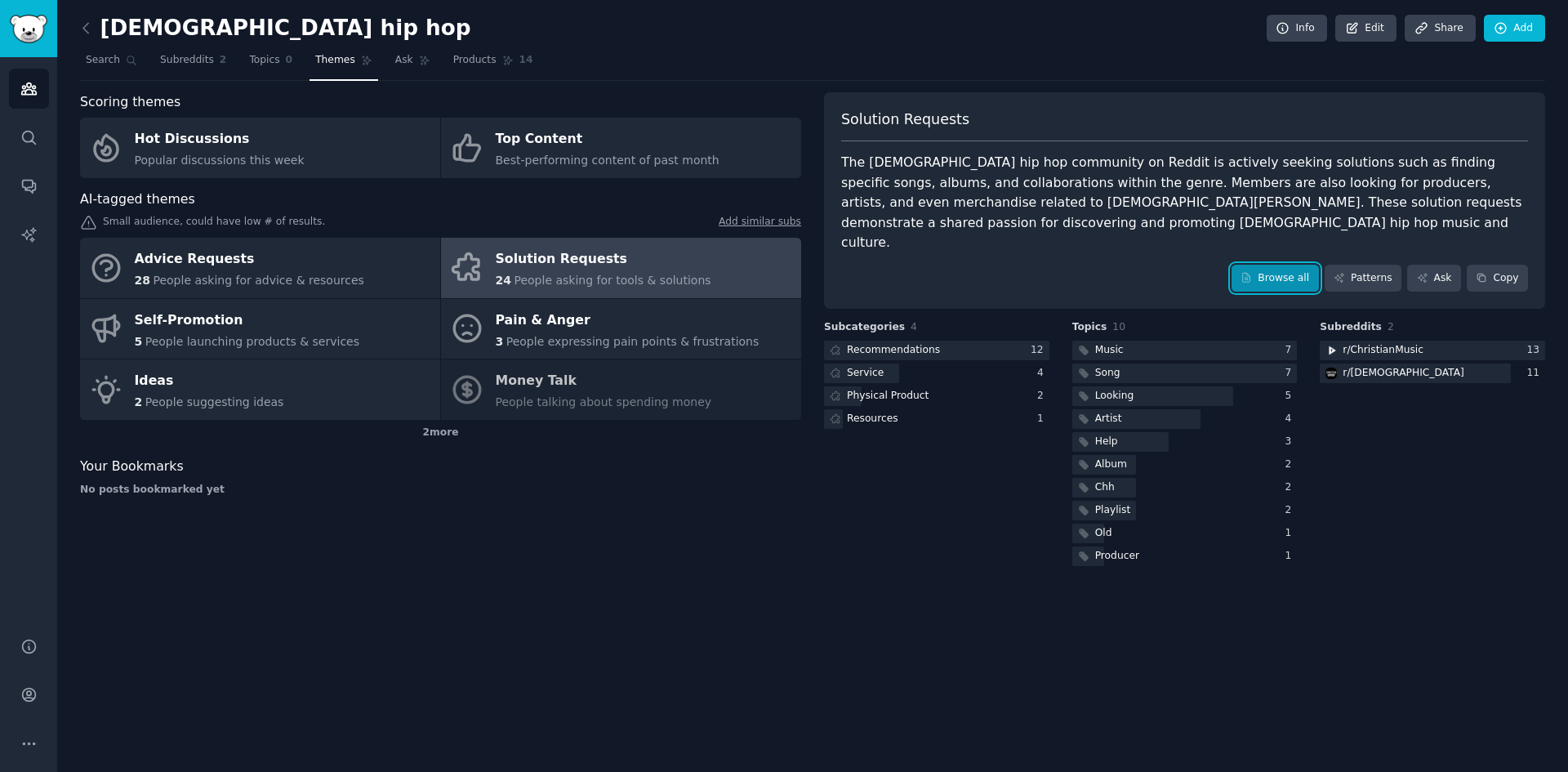
click at [1252, 272] on icon at bounding box center [1246, 278] width 11 height 11
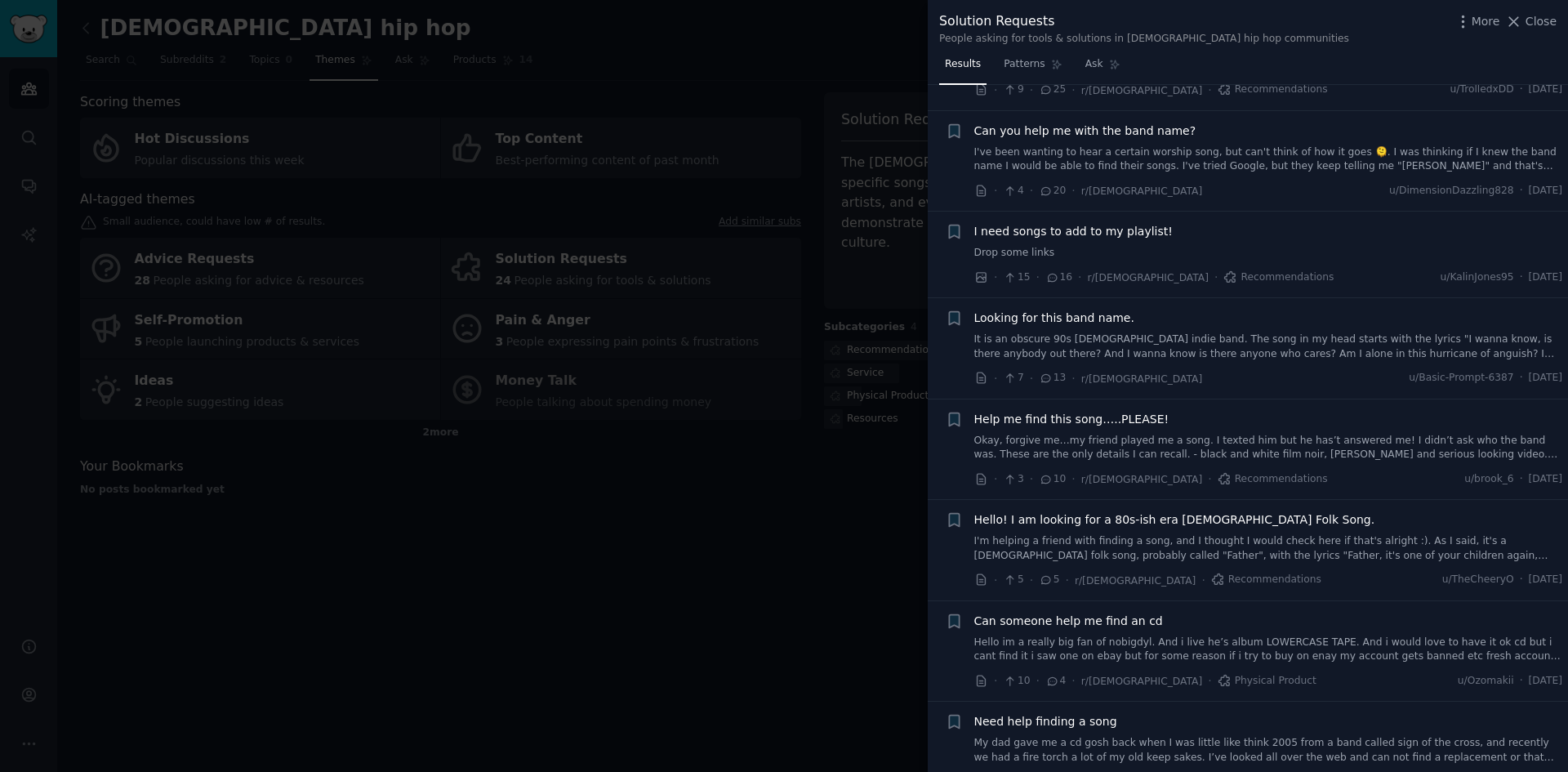
scroll to position [327, 0]
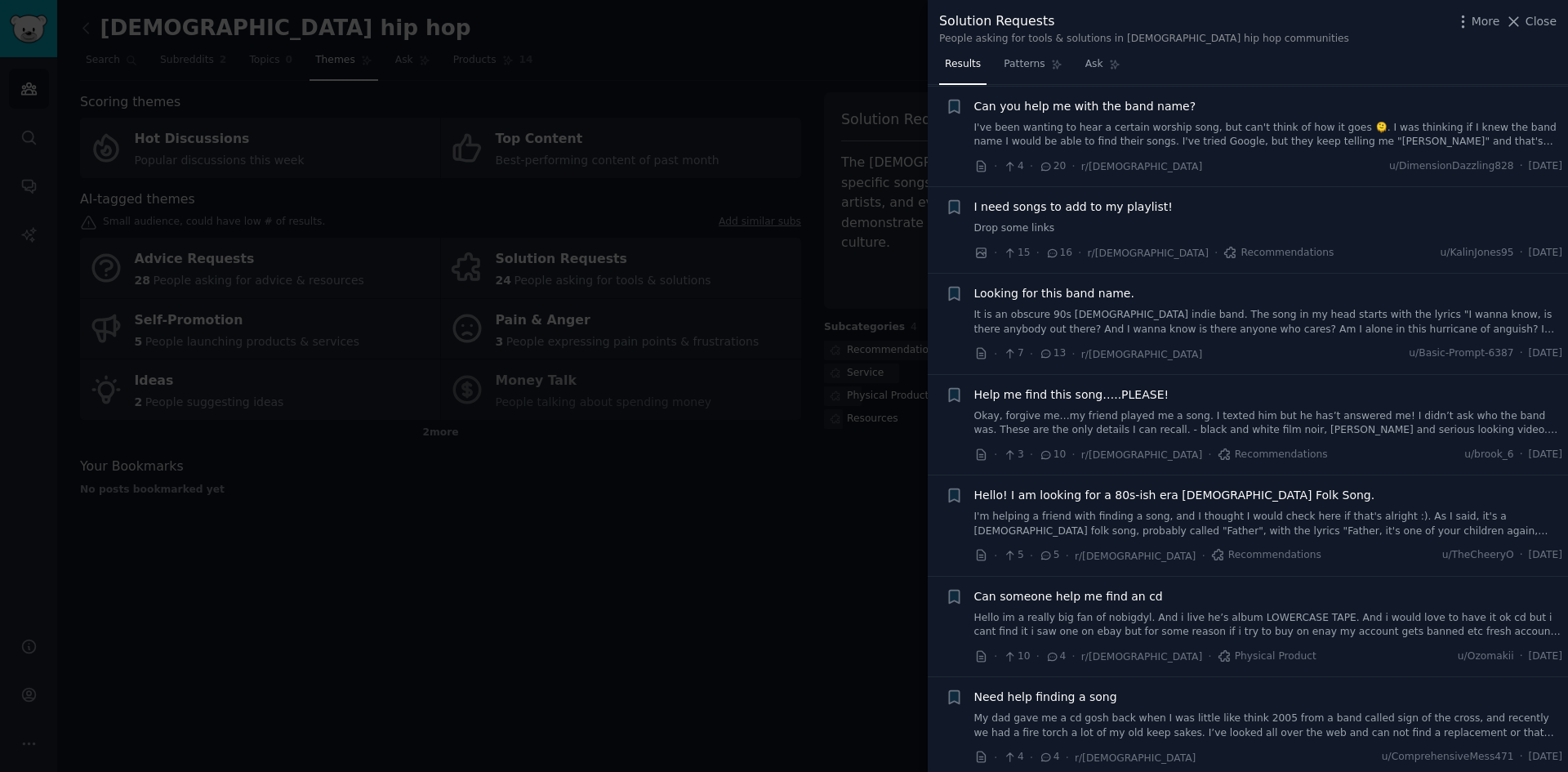
click at [870, 535] on div at bounding box center [784, 386] width 1568 height 772
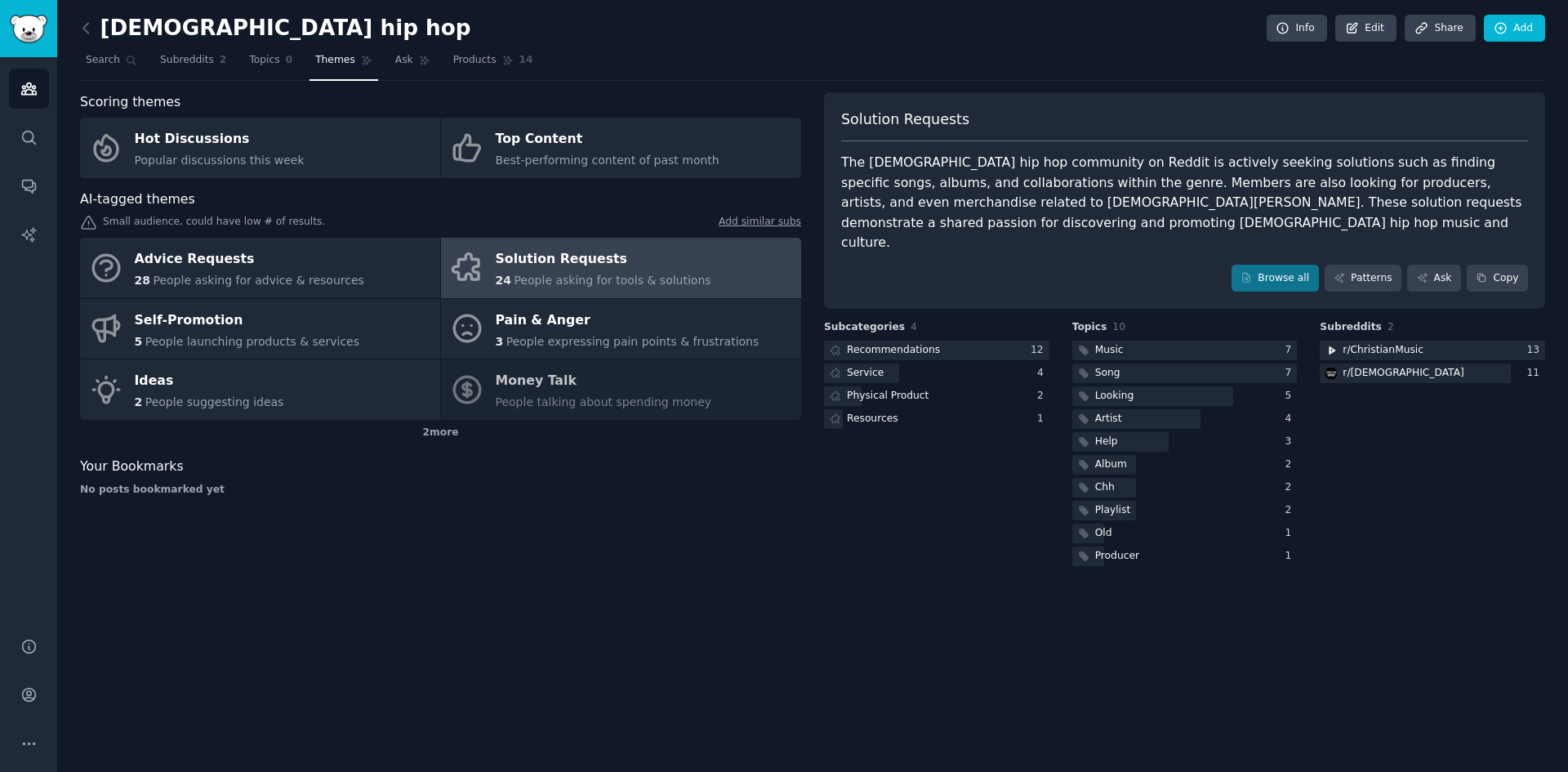
click at [526, 392] on div "Advice Requests 28 People asking for advice & resources Solution Requests 24 Pe…" at bounding box center [441, 328] width 722 height 182
click at [442, 434] on div "2 more" at bounding box center [441, 432] width 722 height 26
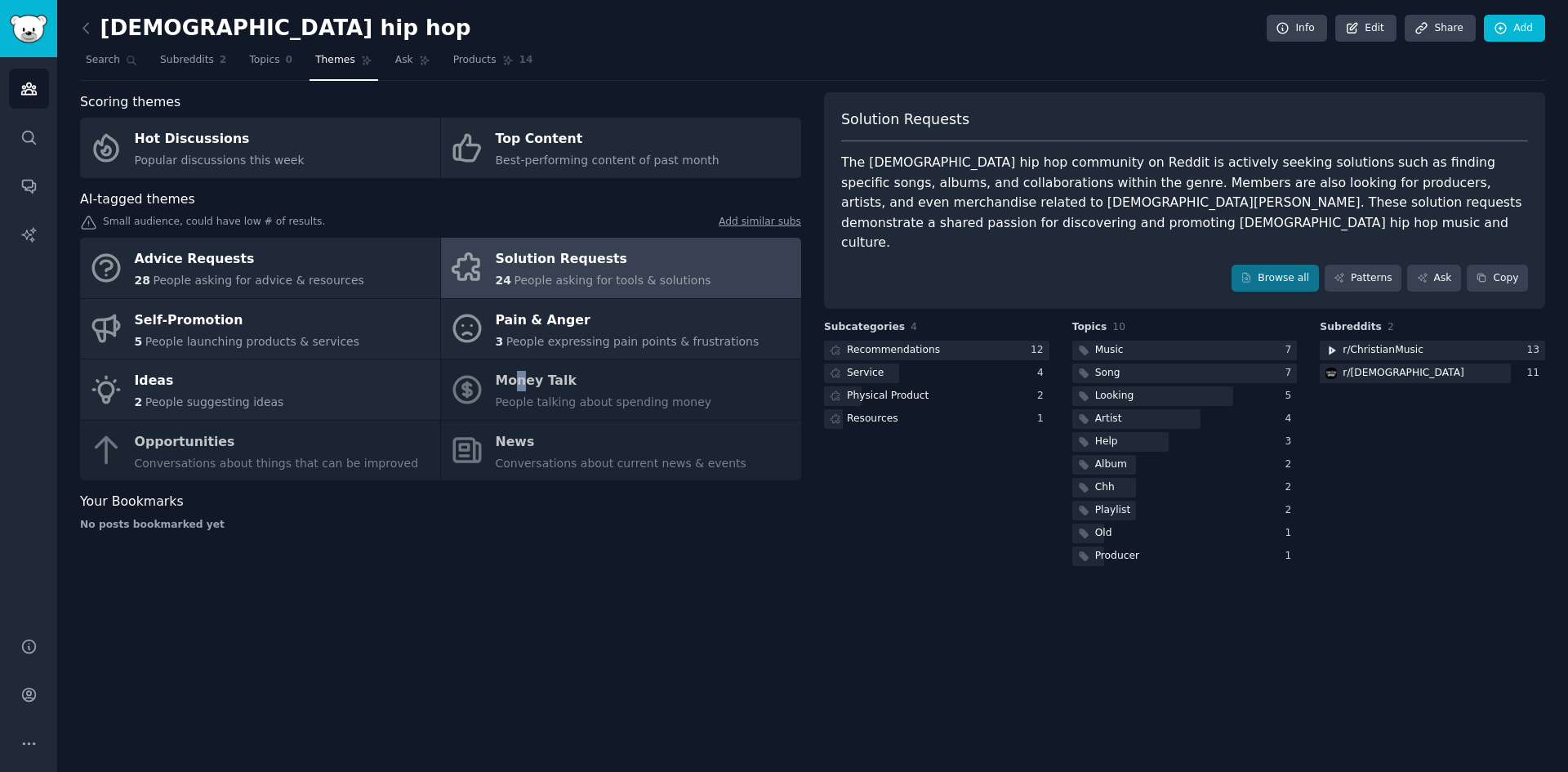
click at [519, 384] on div "Advice Requests 28 People asking for advice & resources Solution Requests 24 Pe…" at bounding box center [441, 359] width 722 height 243
click at [397, 451] on div "Advice Requests 28 People asking for advice & resources Solution Requests 24 Pe…" at bounding box center [441, 359] width 722 height 243
click at [457, 442] on div "Advice Requests 28 People asking for advice & resources Solution Requests 24 Pe…" at bounding box center [441, 359] width 722 height 243
click at [87, 27] on icon at bounding box center [87, 29] width 17 height 17
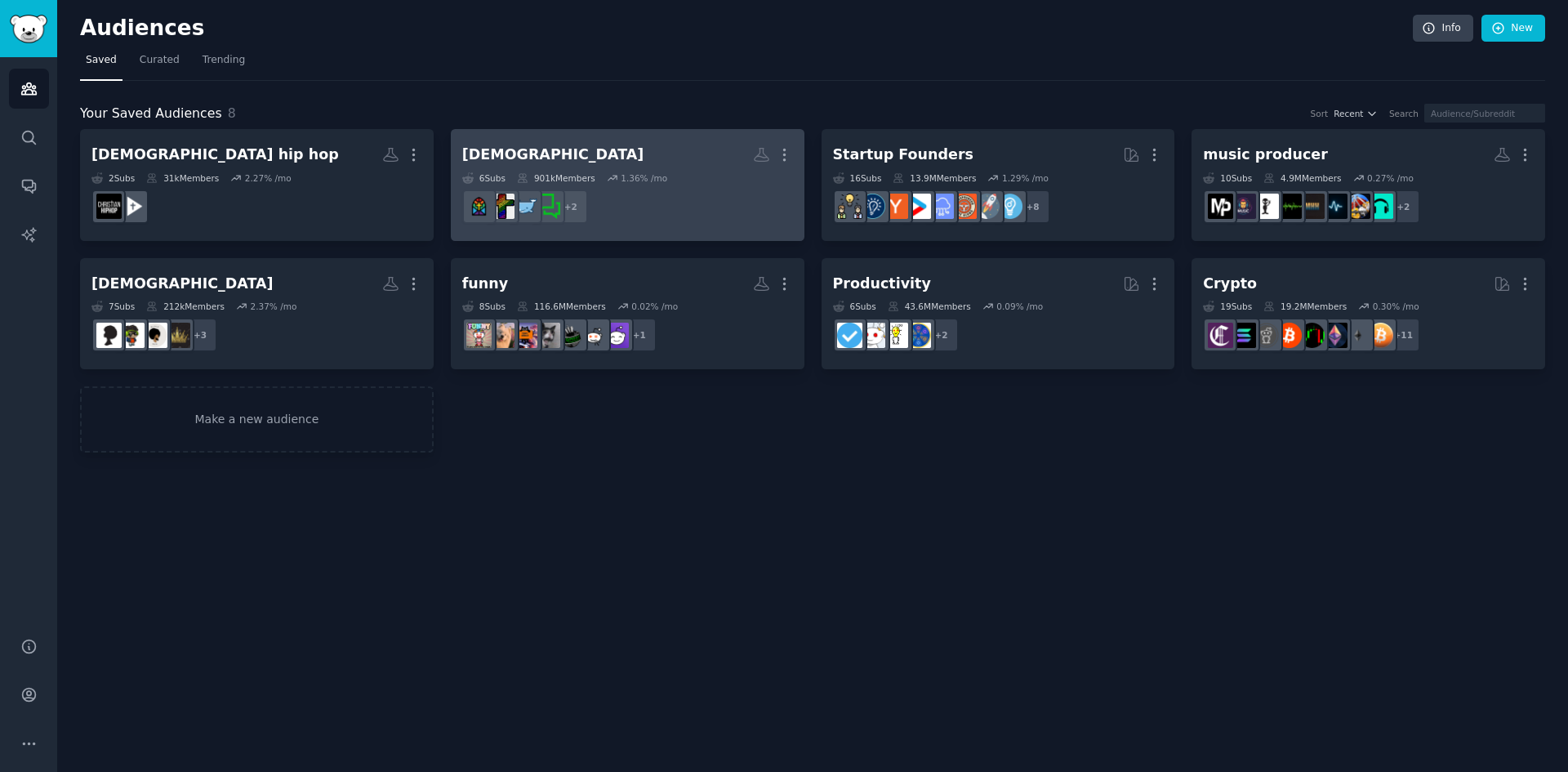
click at [714, 178] on div "6 Sub s 901k Members 1.36 % /mo" at bounding box center [627, 178] width 330 height 11
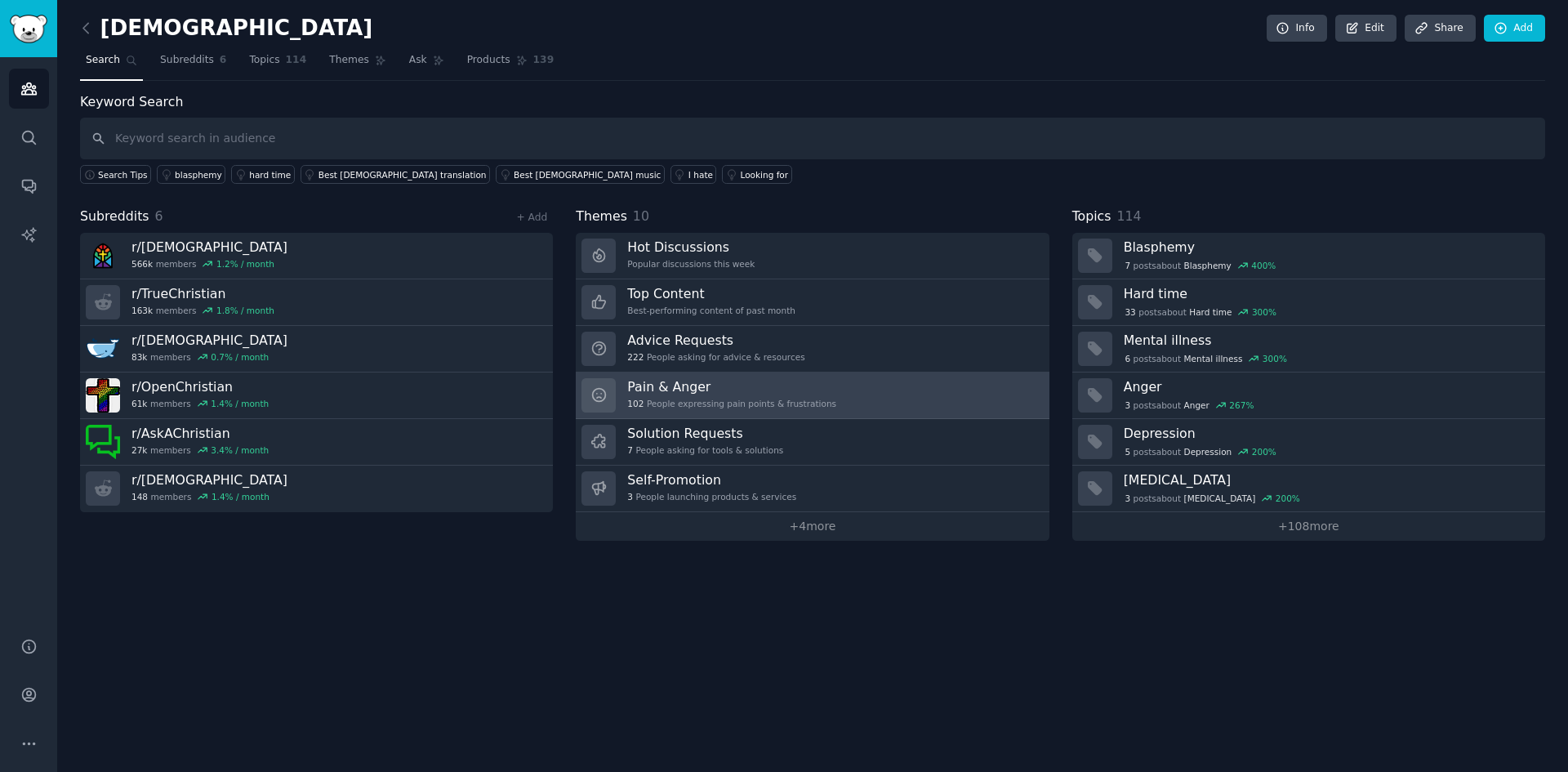
click at [773, 394] on h3 "Pain & Anger" at bounding box center [732, 386] width 209 height 17
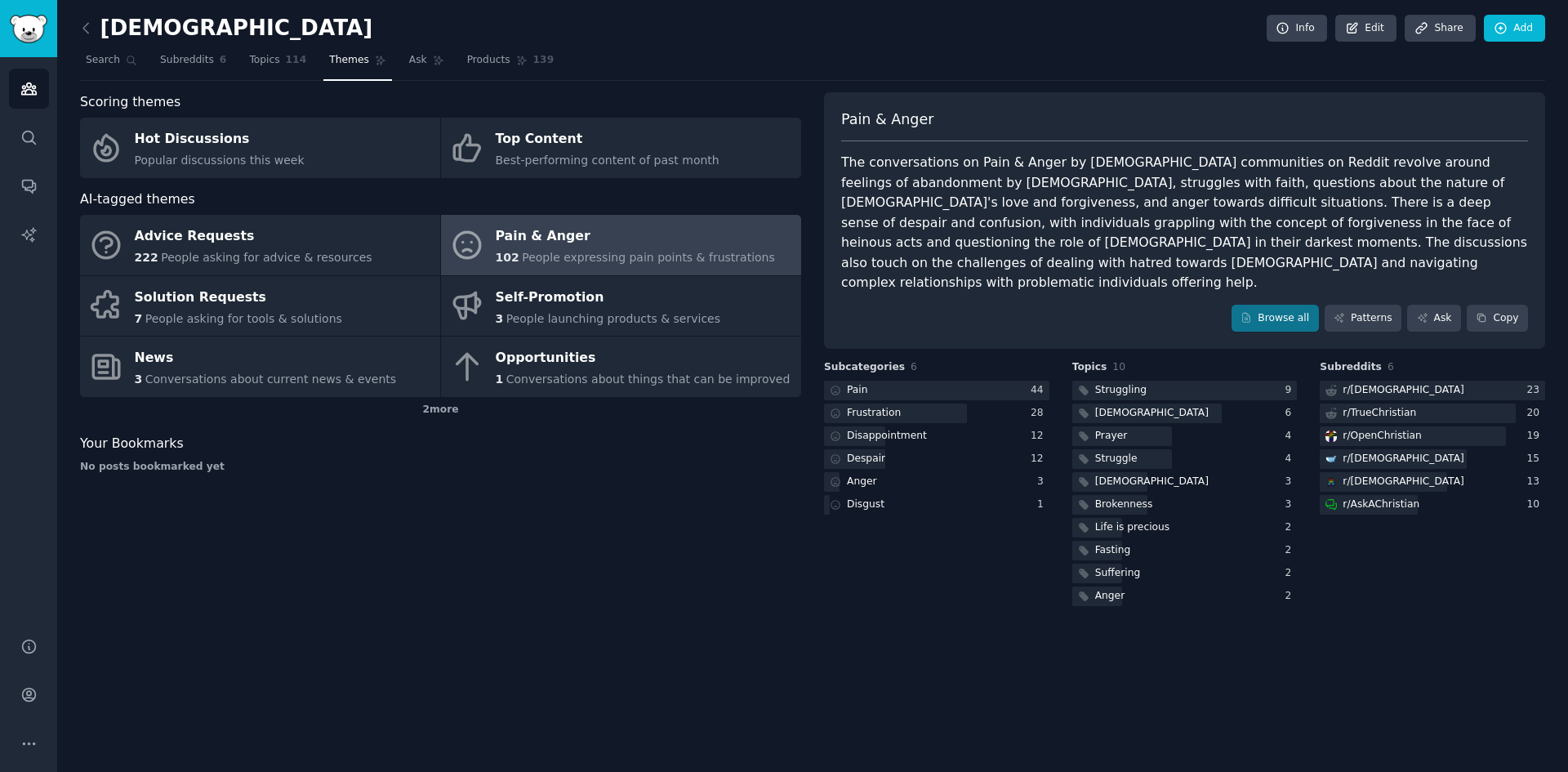
click at [431, 407] on div "2 more" at bounding box center [441, 409] width 722 height 26
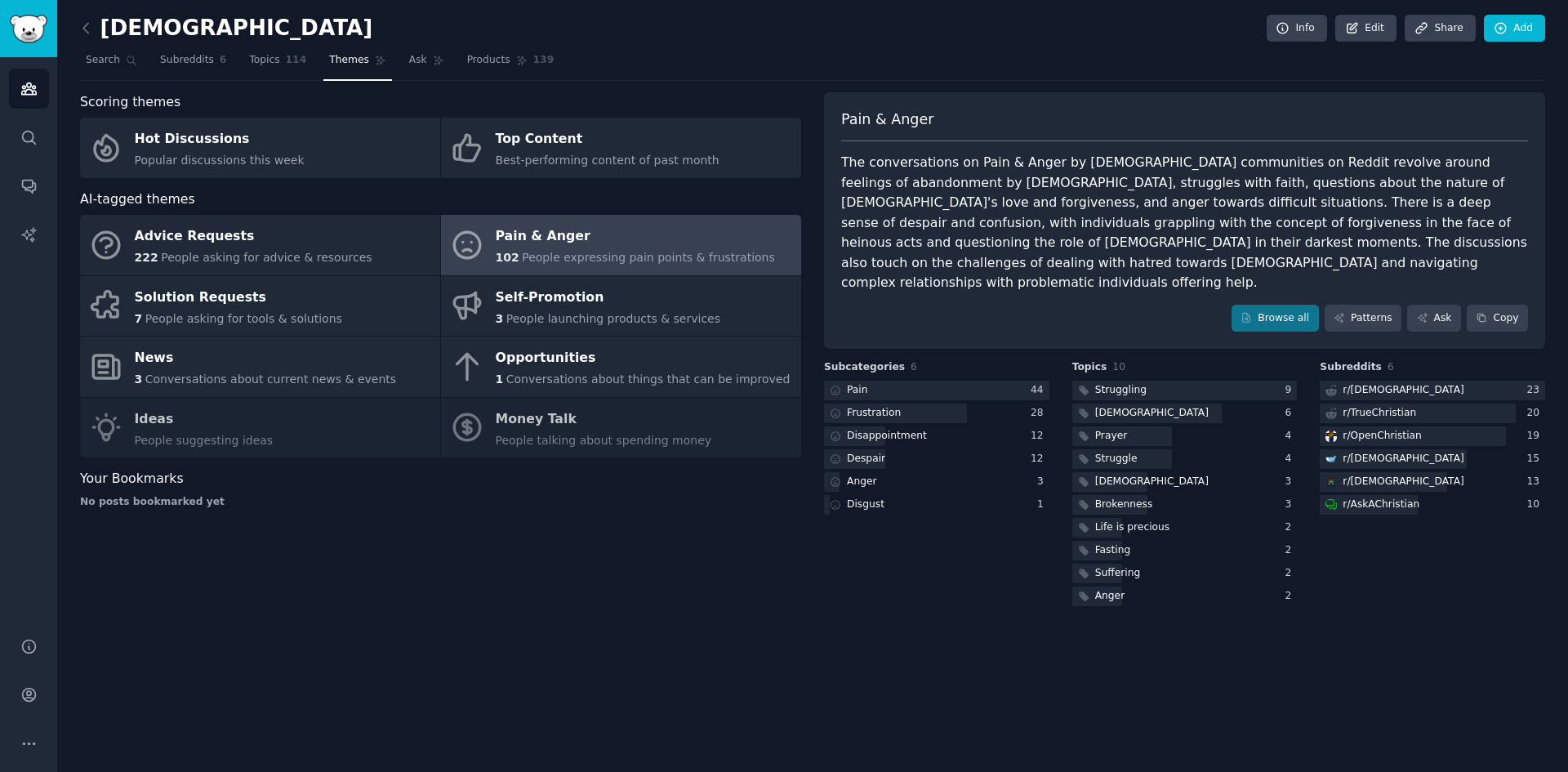
click at [521, 431] on div "Advice Requests 222 People asking for advice & resources Pain & Anger 102 Peopl…" at bounding box center [441, 336] width 722 height 243
click at [1283, 305] on link "Browse all" at bounding box center [1276, 318] width 88 height 28
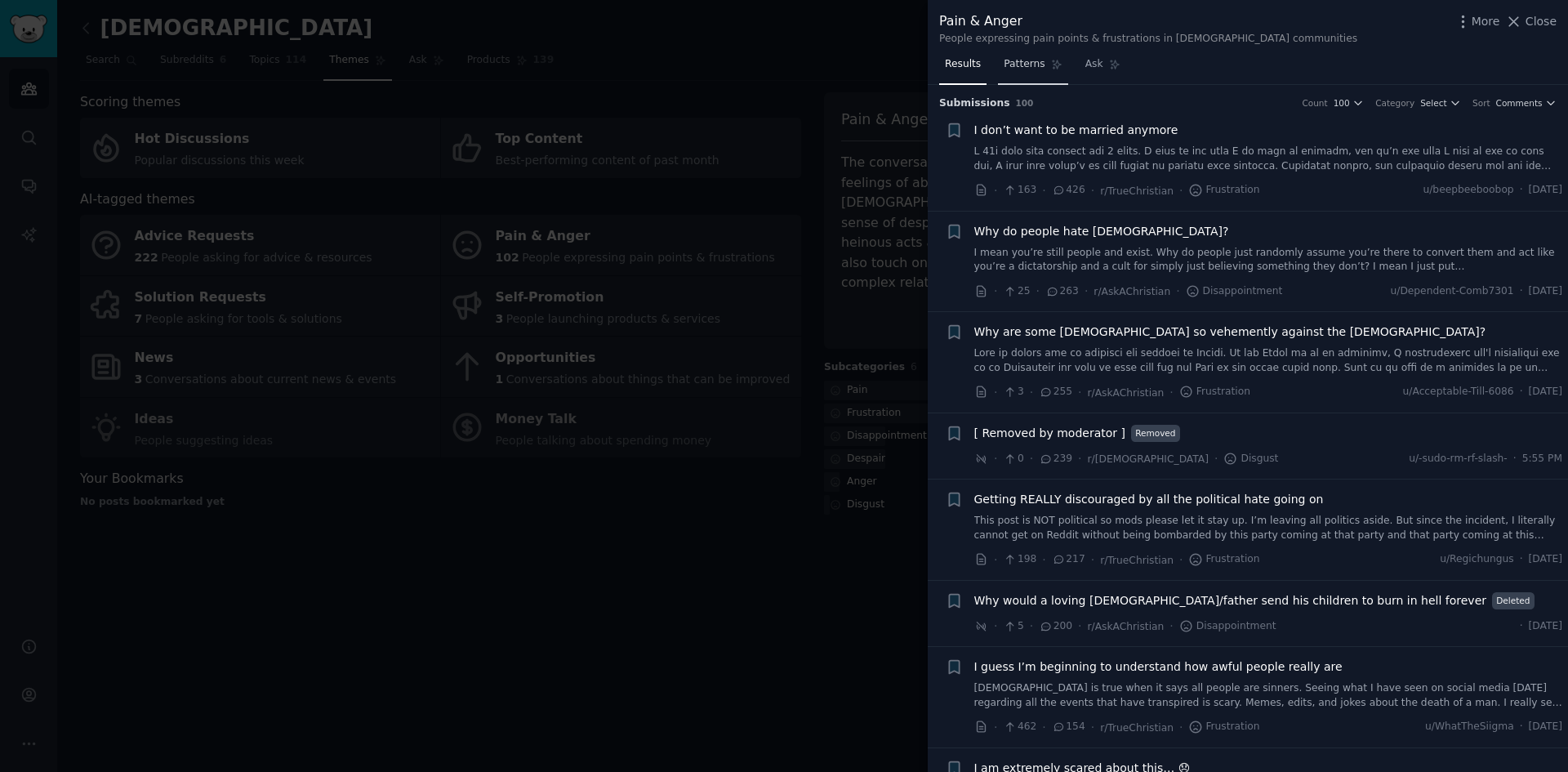
click at [1018, 59] on span "Patterns" at bounding box center [1023, 64] width 41 height 14
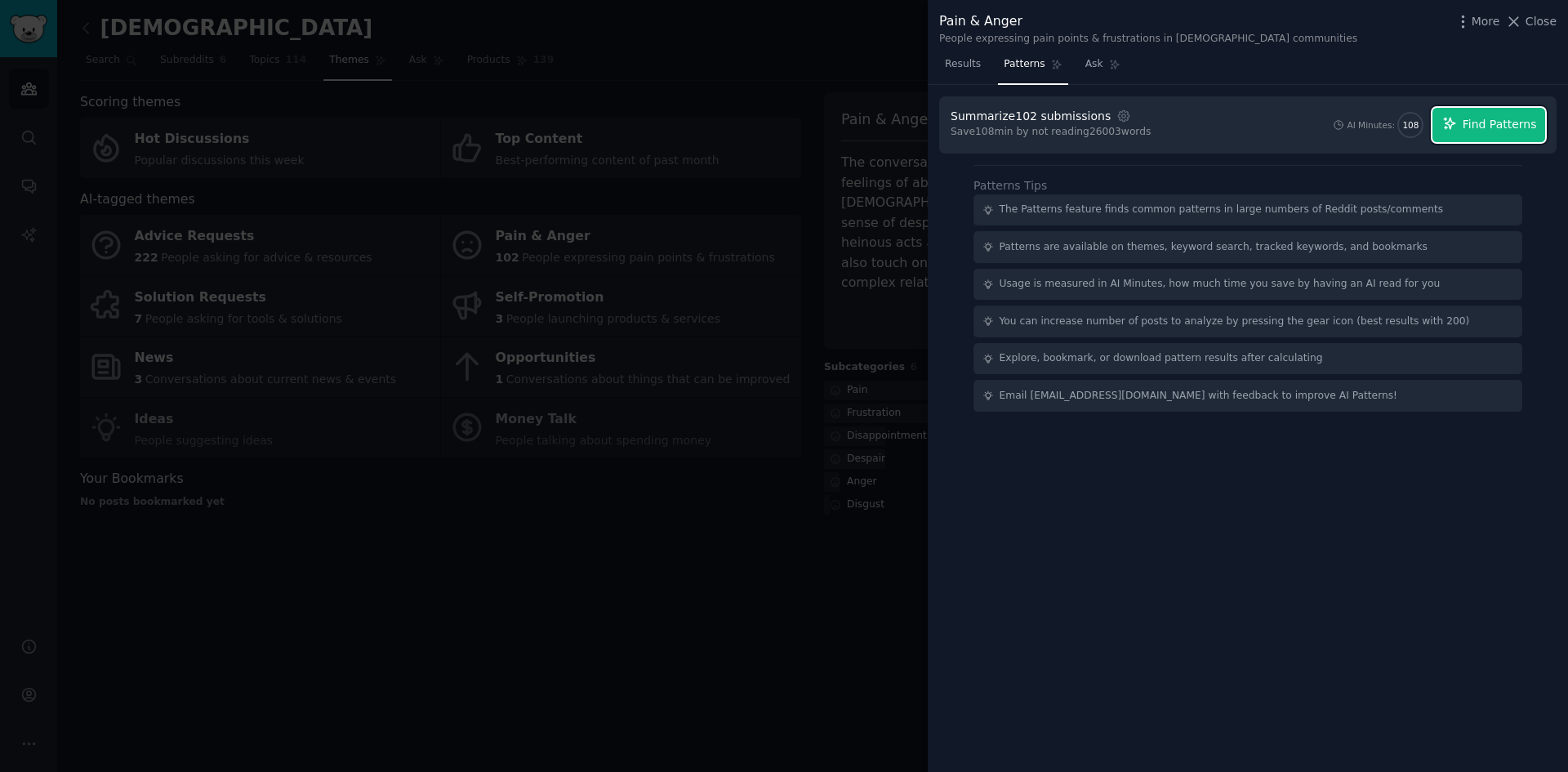
click at [1482, 123] on span "Find Patterns" at bounding box center [1500, 125] width 74 height 17
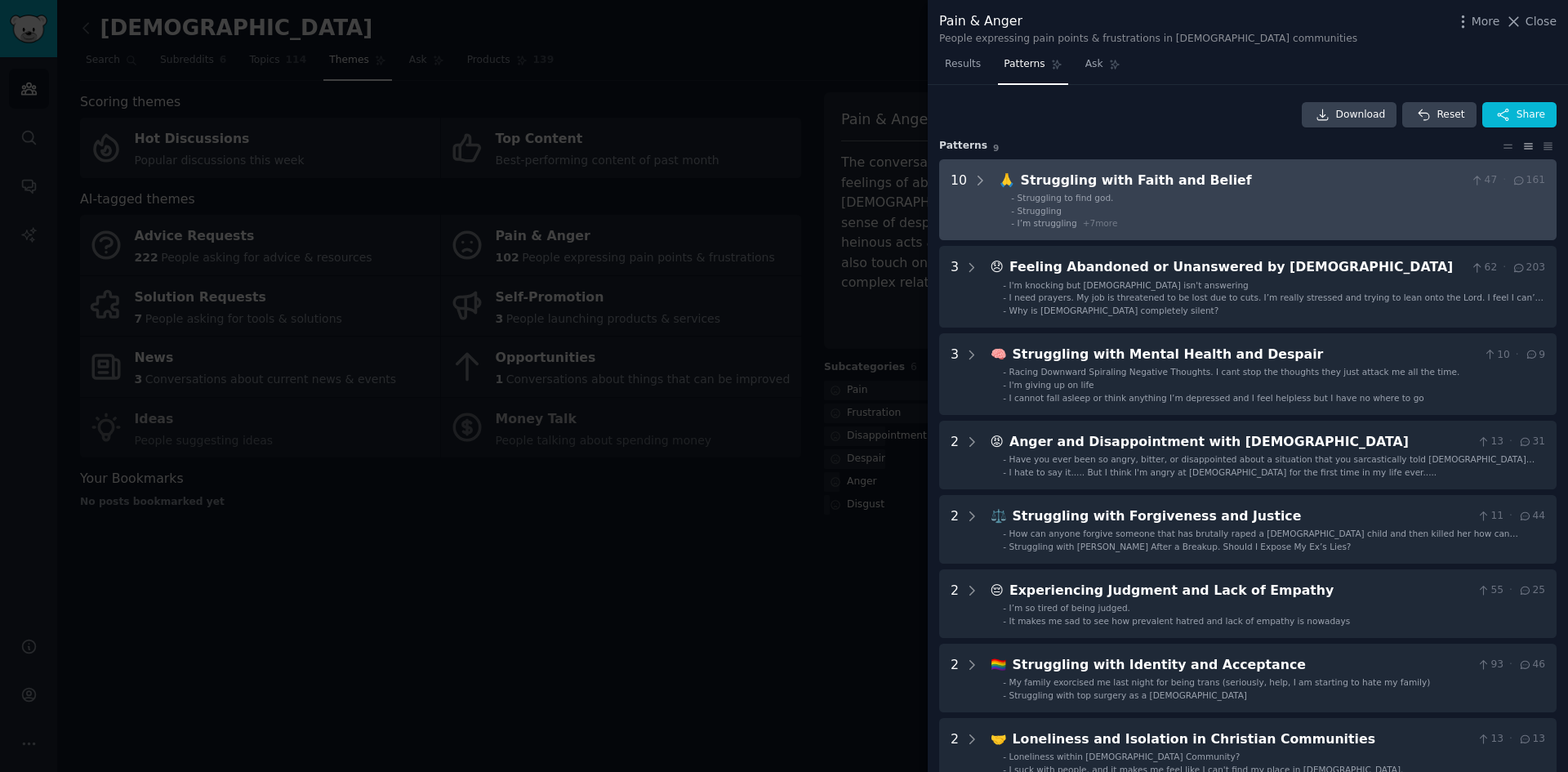
click at [1188, 198] on li "- Struggling to find god." at bounding box center [1278, 198] width 534 height 11
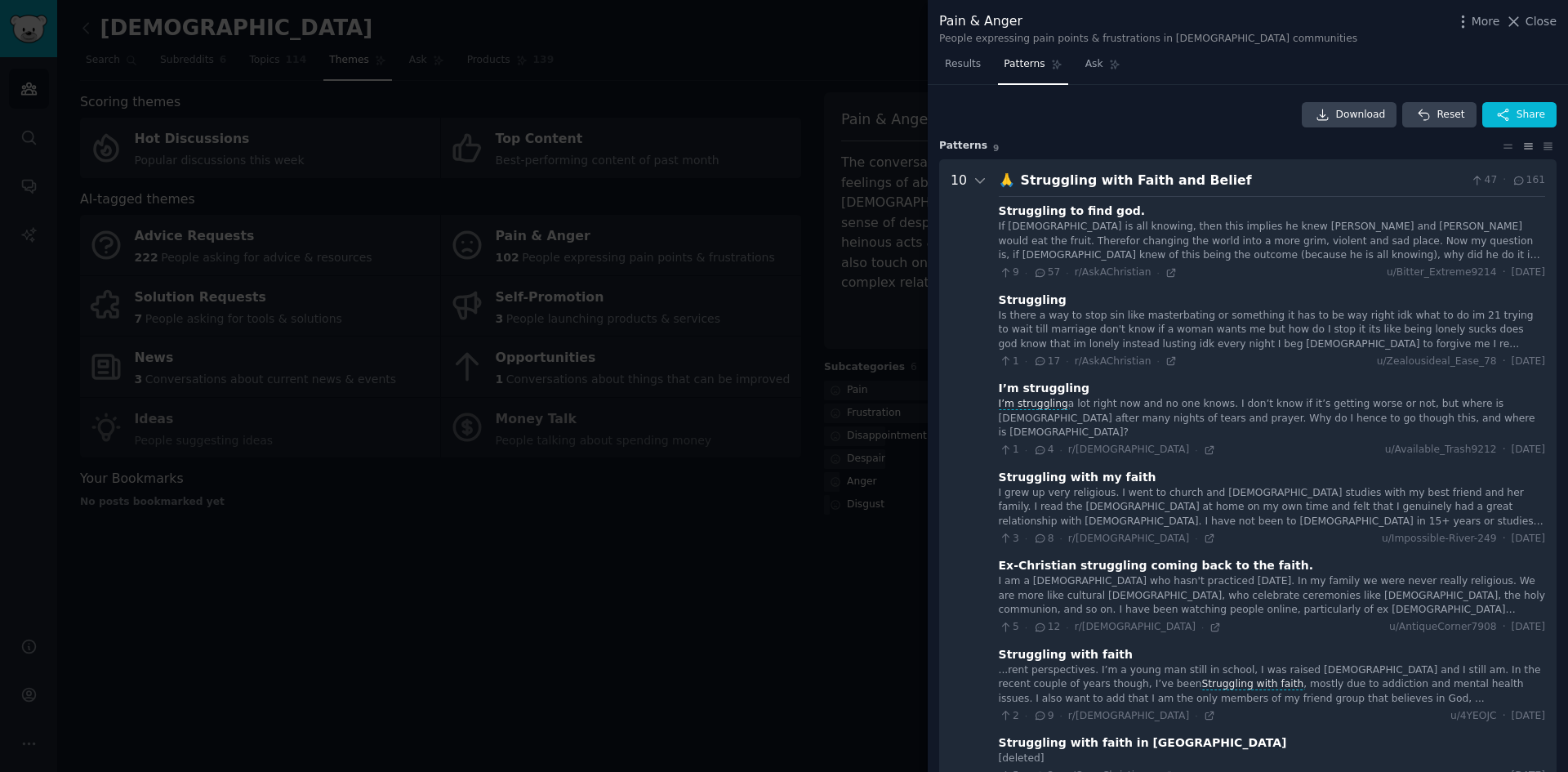
scroll to position [74, 0]
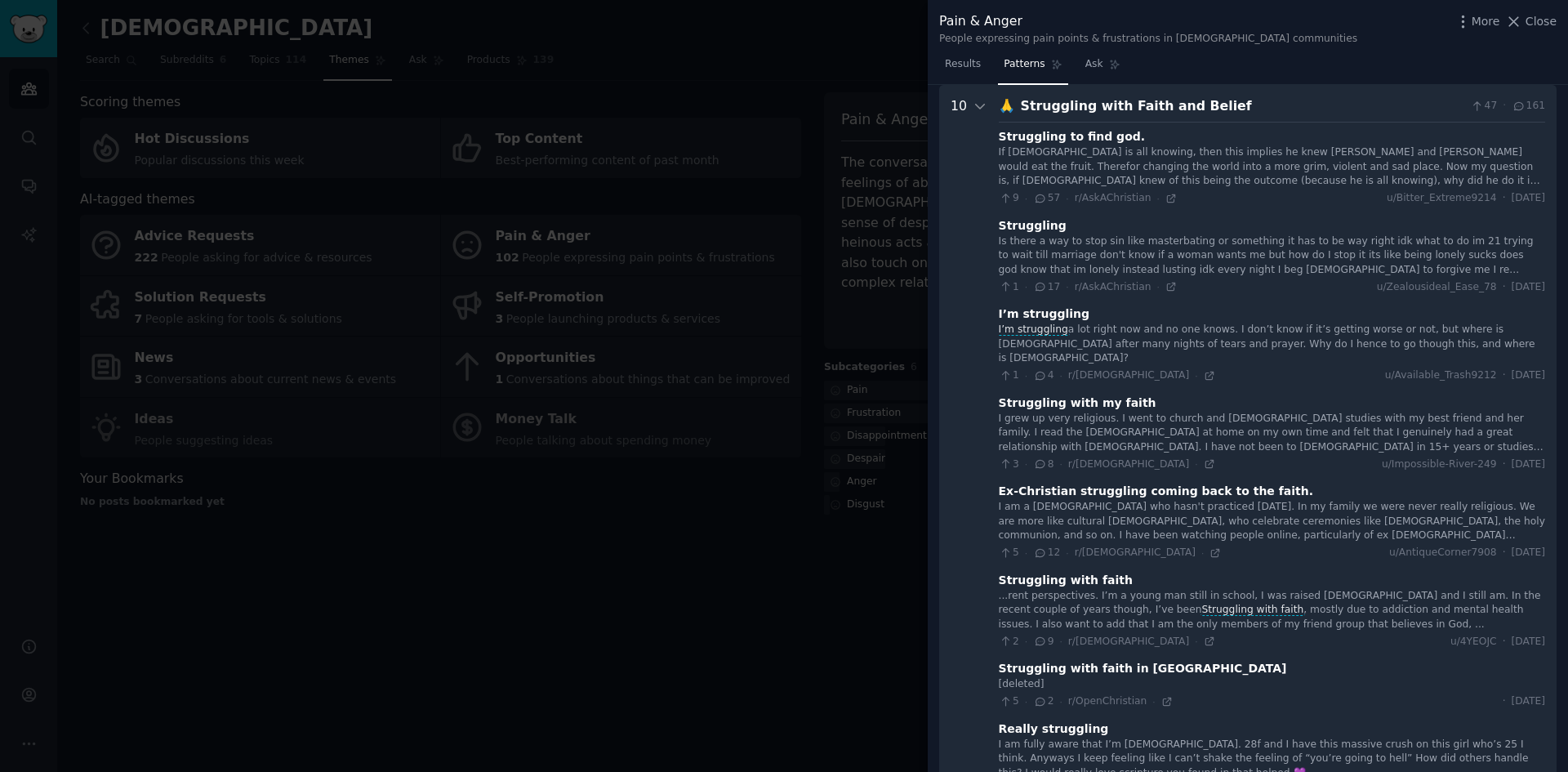
click at [1325, 166] on div "If god is all knowing, then this implies he knew Adam and Eve would eat the fru…" at bounding box center [1272, 167] width 546 height 43
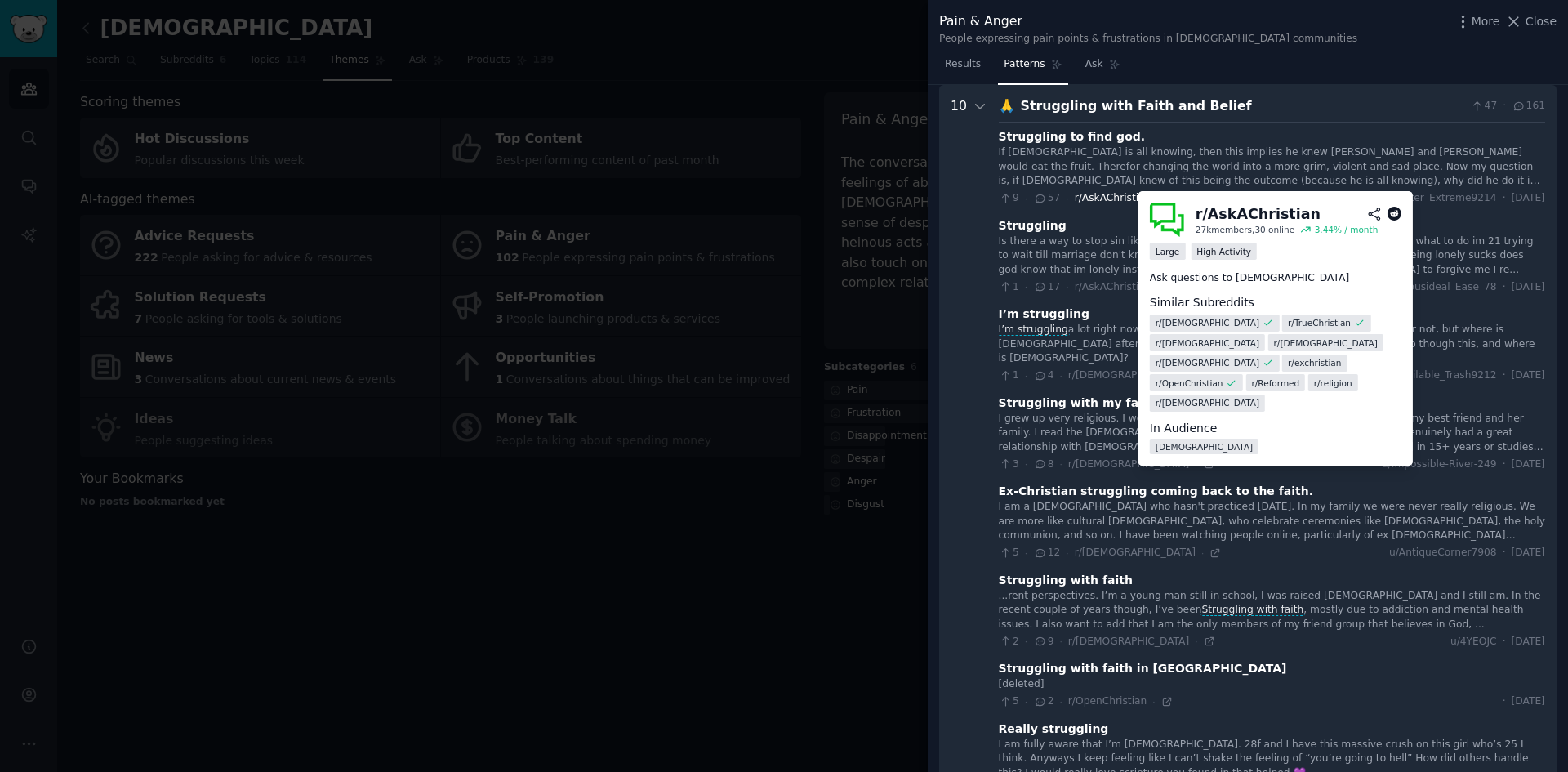
click at [1095, 194] on span "r/AskAChristian" at bounding box center [1113, 198] width 77 height 11
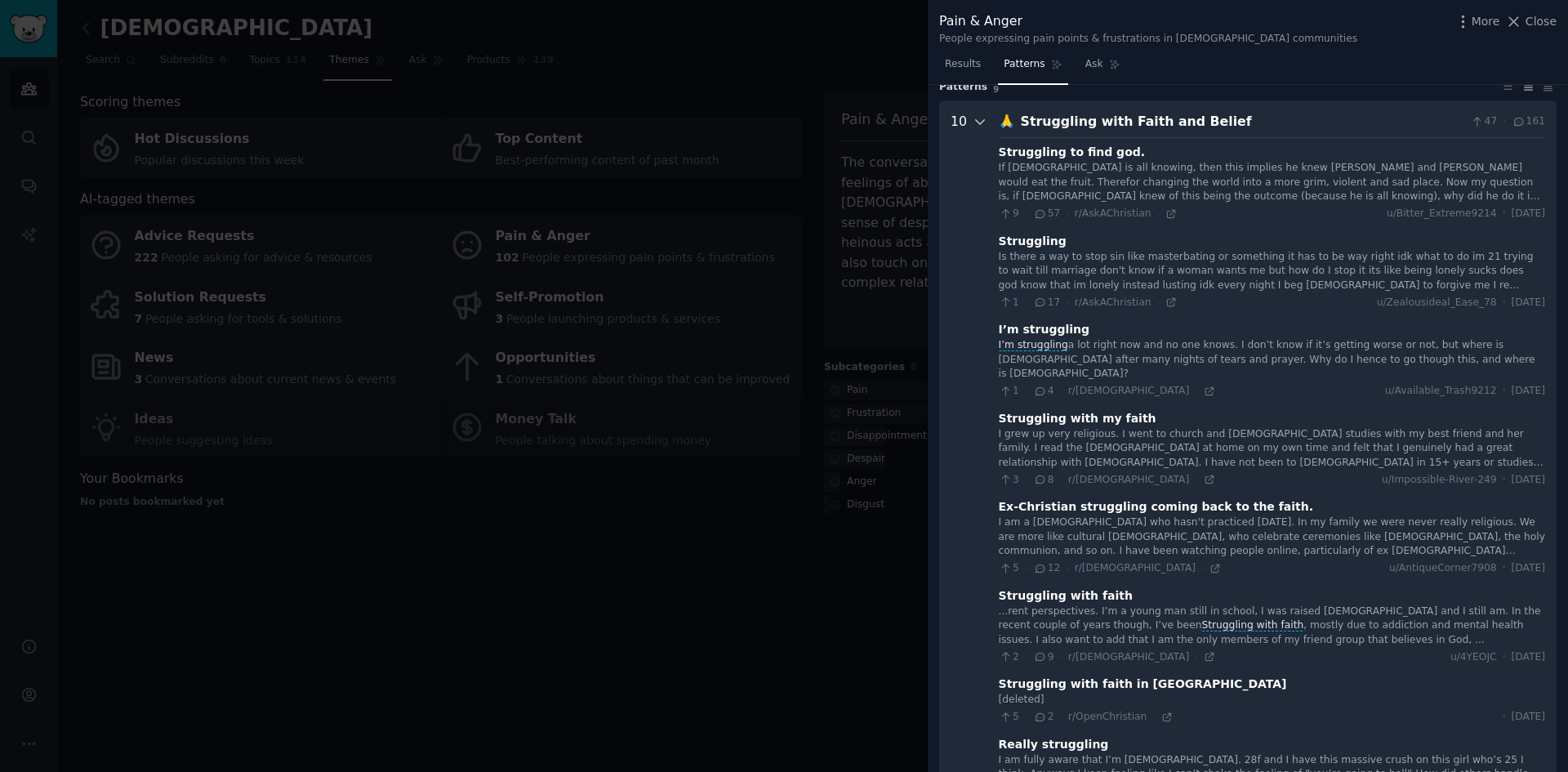
scroll to position [0, 0]
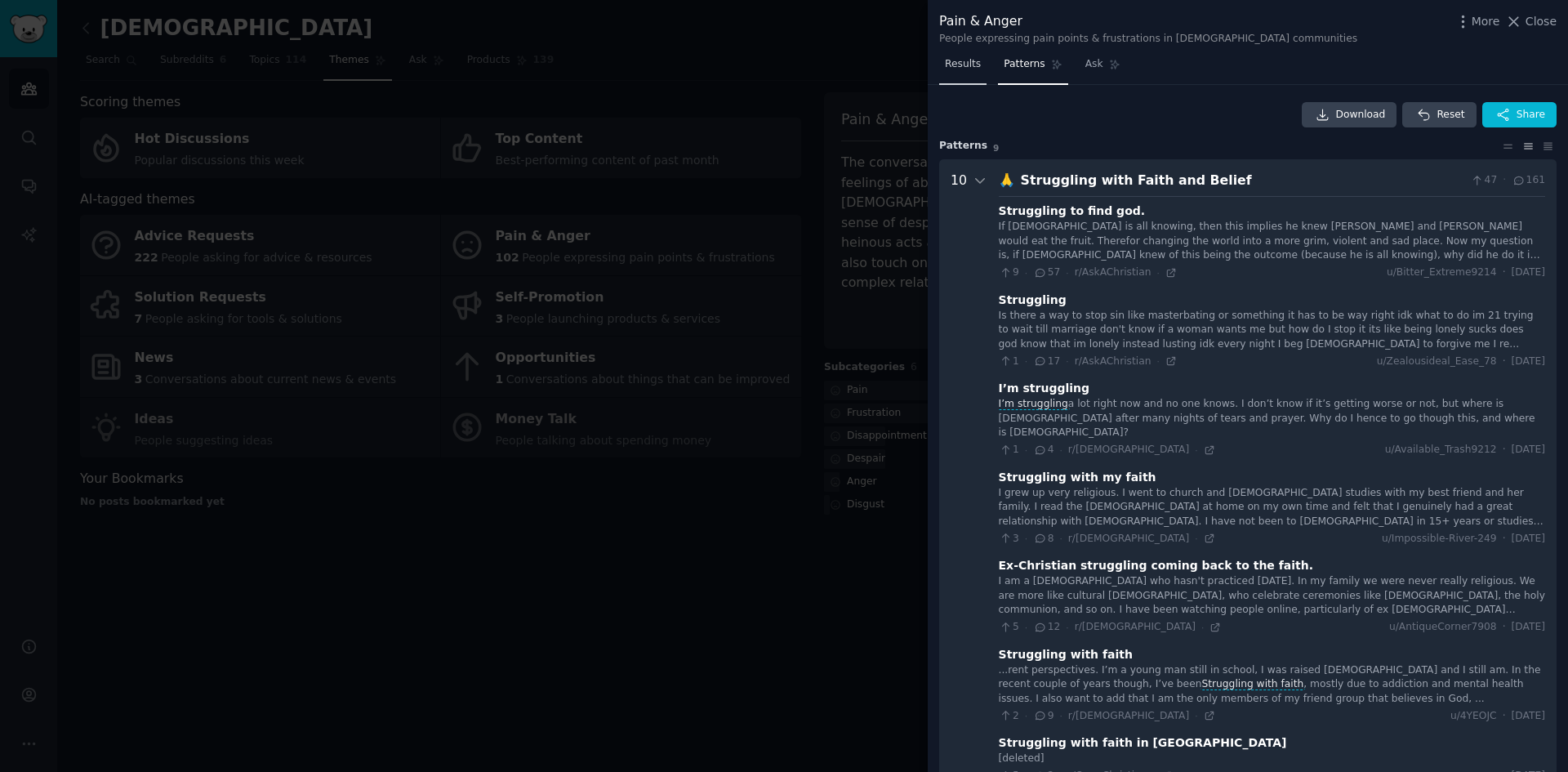
click at [954, 60] on span "Results" at bounding box center [963, 64] width 36 height 14
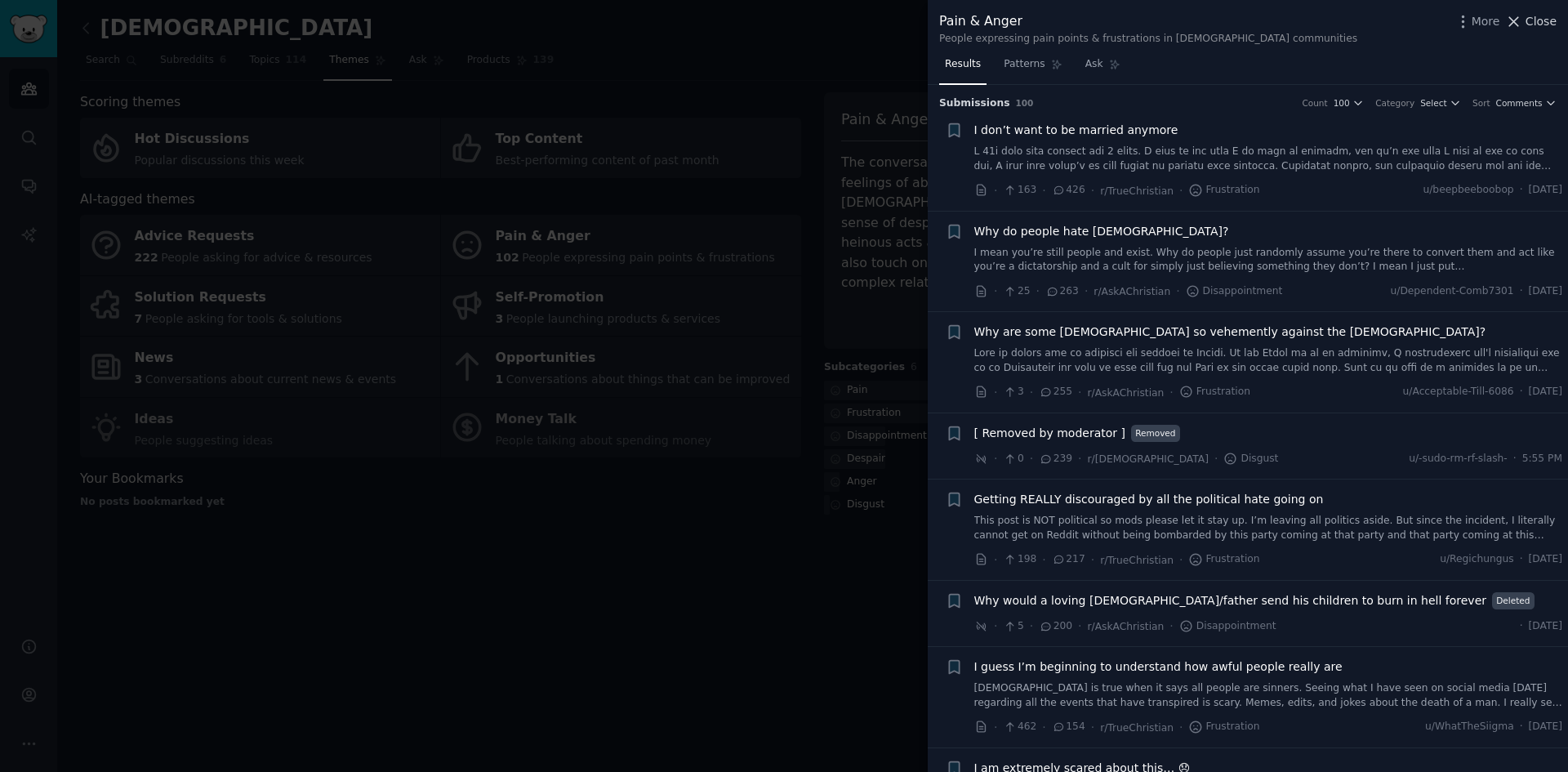
click at [1544, 23] on span "Close" at bounding box center [1541, 22] width 31 height 17
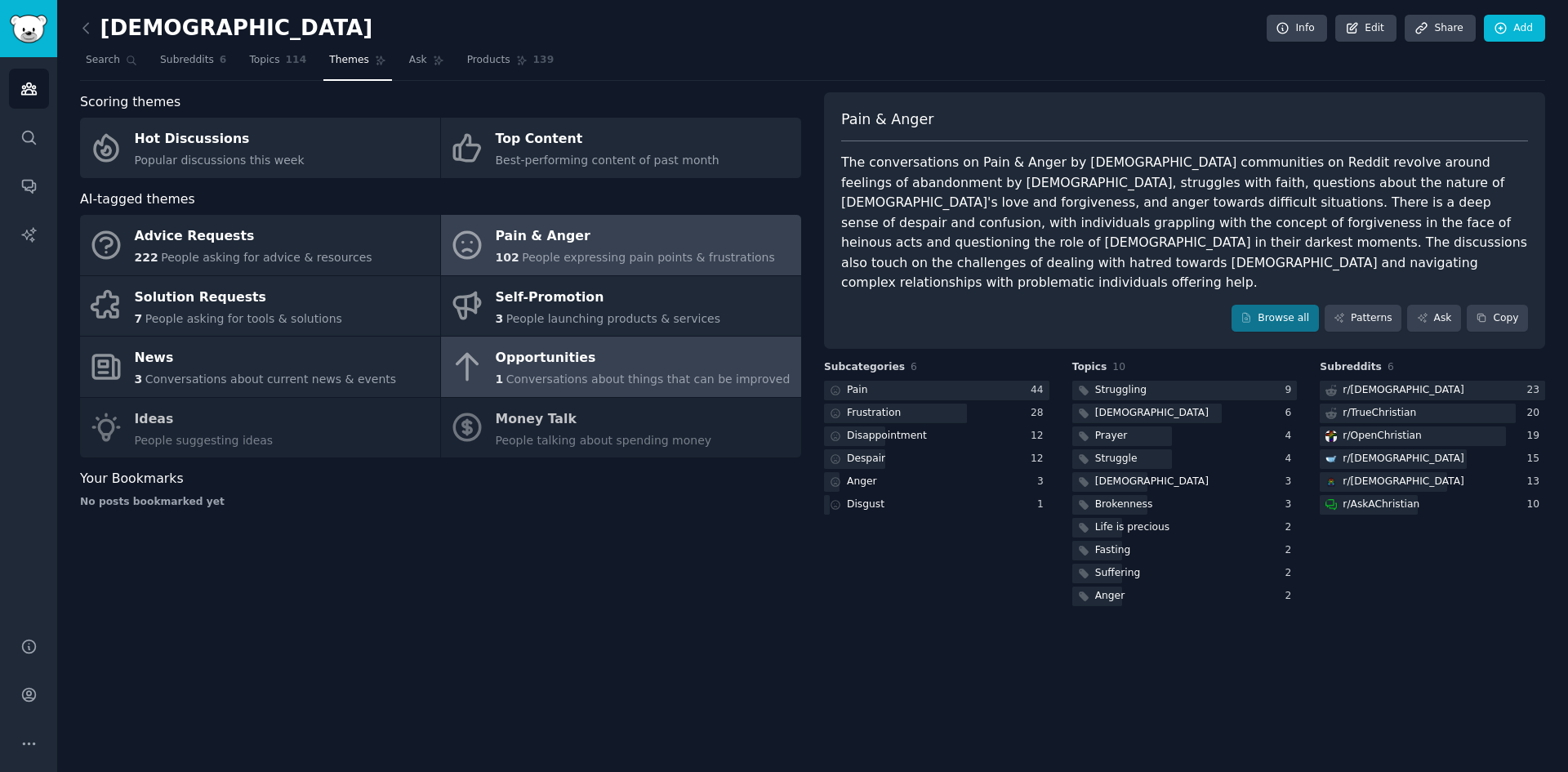
click at [642, 362] on div "Opportunities" at bounding box center [644, 358] width 295 height 26
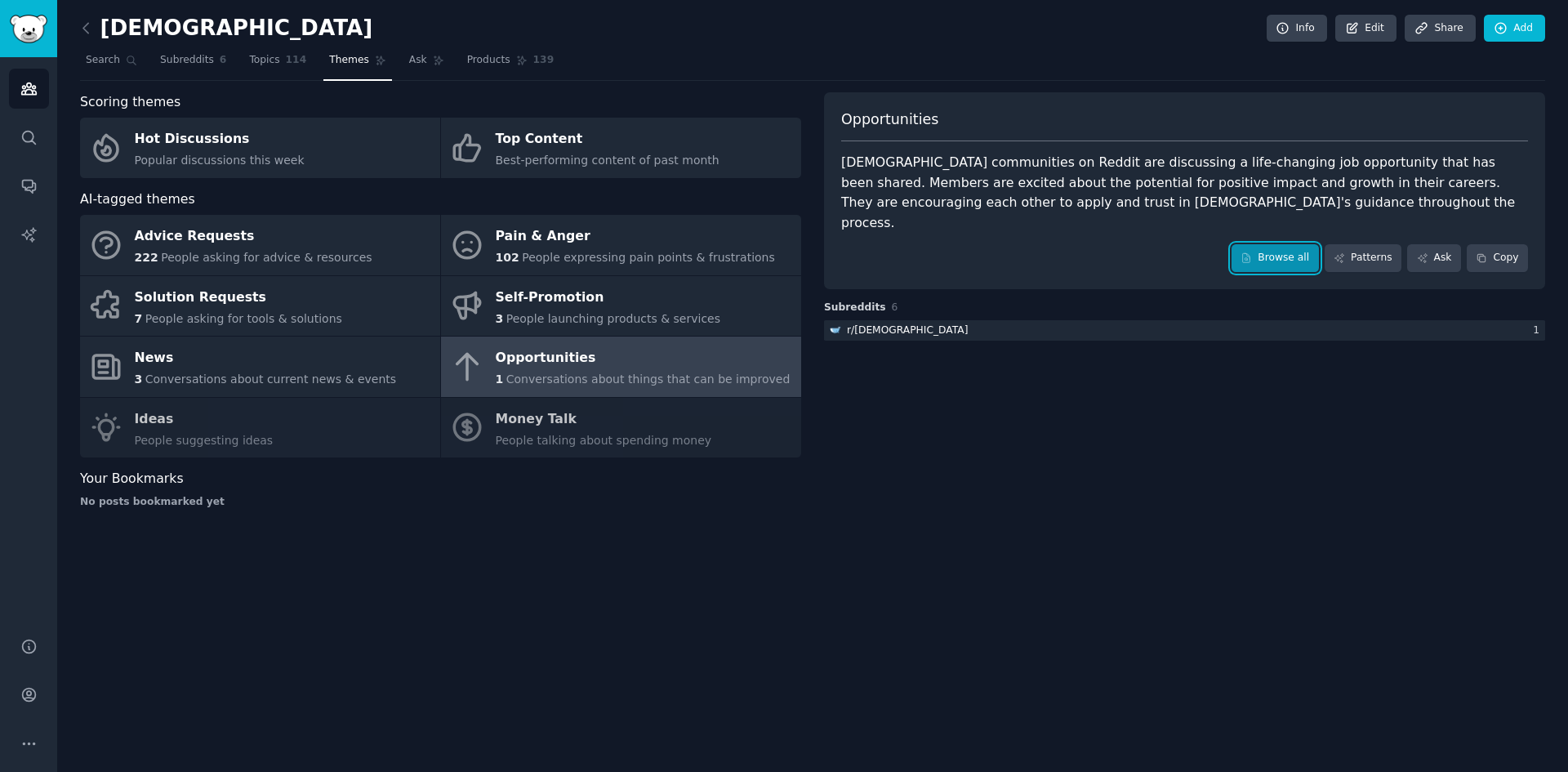
click at [1276, 245] on link "Browse all" at bounding box center [1276, 258] width 88 height 28
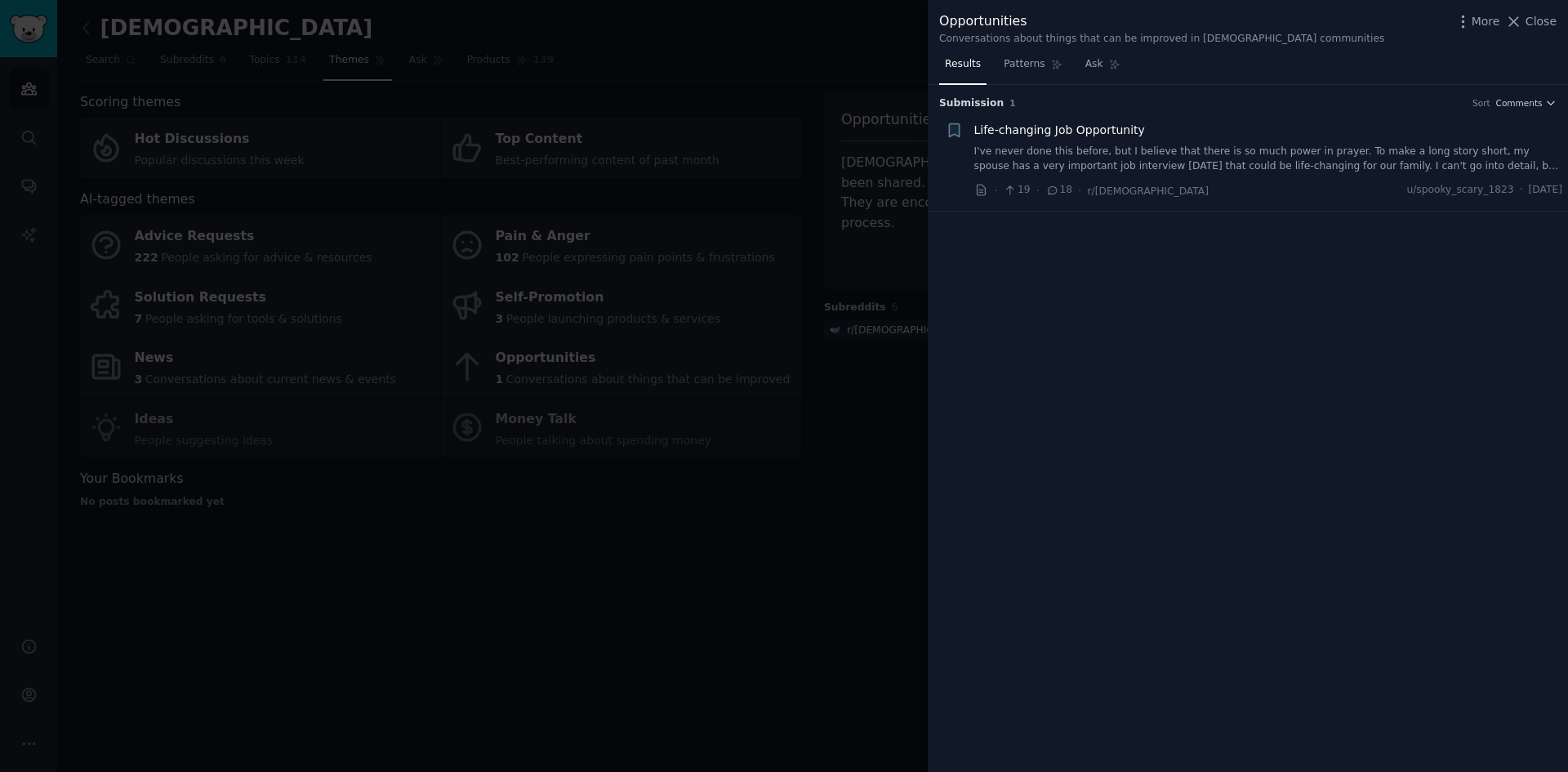
click at [1050, 133] on span "Life-changing Job Opportunity" at bounding box center [1060, 130] width 170 height 17
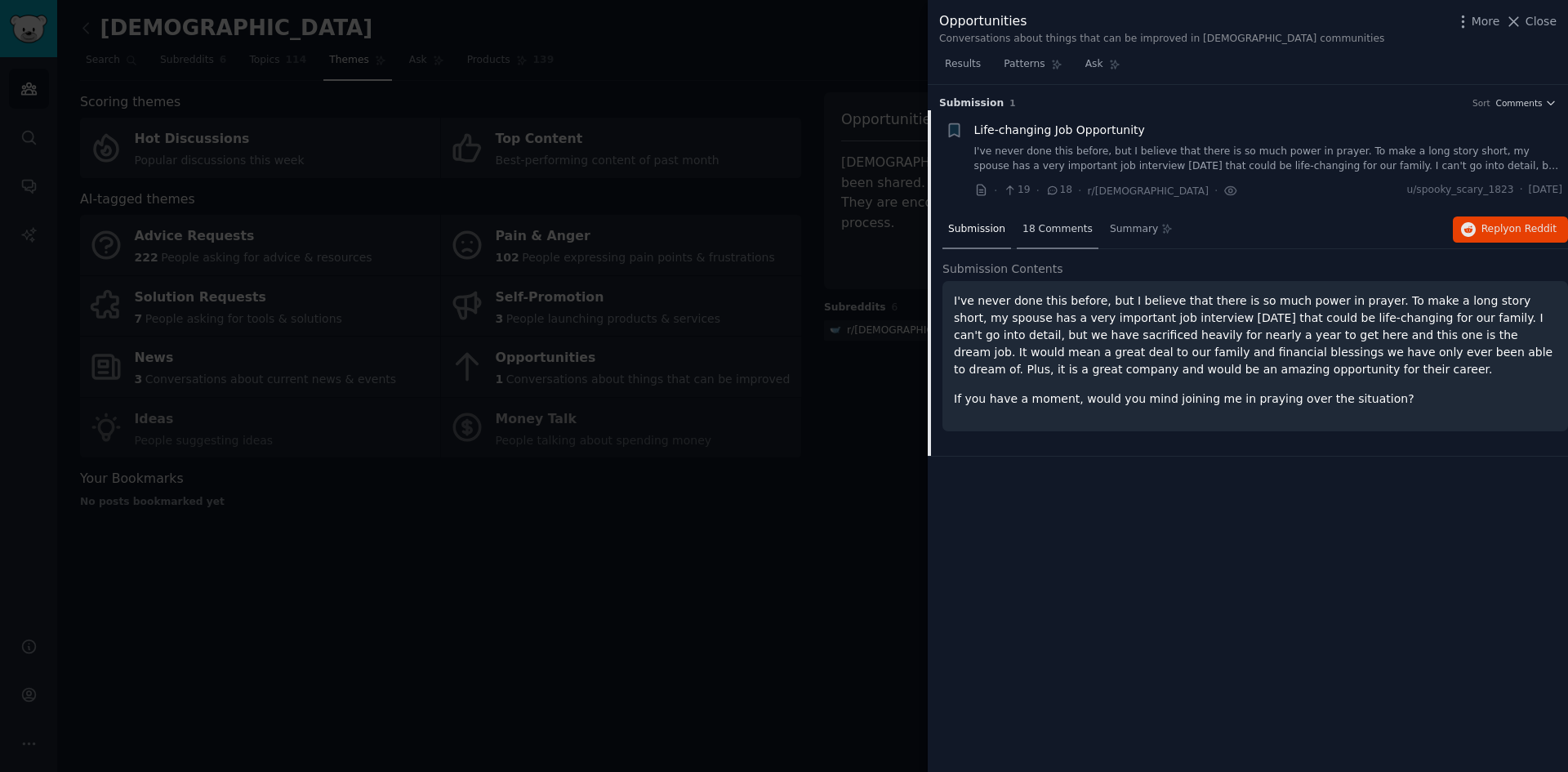
click at [1037, 240] on div "18 Comments" at bounding box center [1058, 229] width 82 height 39
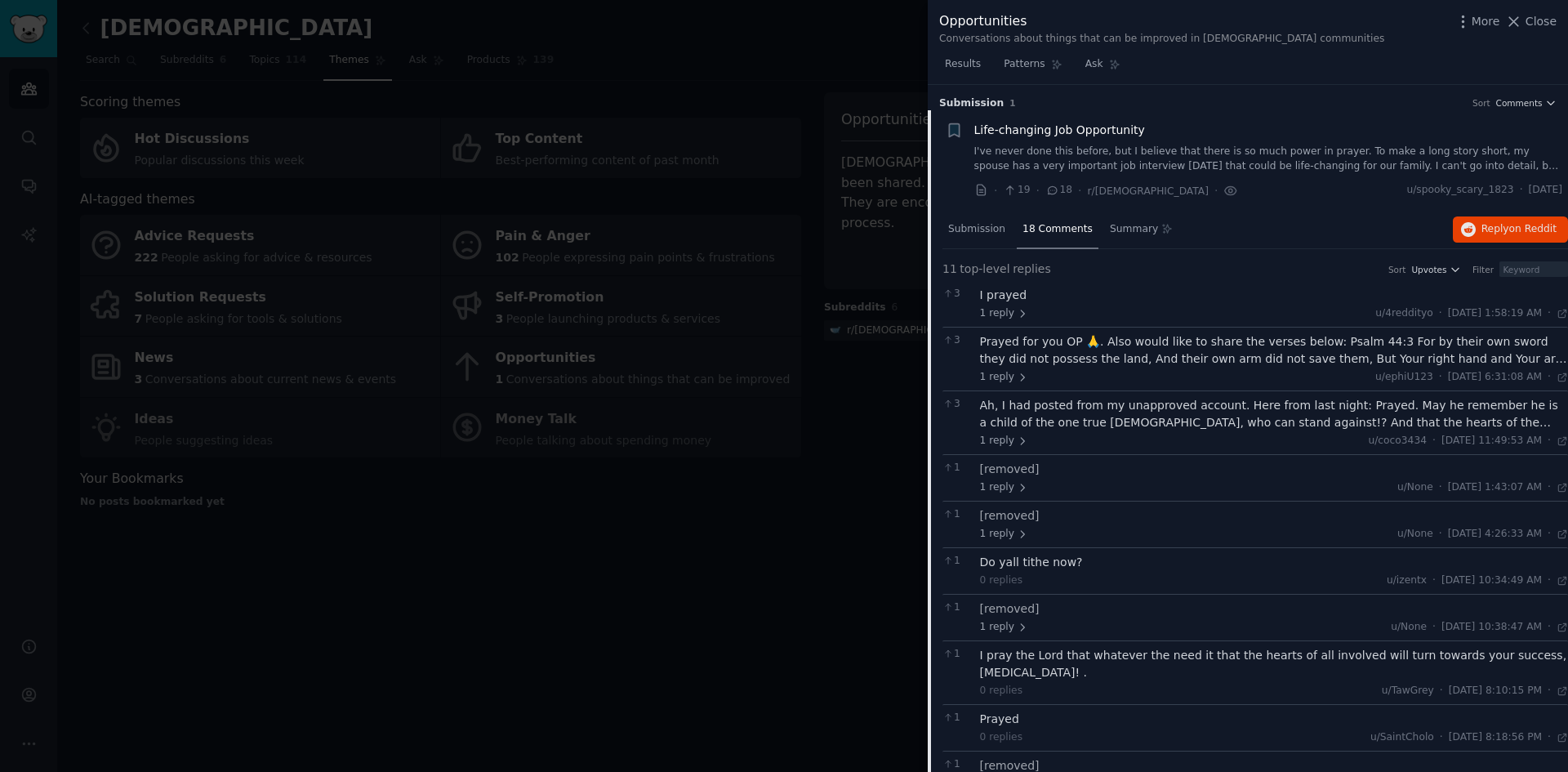
click at [1084, 359] on div "Prayed for you OP 🙏. Also would like to share the verses below: Psalm 44:3 For …" at bounding box center [1275, 350] width 589 height 34
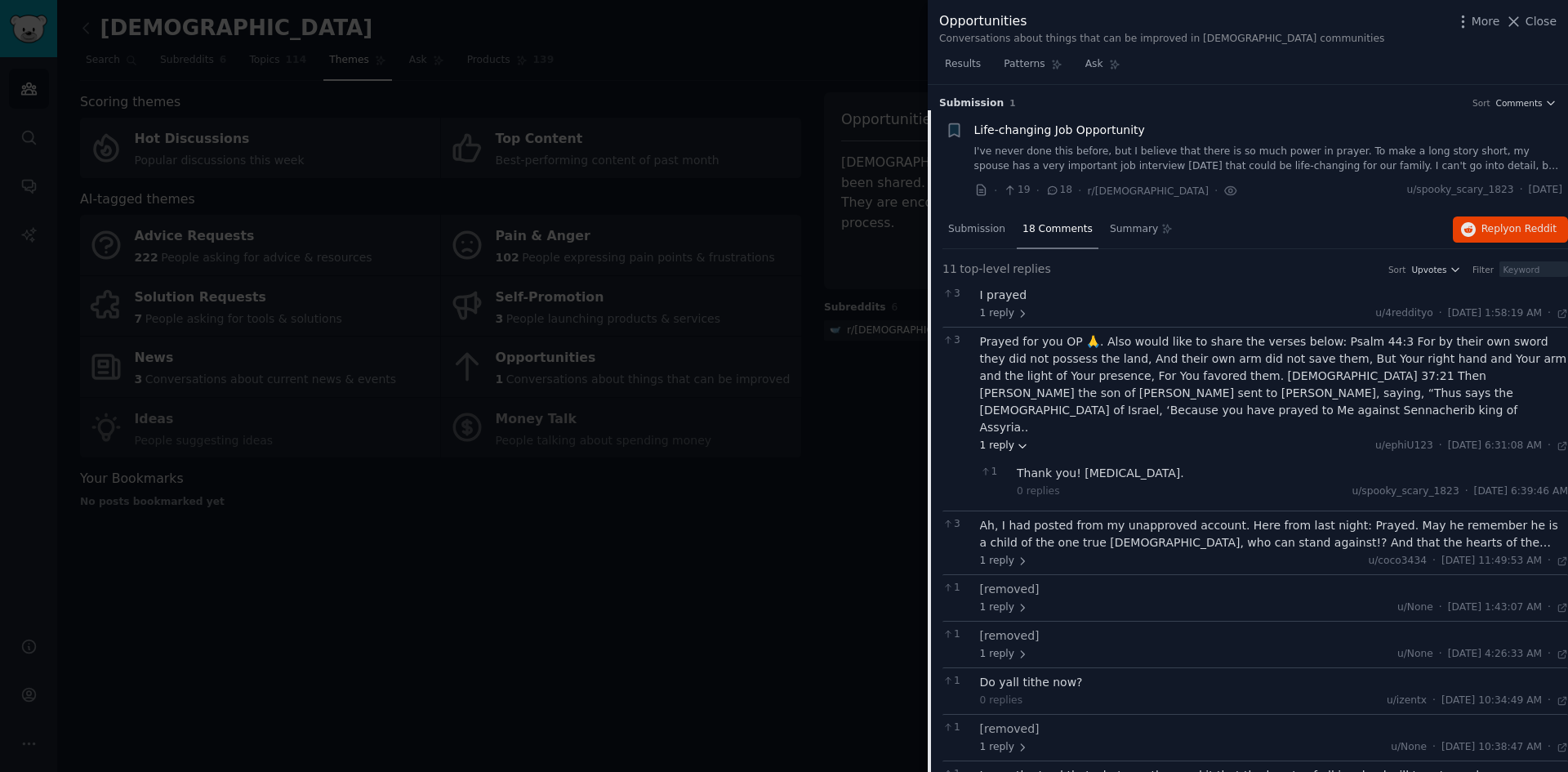
click at [1017, 440] on icon at bounding box center [1022, 445] width 11 height 11
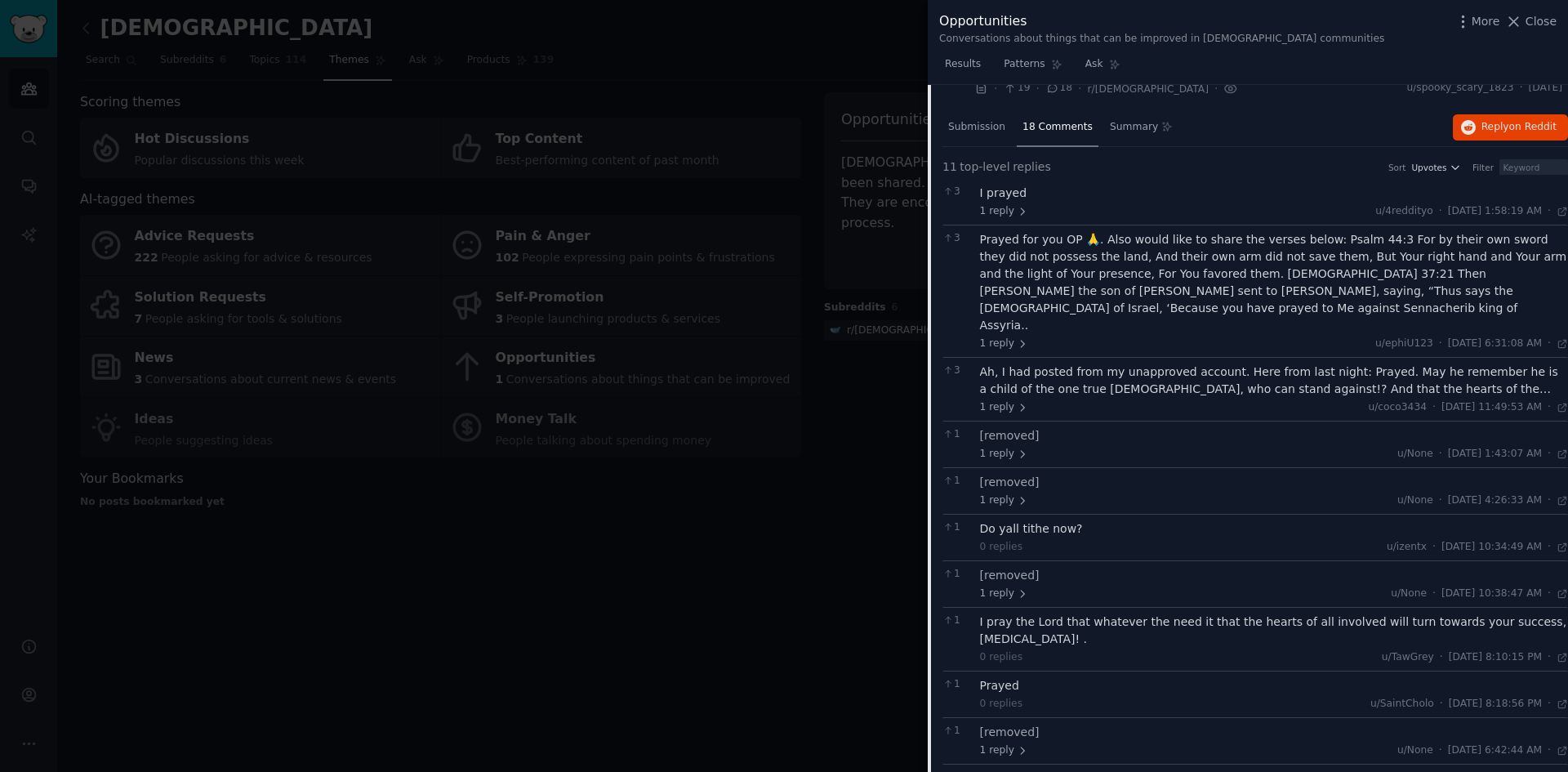
scroll to position [107, 0]
drag, startPoint x: 1062, startPoint y: 386, endPoint x: 1069, endPoint y: 413, distance: 27.9
drag, startPoint x: 1072, startPoint y: 406, endPoint x: 1083, endPoint y: 455, distance: 50.2
click at [989, 443] on span "1 reply" at bounding box center [1004, 449] width 49 height 14
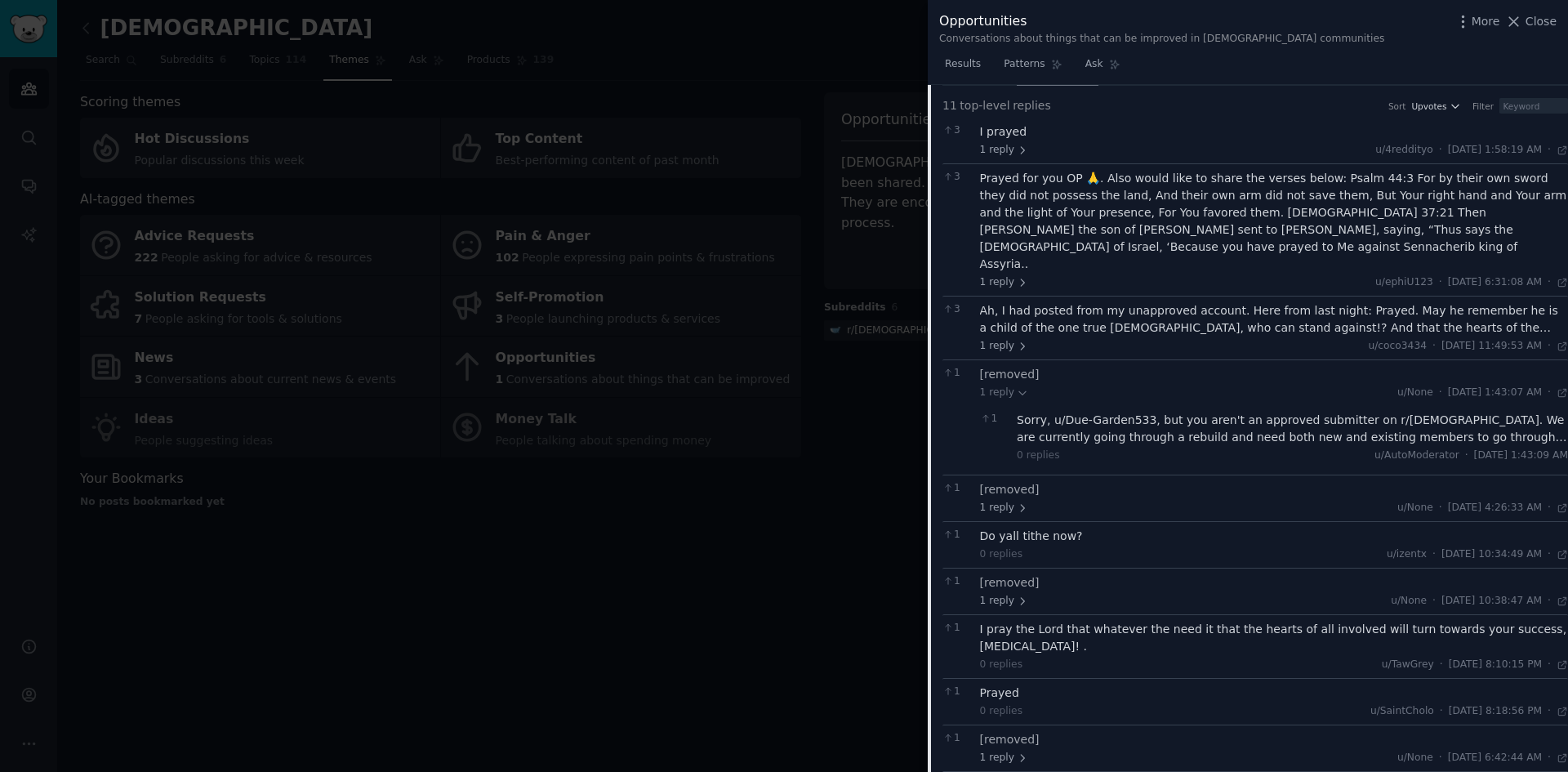
scroll to position [175, 0]
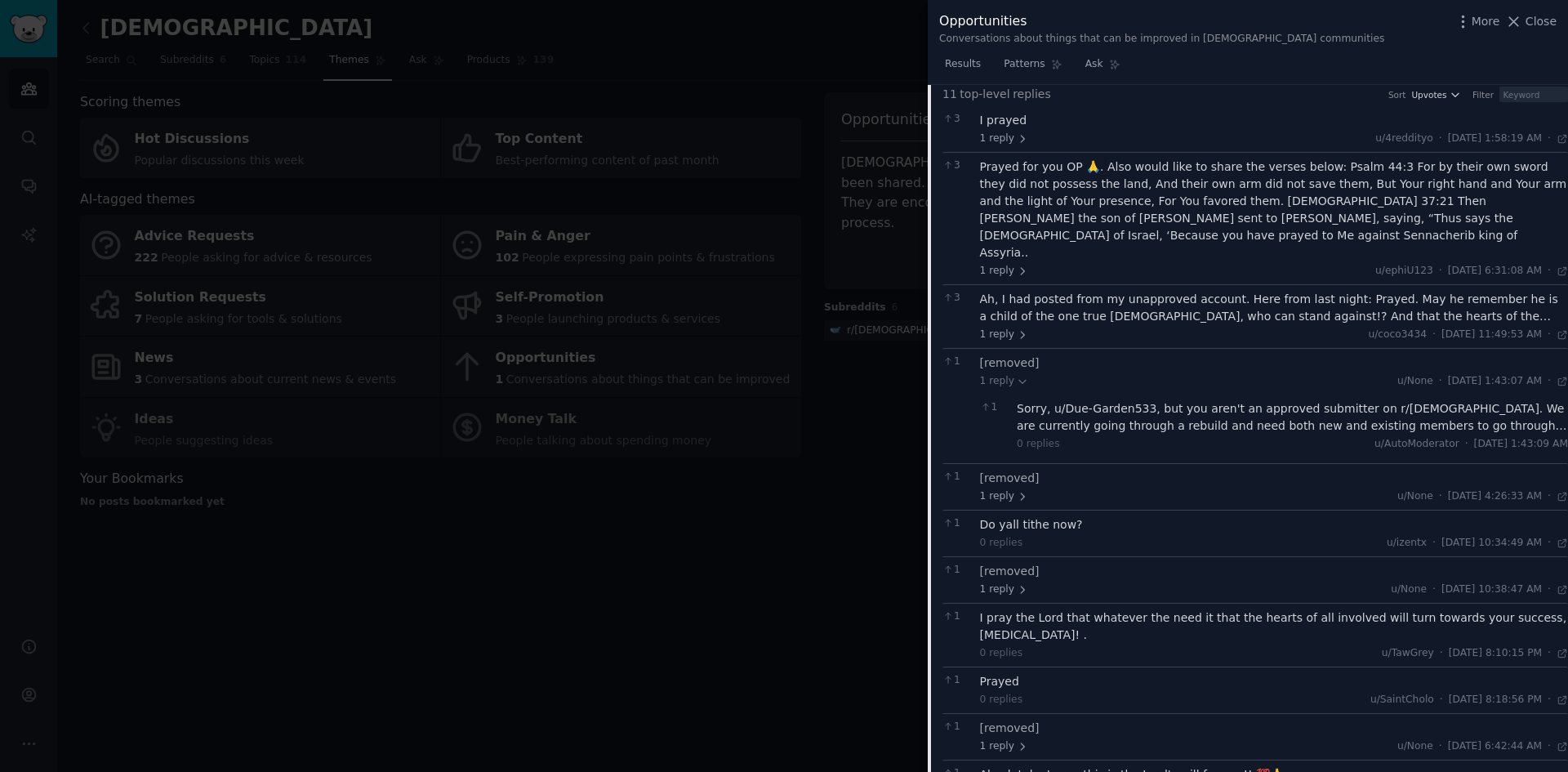
click at [1025, 374] on div "1 reply u/None · Mon 9/8/2025, 1:43:07 AM Mon 9/8/2025 ·" at bounding box center [1275, 381] width 589 height 14
click at [1021, 376] on icon at bounding box center [1022, 382] width 11 height 11
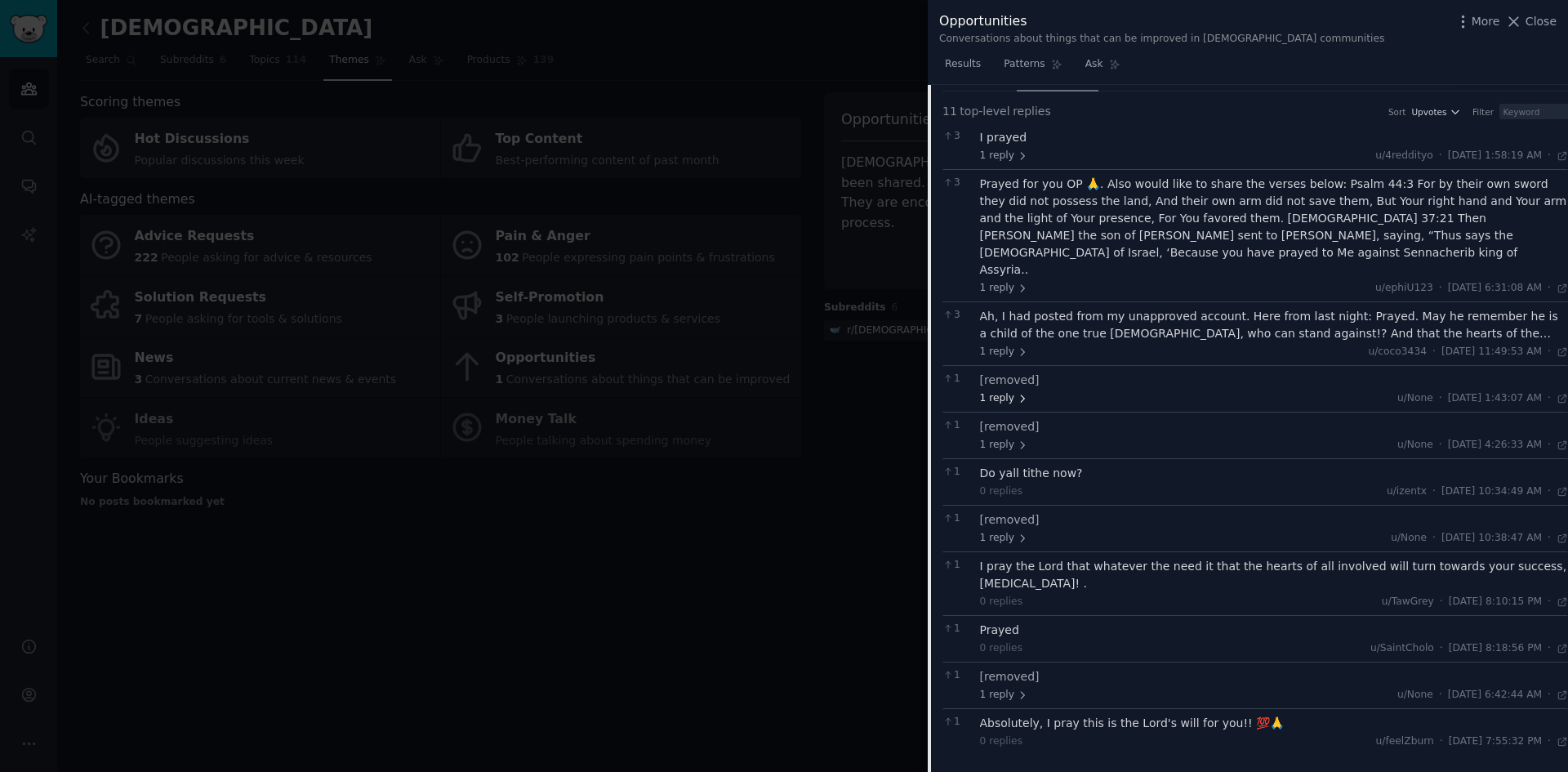
scroll to position [107, 0]
